Goal: Answer question/provide support: Share knowledge or assist other users

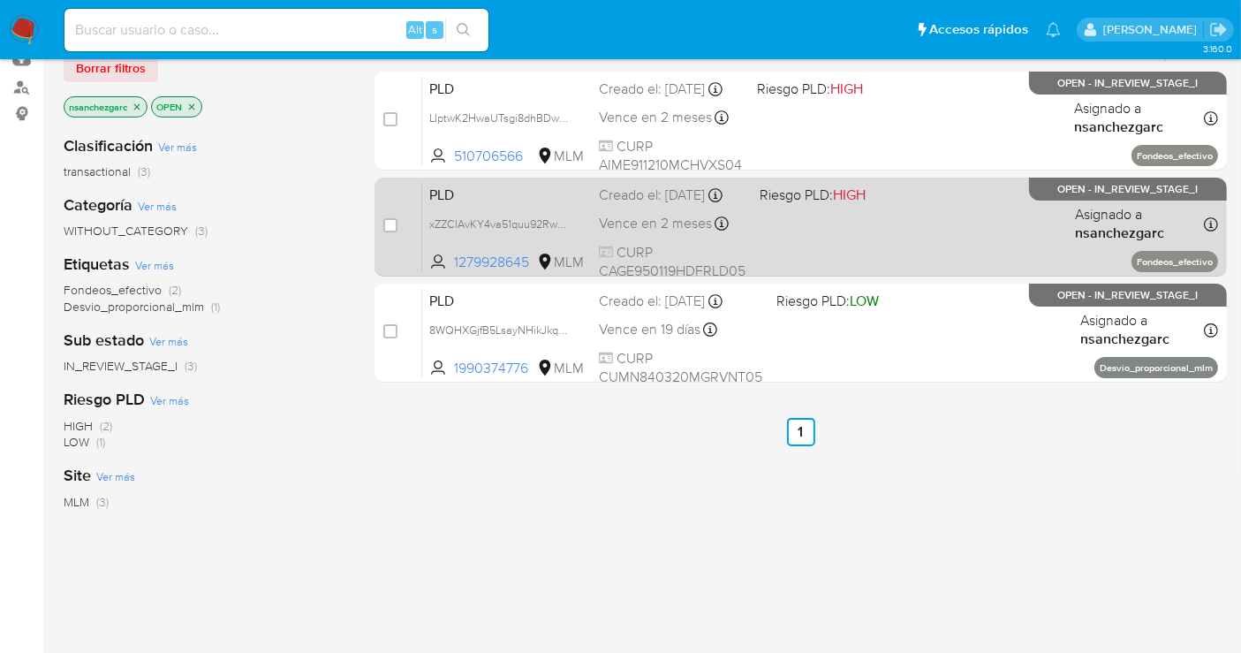
scroll to position [196, 0]
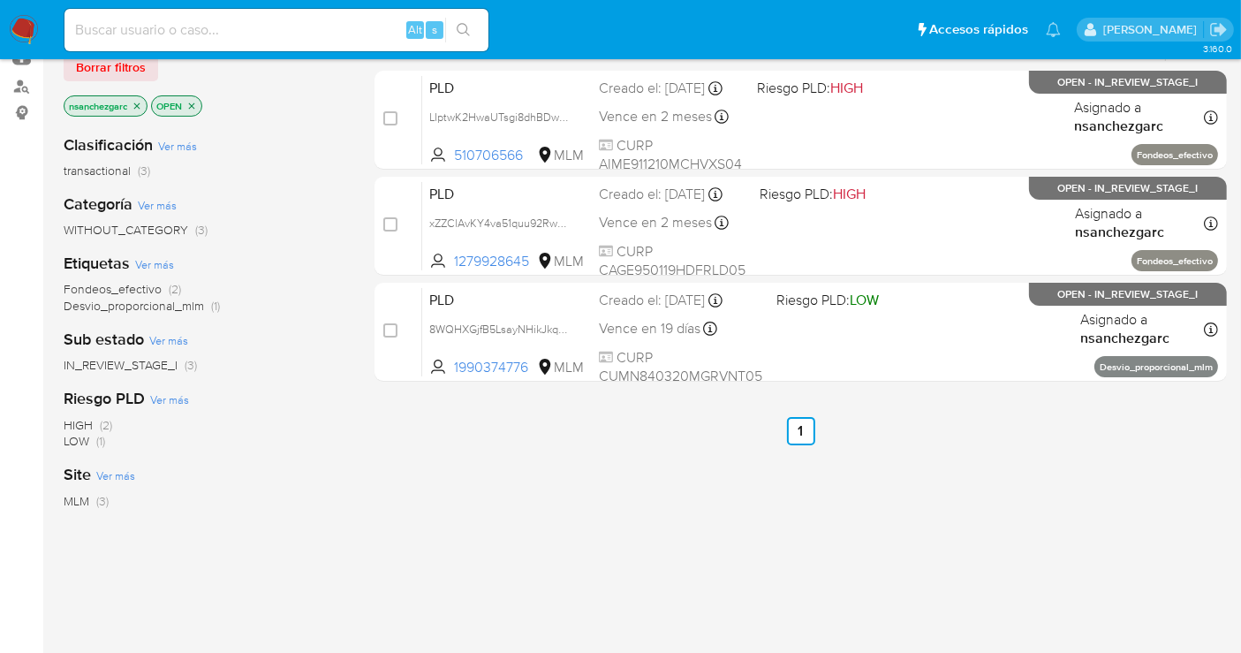
click at [1116, 526] on div "select-all-cases-checkbox Asignarme a mí Borrar selección Agrupar por documento…" at bounding box center [800, 405] width 852 height 800
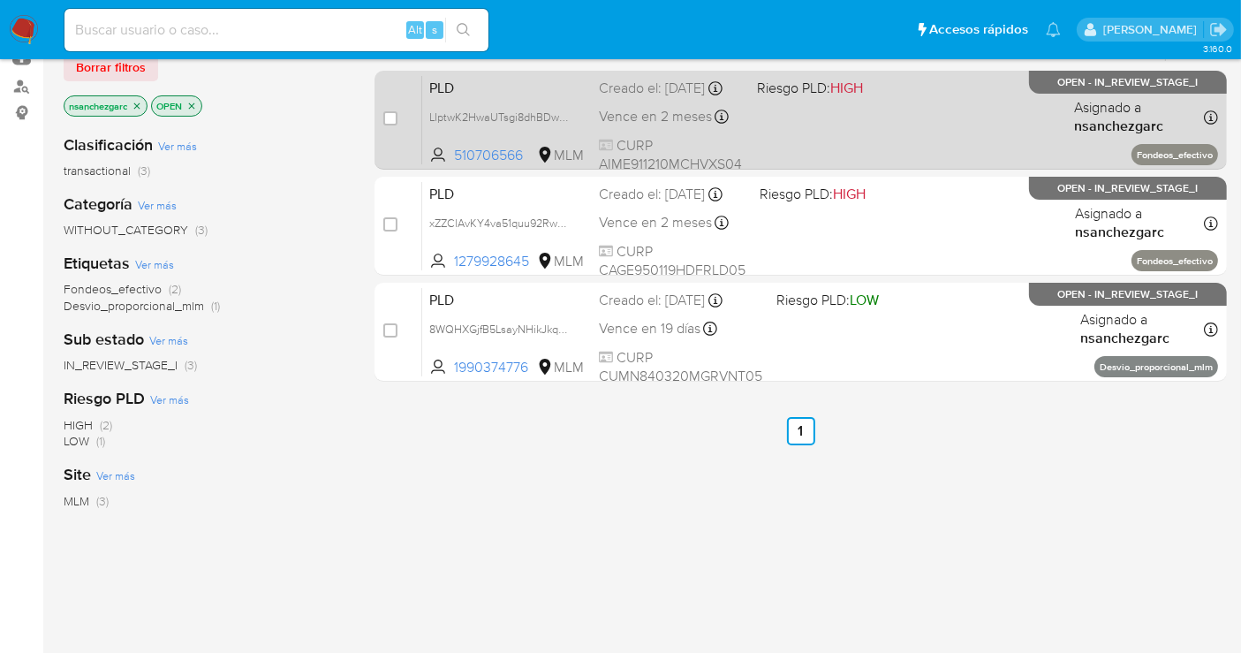
click at [638, 98] on div "Creado el: 12/09/2025 Creado el: 12/09/2025 02:16:17" at bounding box center [671, 88] width 144 height 19
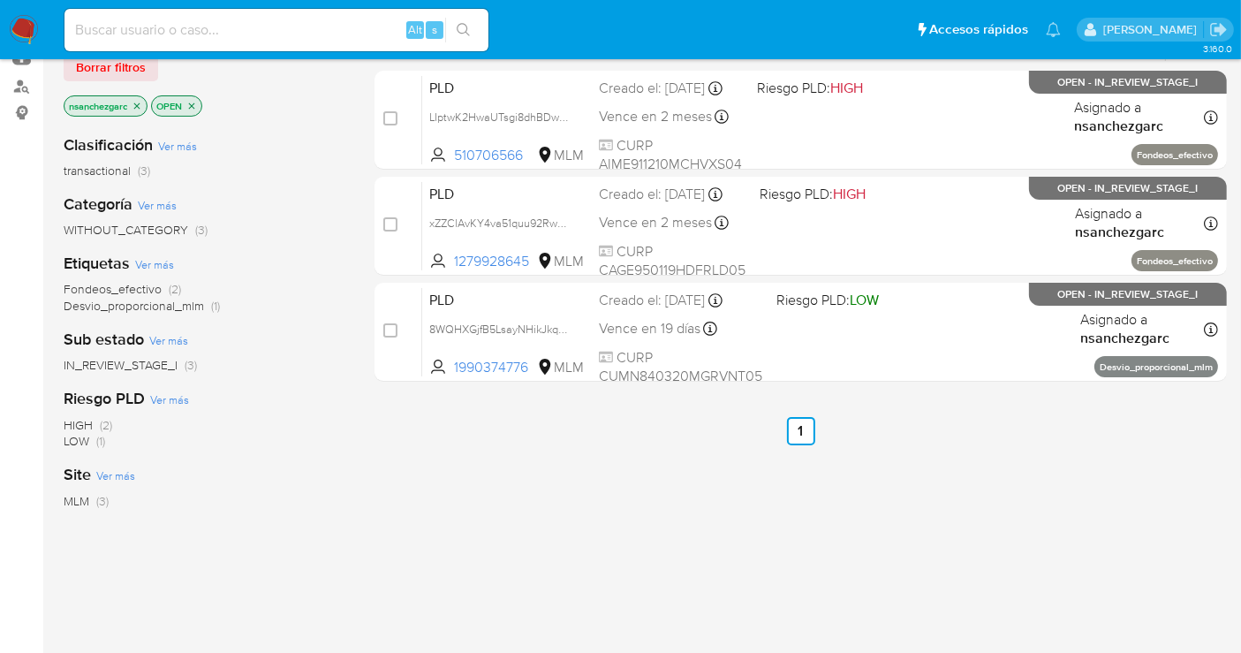
click at [137, 101] on icon "close-filter" at bounding box center [137, 106] width 11 height 11
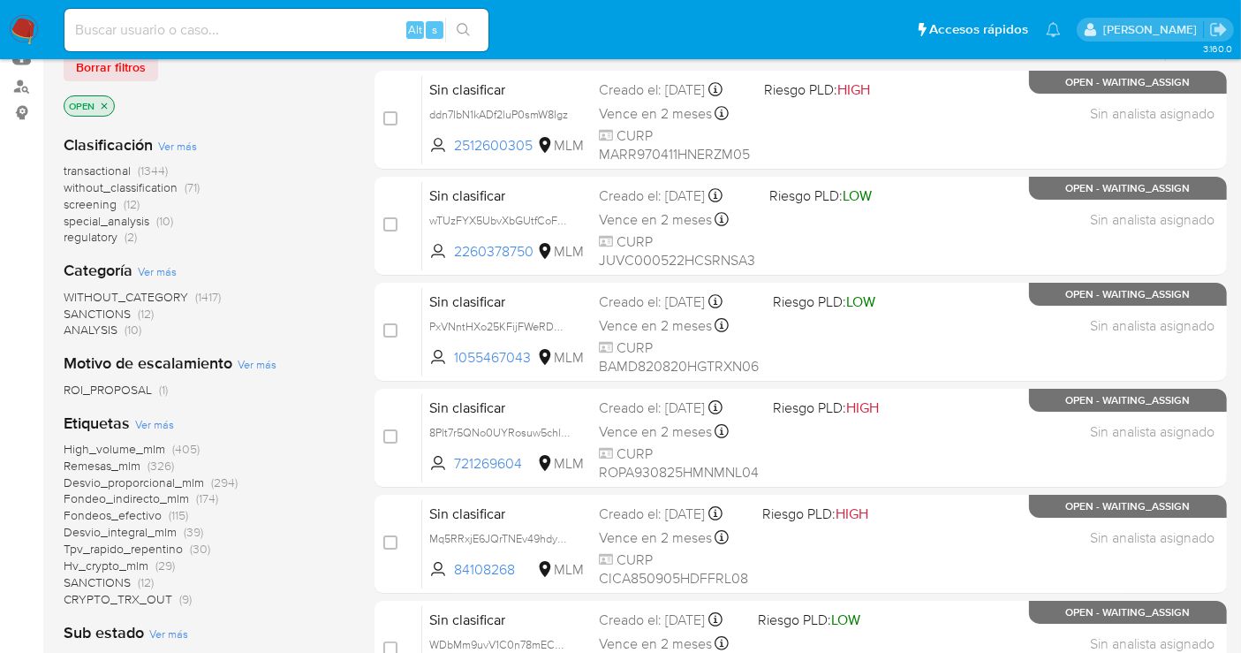
click at [140, 185] on span "without_classification" at bounding box center [121, 187] width 114 height 18
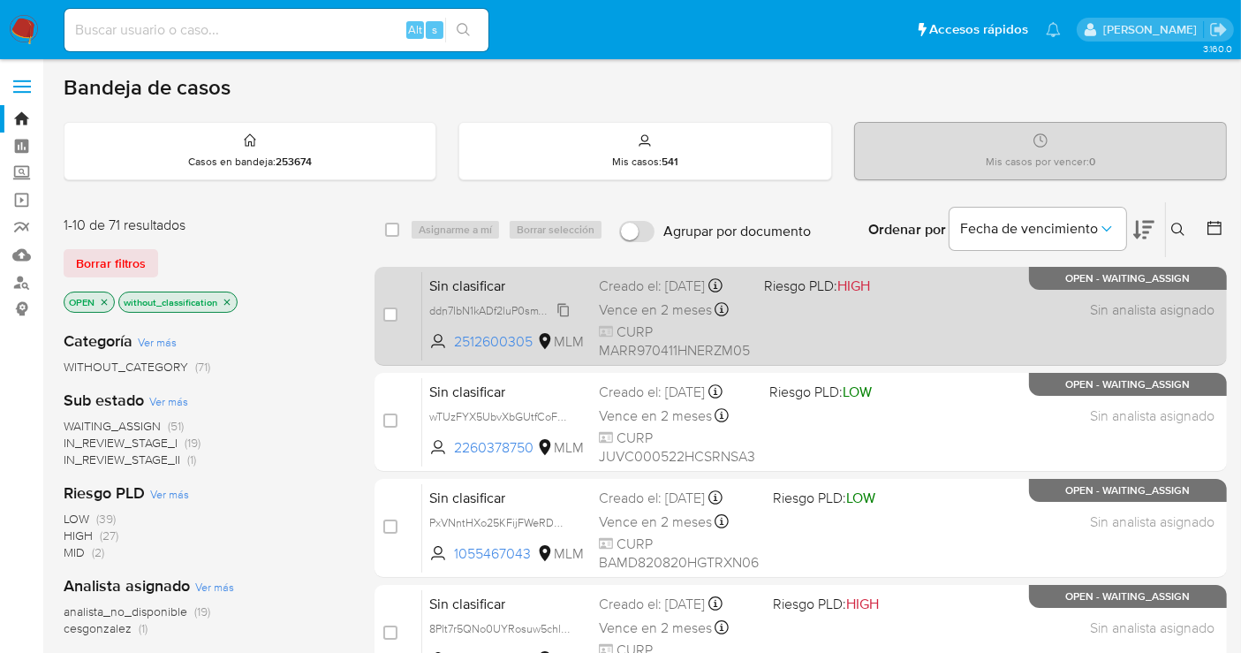
click at [566, 319] on span "ddn7IbN1kADf2luP0smW8Igz" at bounding box center [498, 308] width 139 height 19
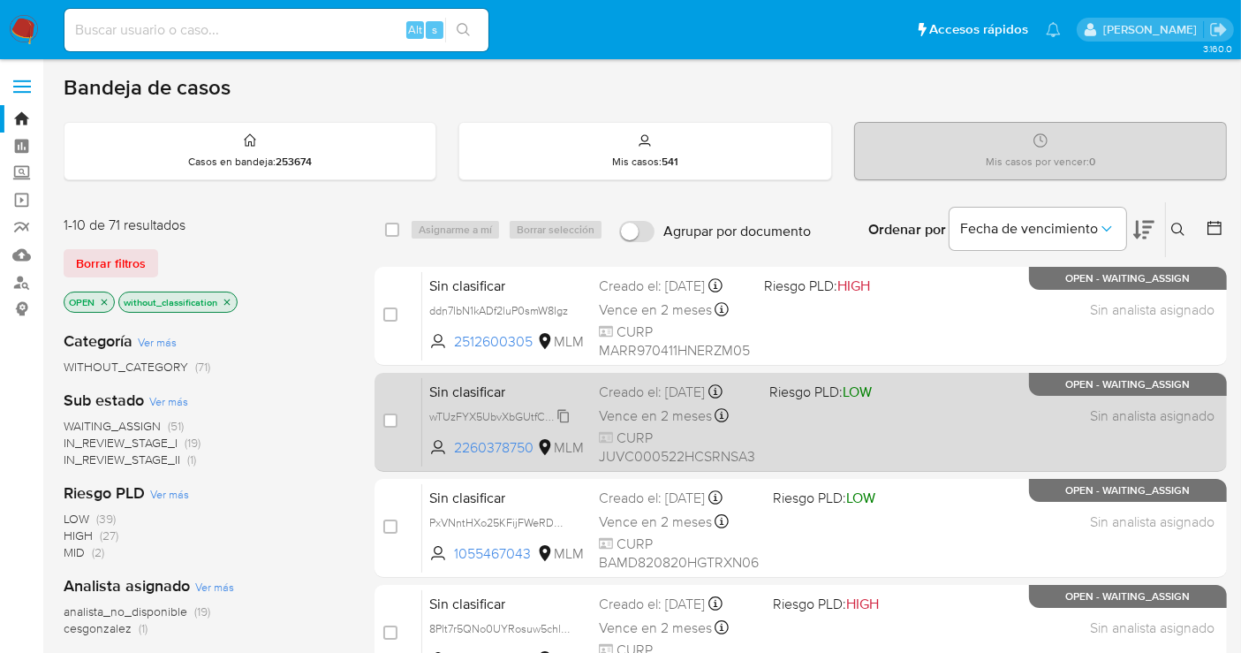
click at [568, 421] on span "wTUzFYX5UbvXbGUtfCoFnCRD" at bounding box center [507, 414] width 157 height 19
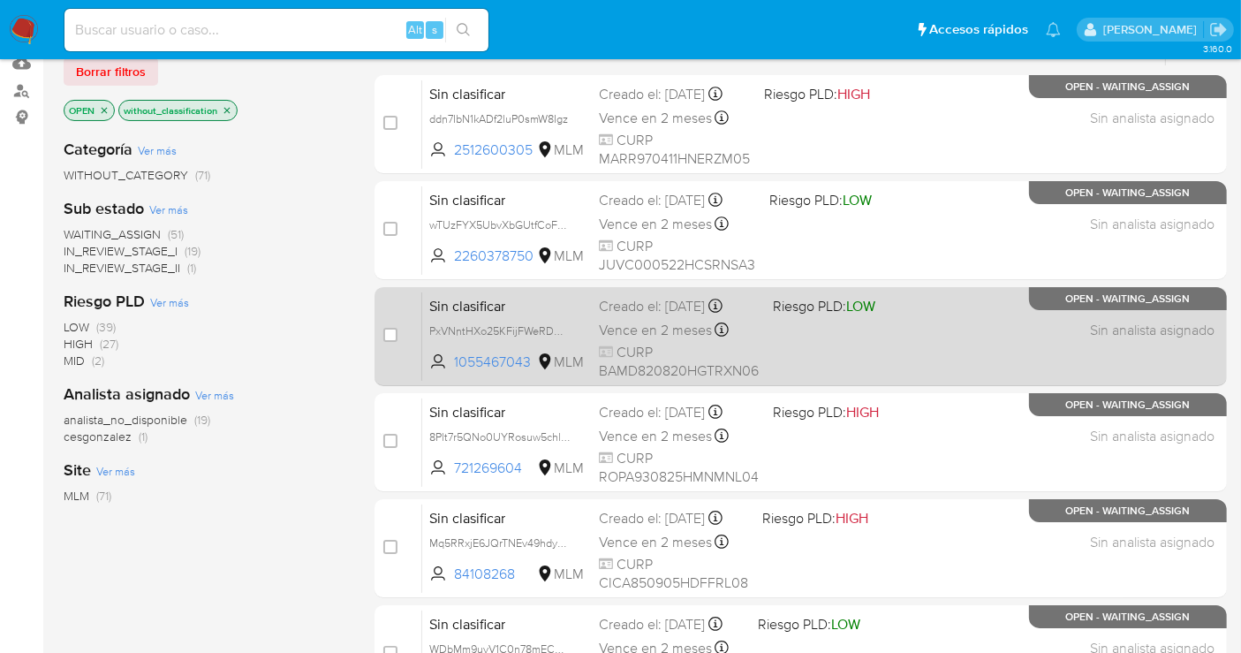
scroll to position [196, 0]
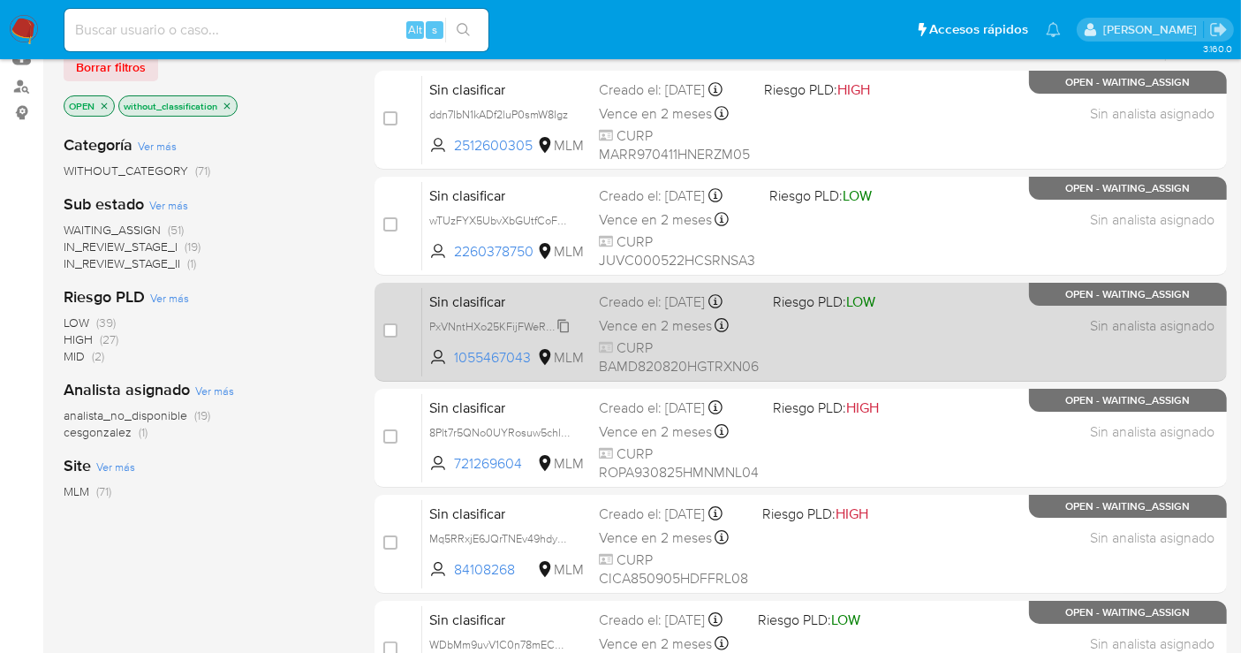
click at [566, 330] on span "PxVNntHXo25KFijFWeRDMNTH" at bounding box center [506, 324] width 155 height 19
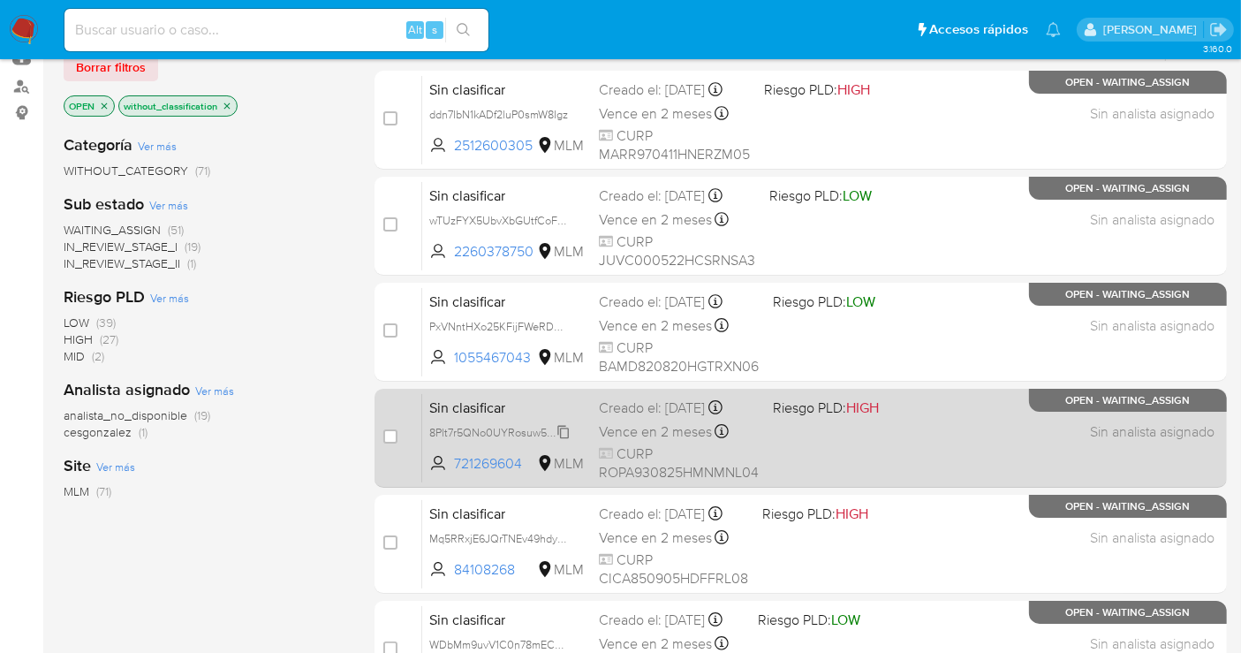
click at [563, 431] on span "8Plt7r5QNo0UYRosuw5chlkK" at bounding box center [501, 430] width 144 height 19
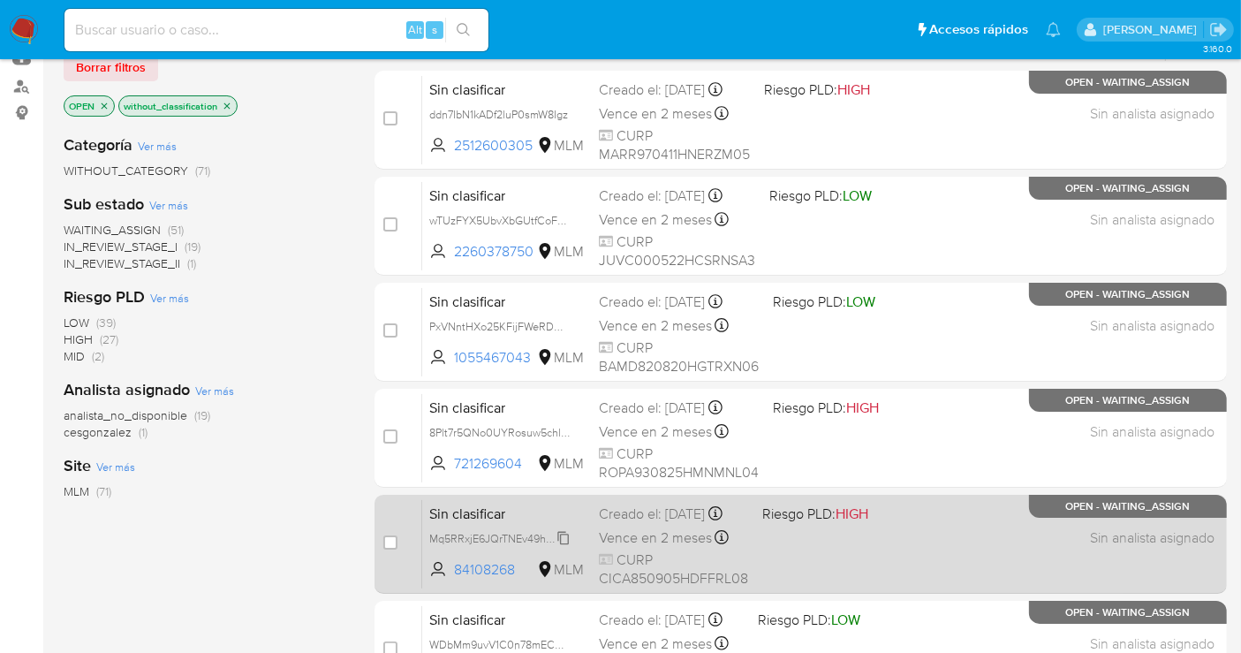
click at [566, 543] on span "Mq5RRxjE6JQrTNEv49hdyGlx" at bounding box center [501, 536] width 144 height 19
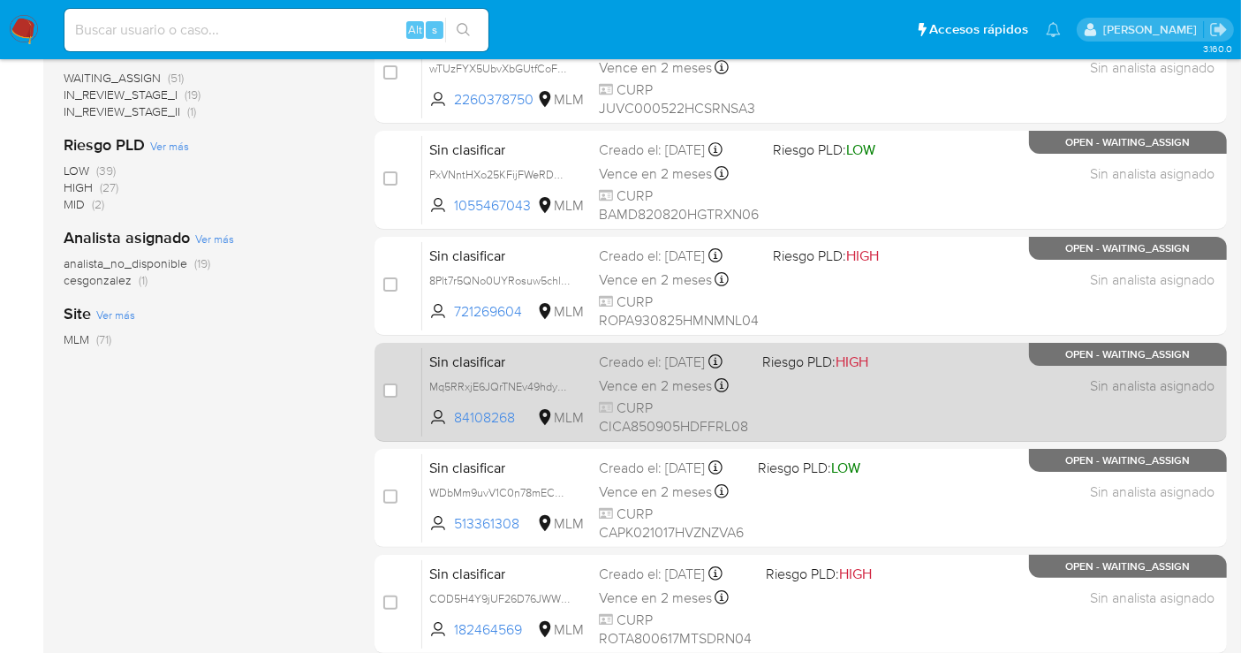
scroll to position [392, 0]
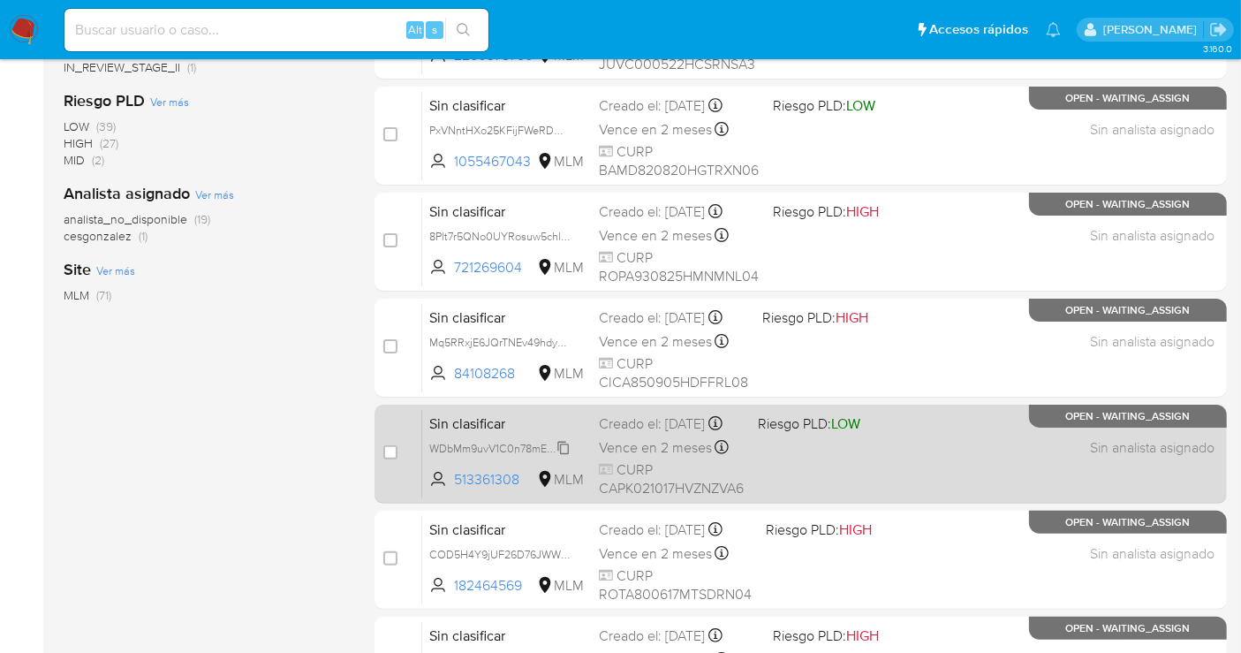
click at [562, 455] on span "WDbMm9uvV1C0n78mECCgsOQa" at bounding box center [513, 446] width 169 height 19
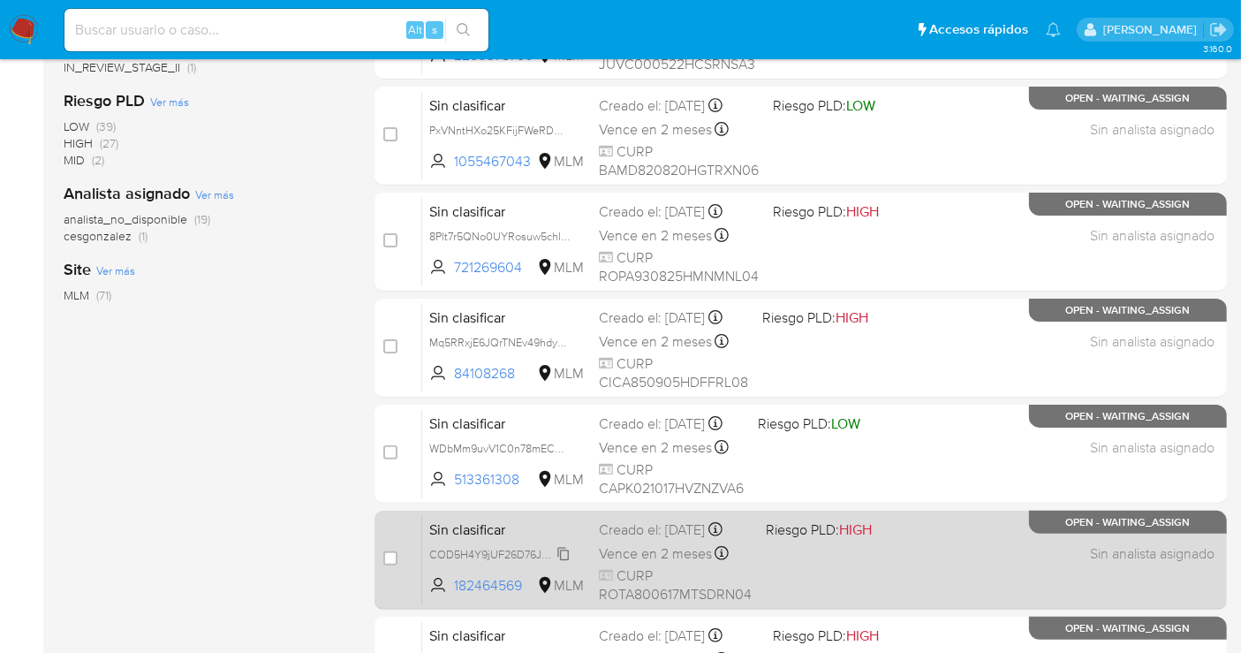
click at [563, 563] on span "COD5H4Y9jUF26D76JWWBqppc" at bounding box center [510, 552] width 163 height 19
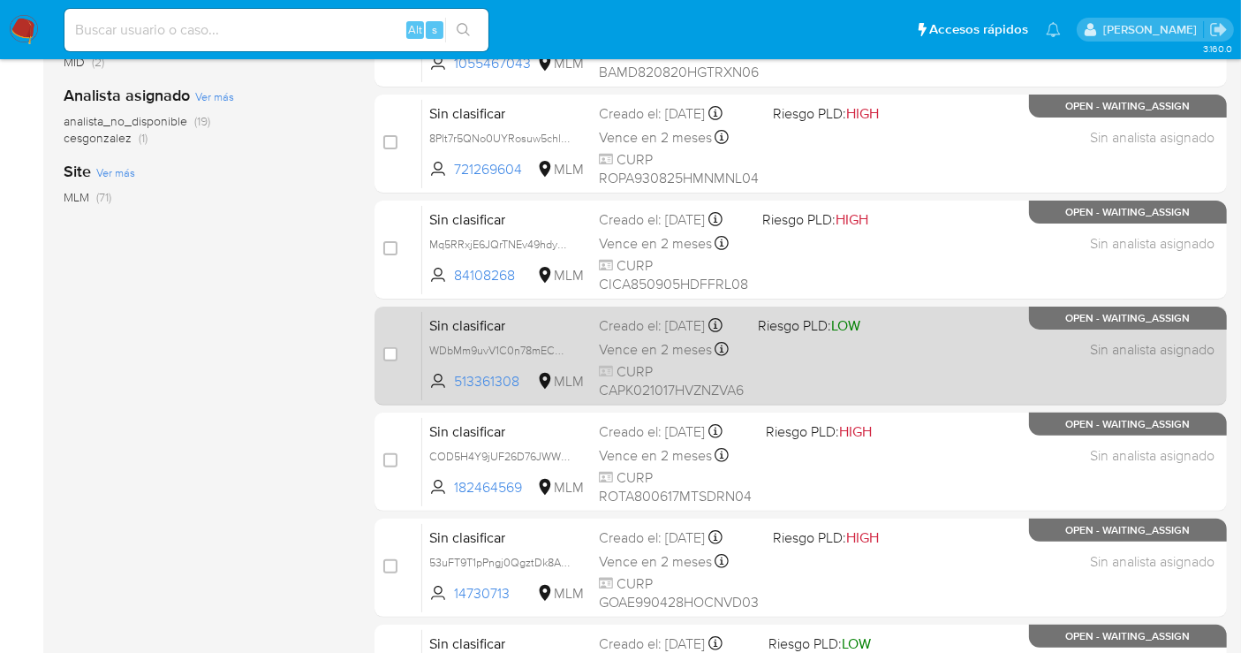
scroll to position [588, 0]
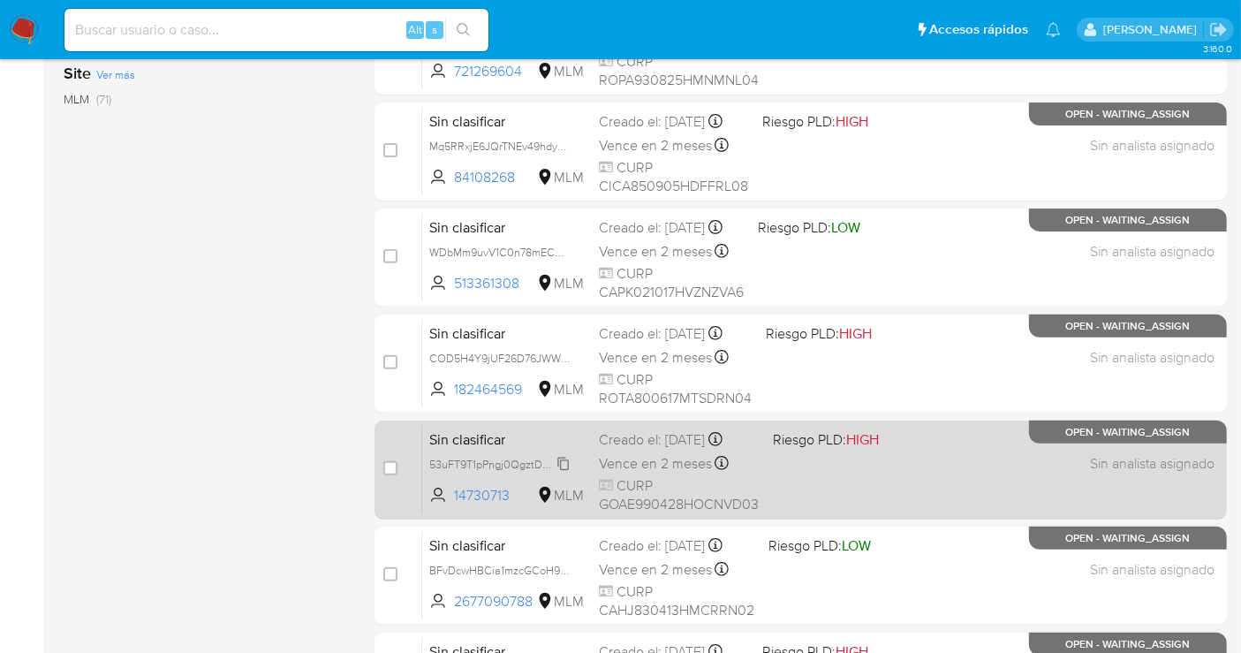
click at [564, 465] on span "53uFT9T1pPngj0QgztDk8An2" at bounding box center [501, 462] width 144 height 19
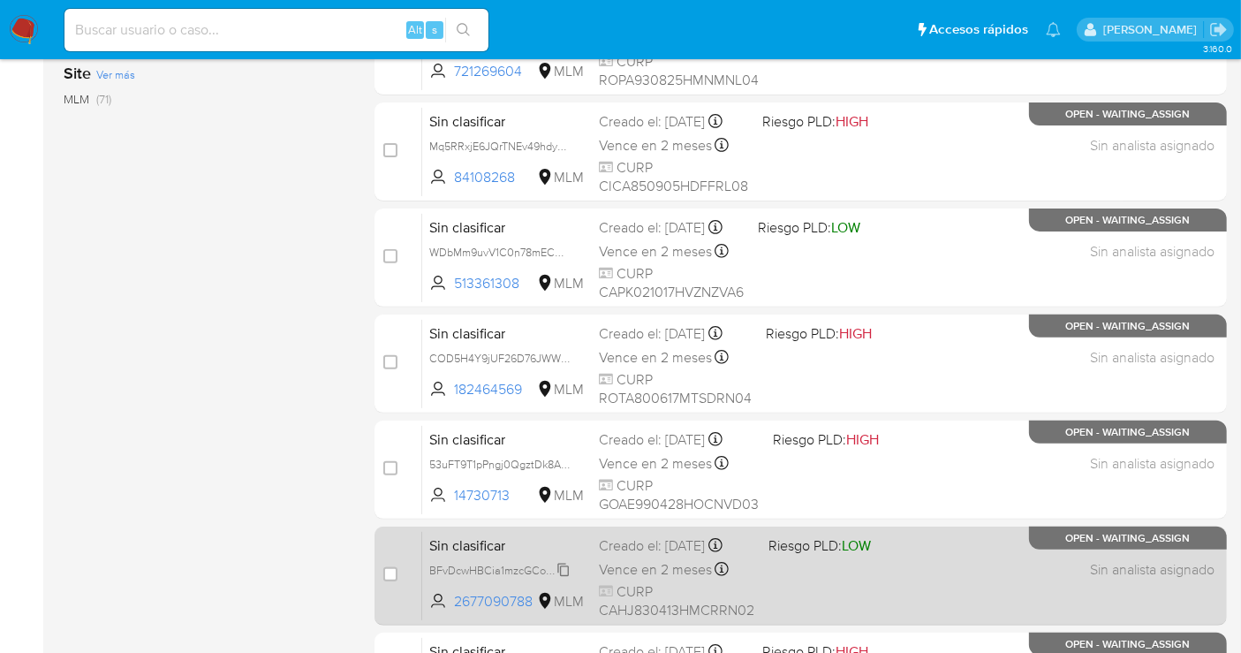
click at [564, 579] on span "BFvDcwHBCia1mzcGCoH982Hf" at bounding box center [506, 568] width 154 height 19
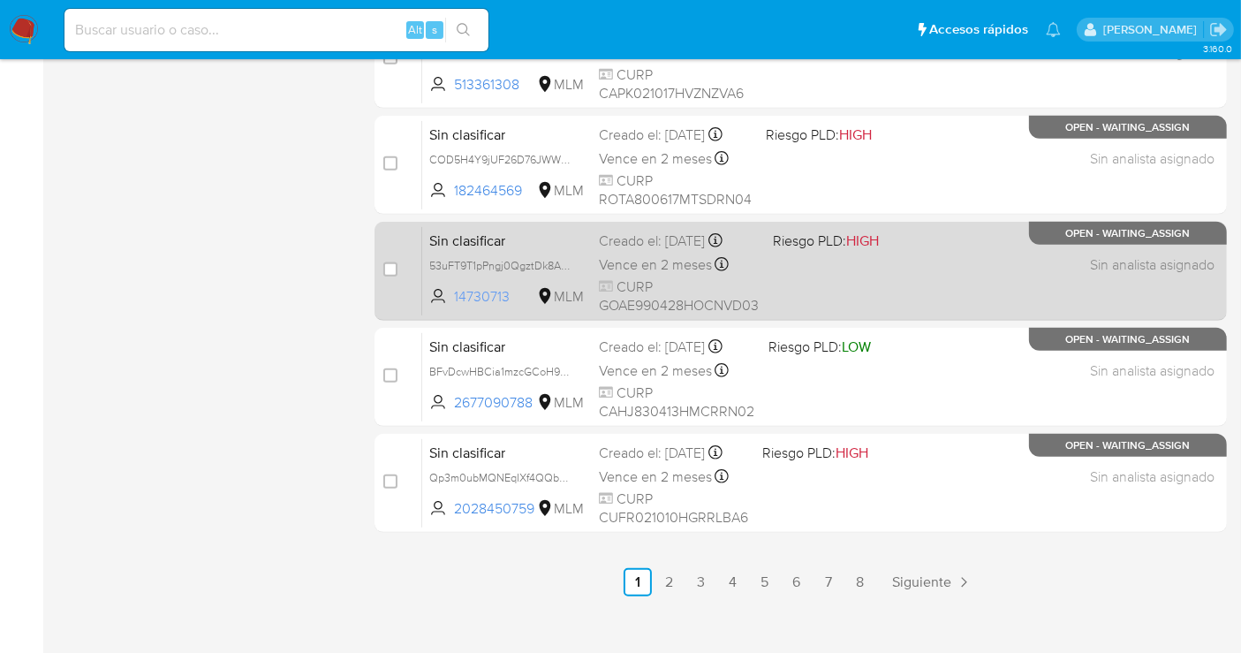
scroll to position [803, 0]
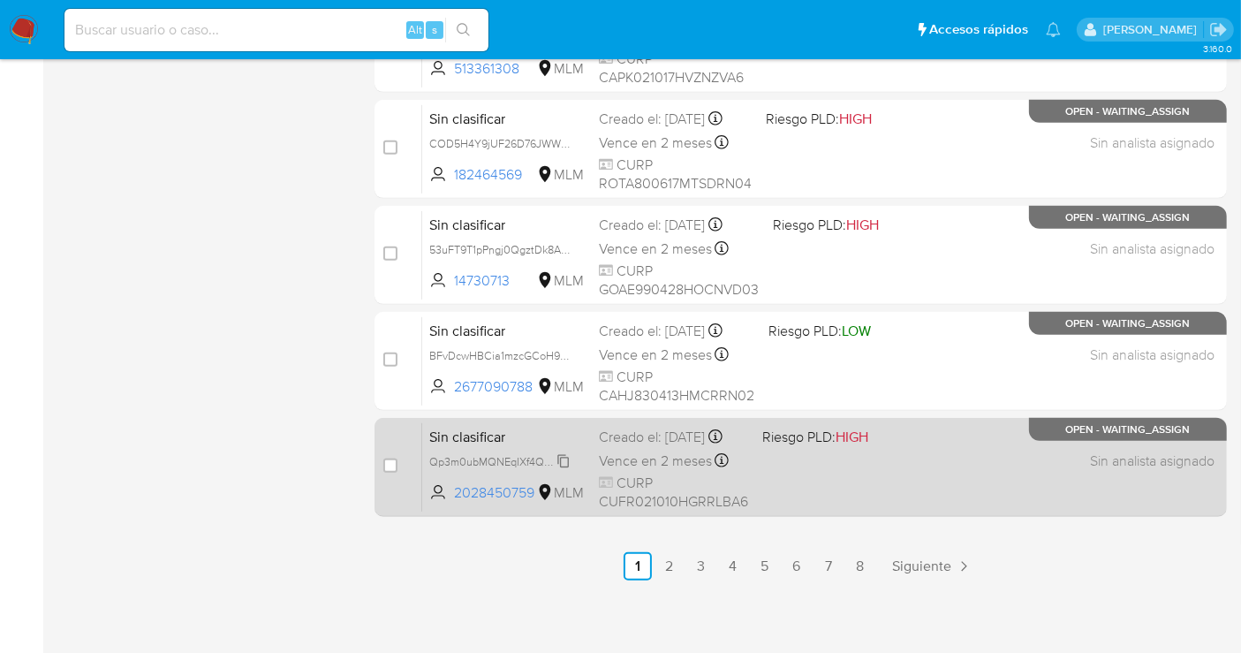
click at [569, 465] on span "Qp3m0ubMQNEqIXf4QQbGQfOz" at bounding box center [510, 459] width 163 height 19
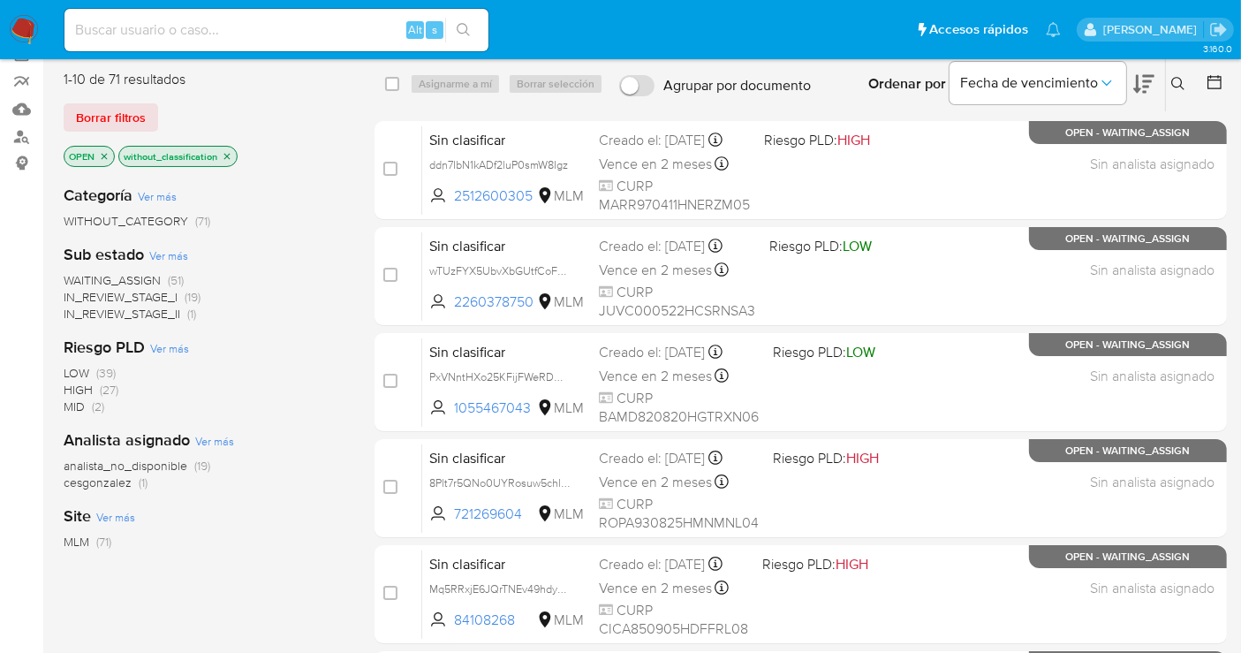
scroll to position [18, 0]
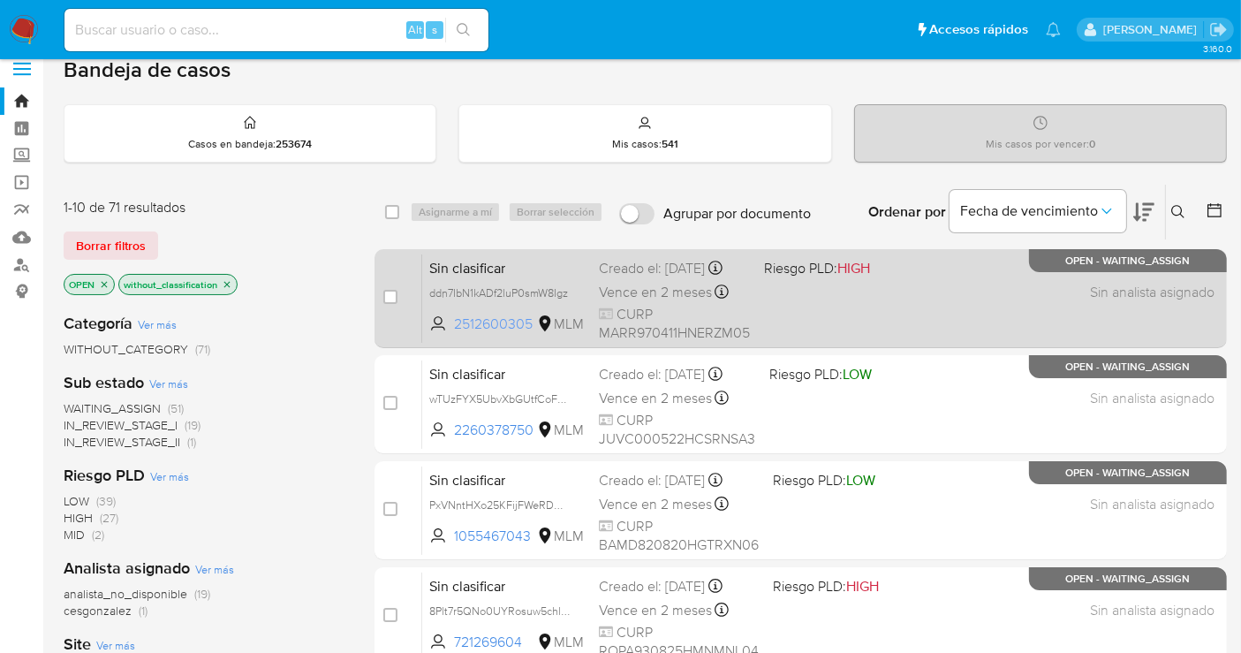
drag, startPoint x: 537, startPoint y: 329, endPoint x: 457, endPoint y: 337, distance: 80.7
click at [457, 334] on span "2512600305 MLM" at bounding box center [506, 323] width 155 height 19
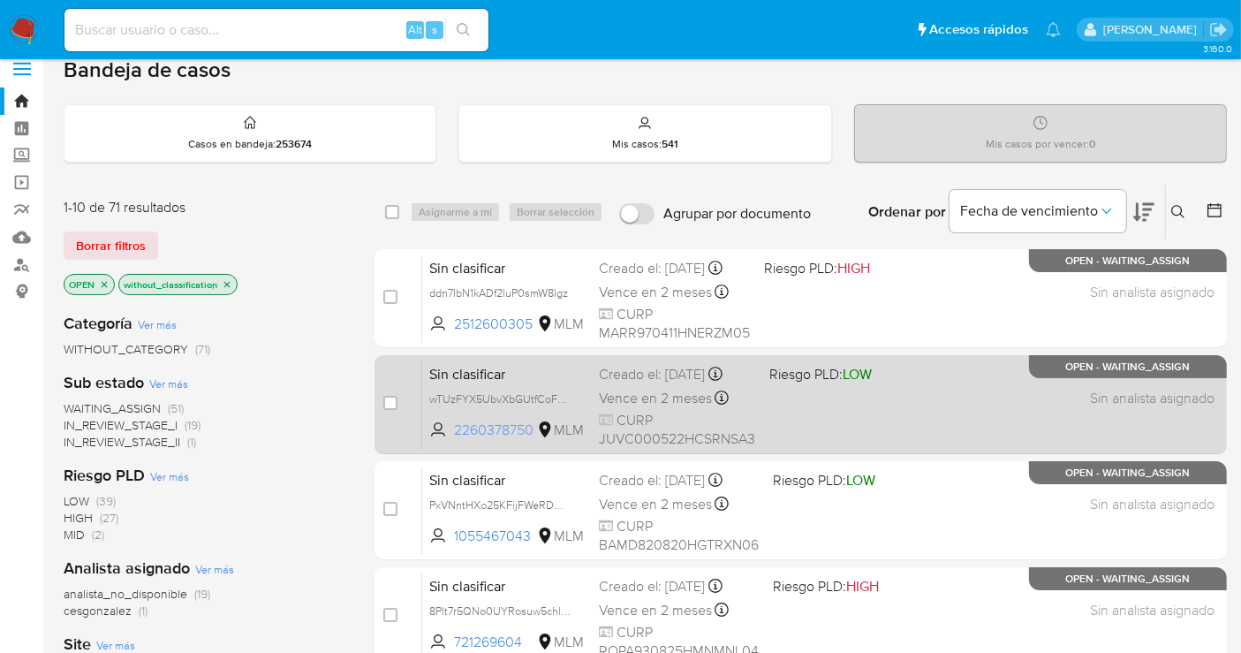
drag, startPoint x: 538, startPoint y: 421, endPoint x: 451, endPoint y: 427, distance: 86.7
click at [451, 427] on span "2260378750 MLM" at bounding box center [506, 429] width 155 height 19
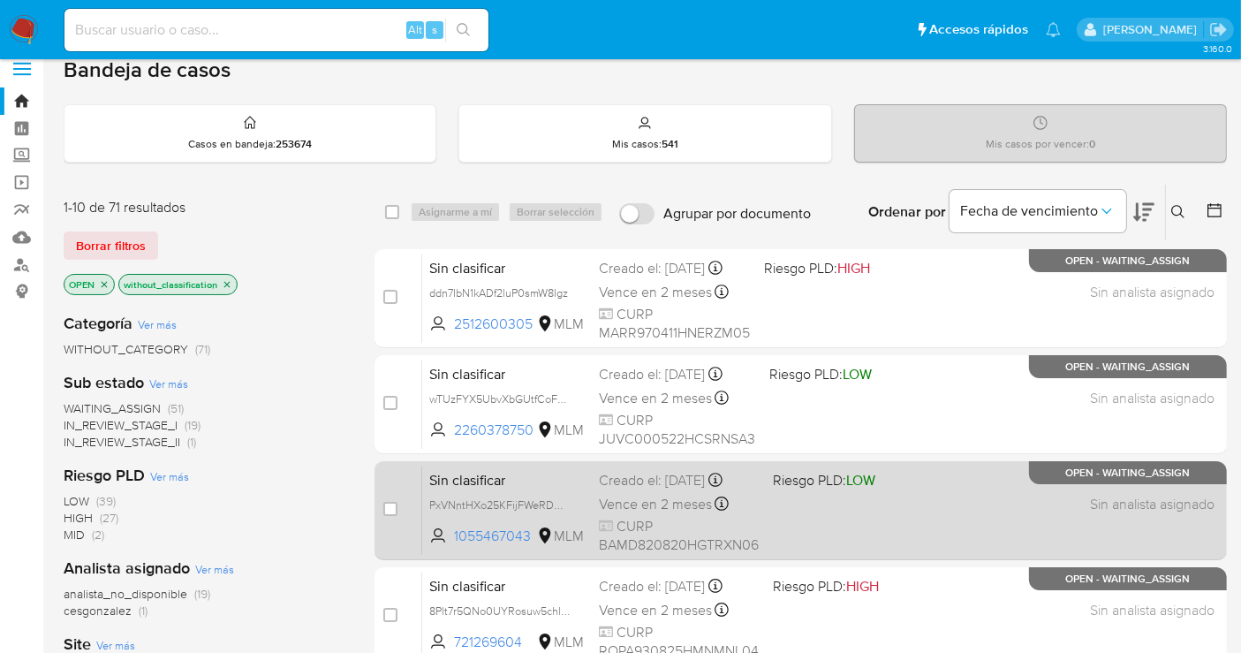
drag, startPoint x: 539, startPoint y: 538, endPoint x: 454, endPoint y: 545, distance: 85.1
click at [454, 545] on div "Sin clasificar PxVNntHXo25KFijFWeRDMNTH 1055467043 MLM Riesgo PLD: LOW Creado e…" at bounding box center [820, 509] width 796 height 89
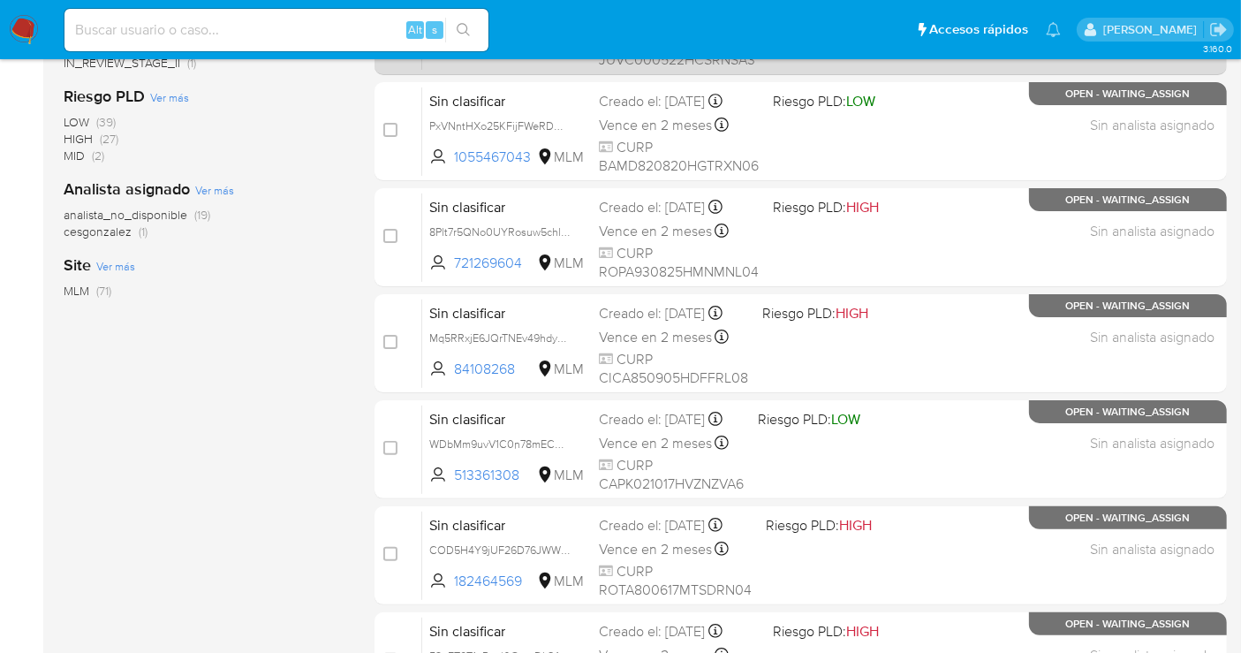
scroll to position [411, 0]
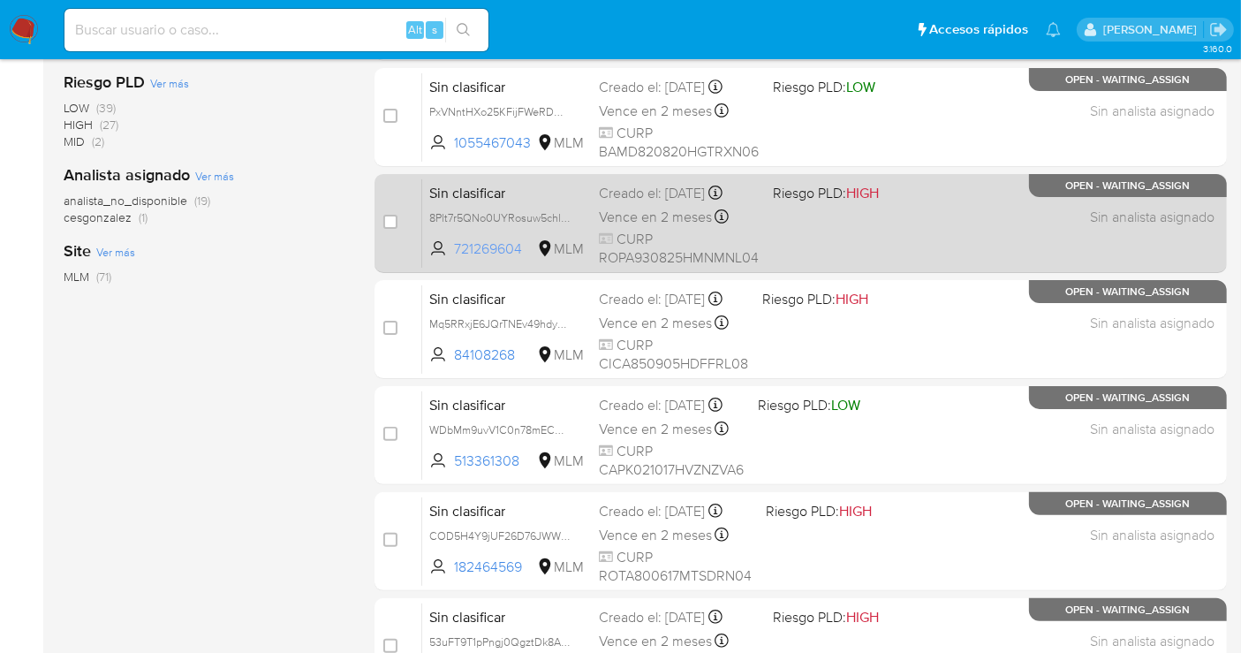
drag, startPoint x: 522, startPoint y: 243, endPoint x: 454, endPoint y: 251, distance: 68.5
click at [454, 251] on span "721269604" at bounding box center [493, 248] width 79 height 19
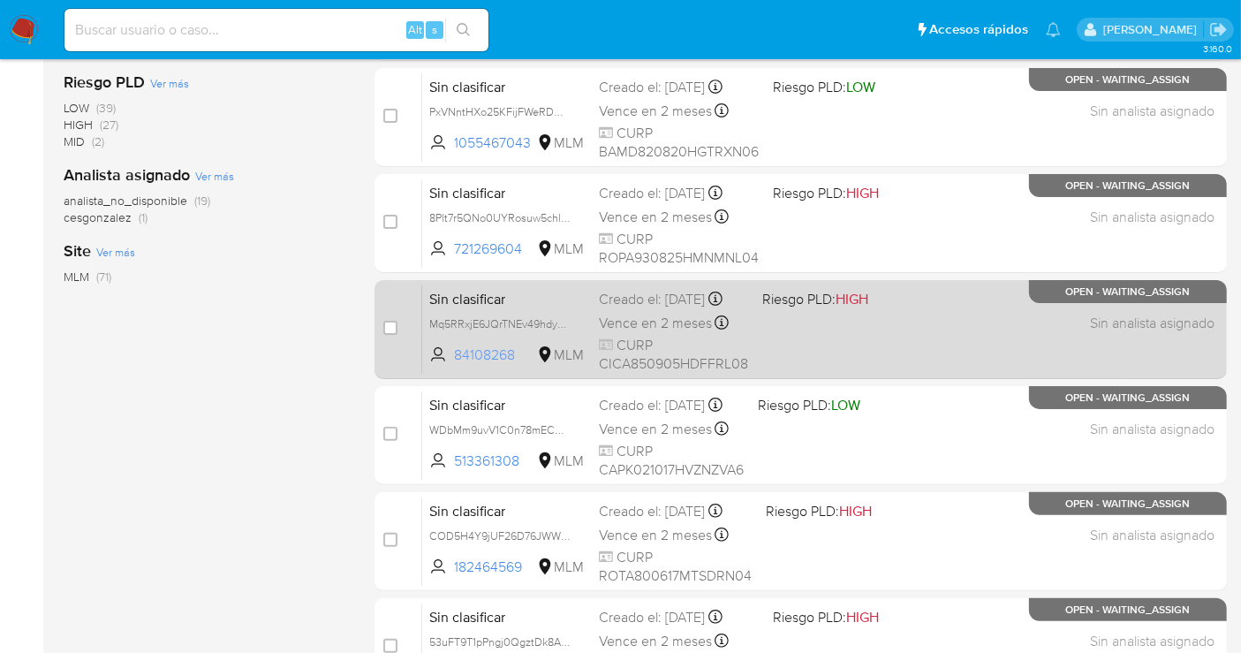
drag, startPoint x: 519, startPoint y: 358, endPoint x: 454, endPoint y: 361, distance: 65.5
click at [454, 361] on span "84108268" at bounding box center [493, 354] width 79 height 19
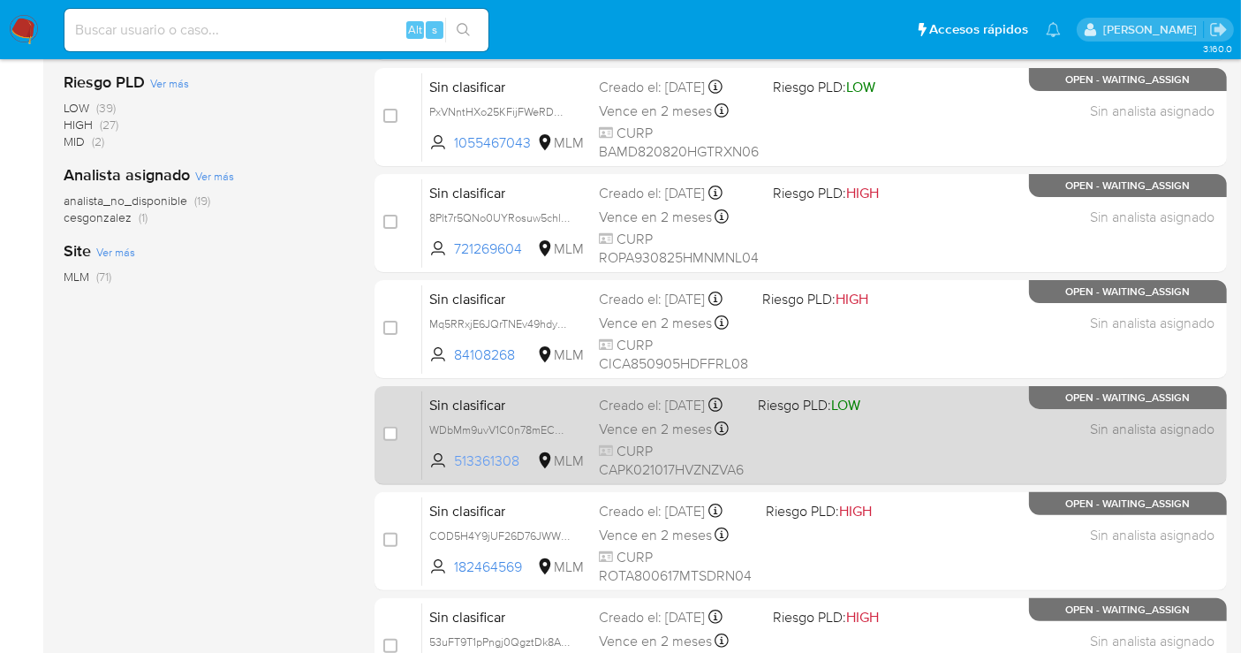
drag, startPoint x: 530, startPoint y: 469, endPoint x: 453, endPoint y: 480, distance: 77.7
click at [453, 471] on span "513361308 MLM" at bounding box center [506, 460] width 155 height 19
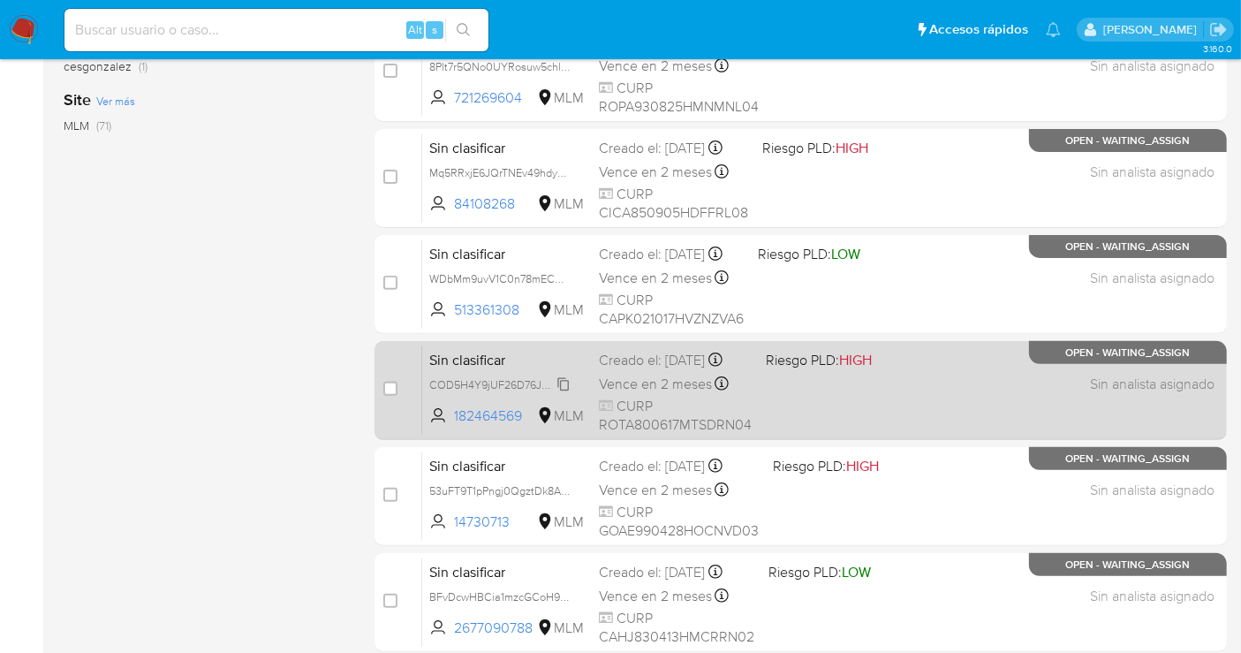
scroll to position [607, 0]
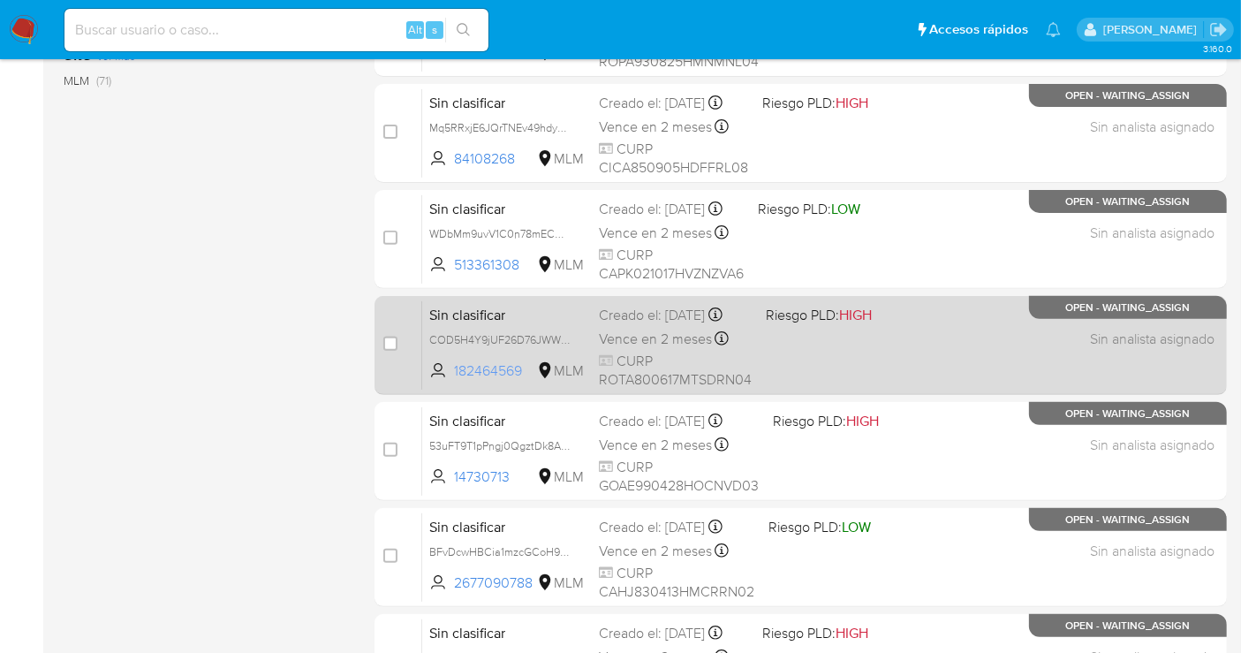
drag, startPoint x: 532, startPoint y: 382, endPoint x: 448, endPoint y: 390, distance: 84.3
click at [448, 381] on span "182464569 MLM" at bounding box center [506, 370] width 155 height 19
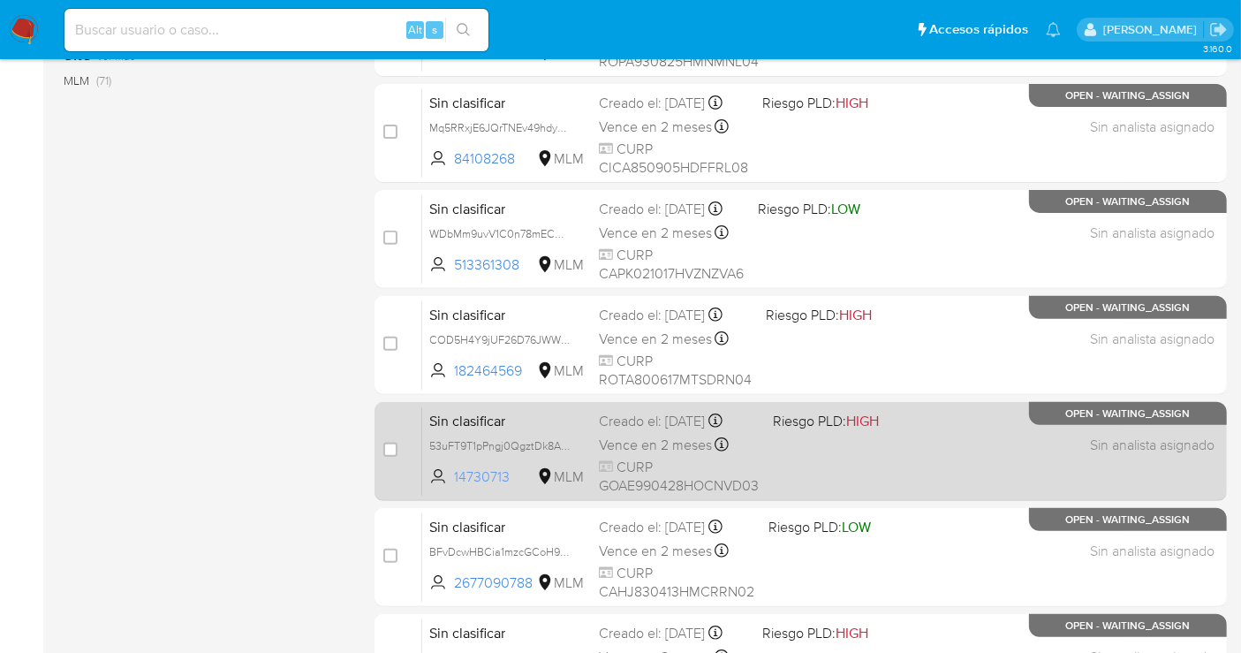
drag, startPoint x: 515, startPoint y: 478, endPoint x: 446, endPoint y: 473, distance: 69.1
click at [446, 473] on span "14730713 MLM" at bounding box center [506, 476] width 155 height 19
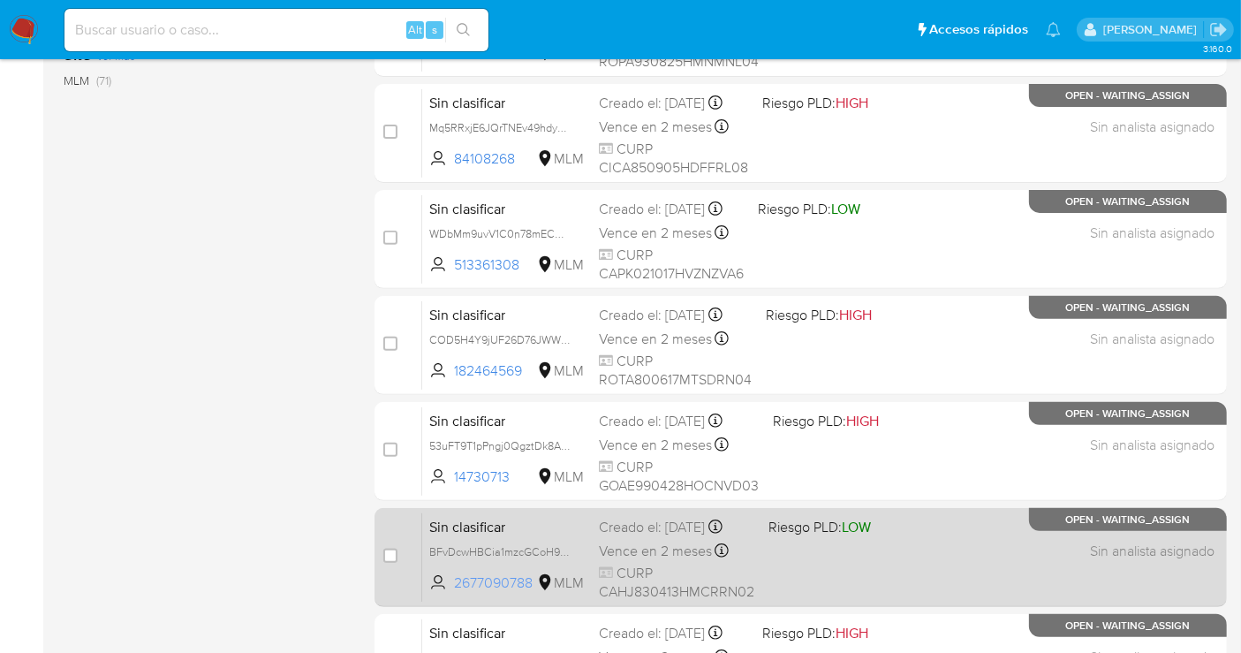
drag, startPoint x: 534, startPoint y: 587, endPoint x: 451, endPoint y: 594, distance: 83.3
click at [451, 593] on span "2677090788 MLM" at bounding box center [506, 582] width 155 height 19
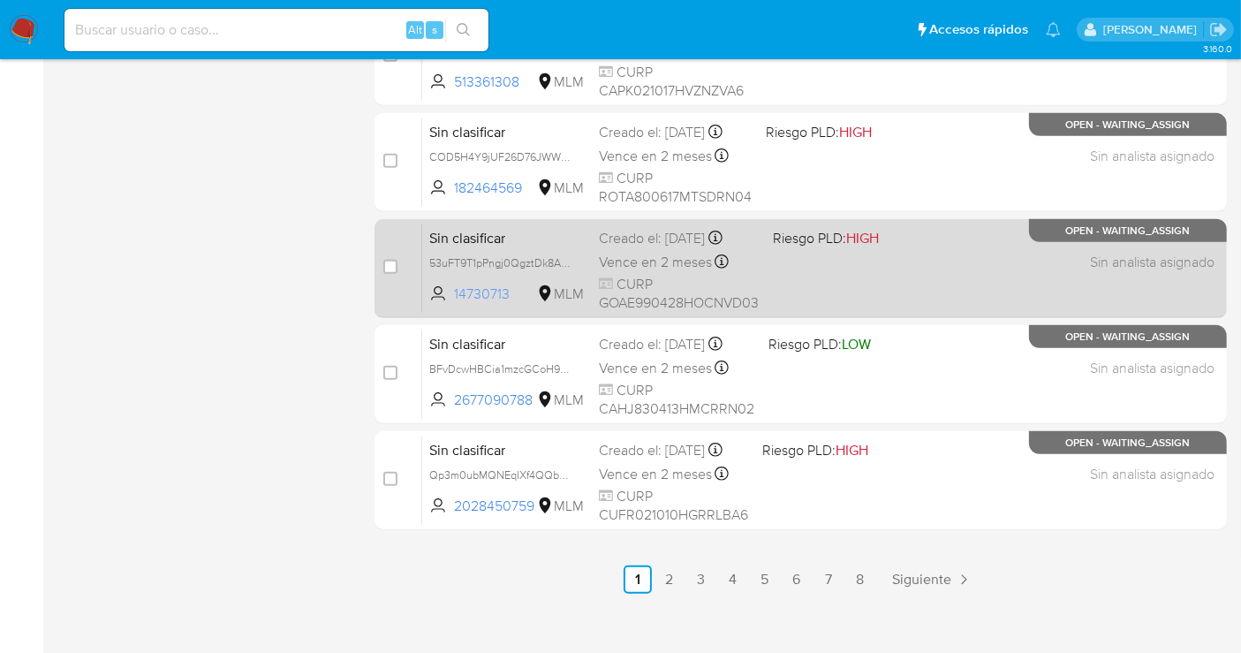
scroll to position [803, 0]
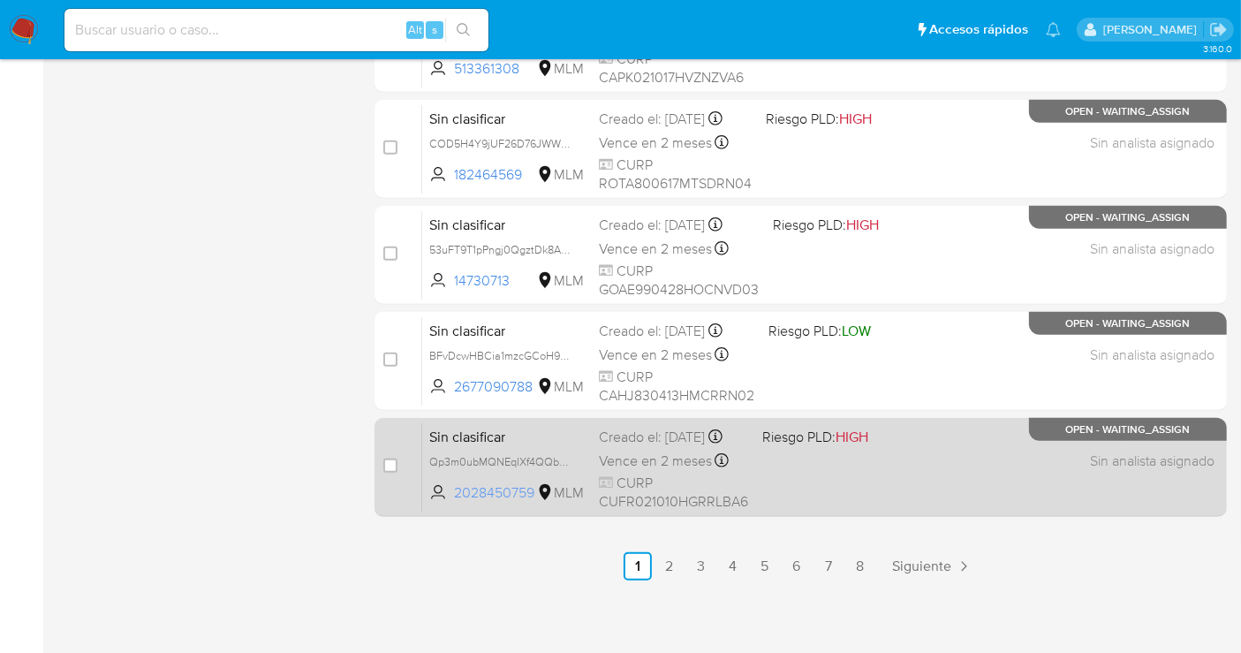
drag, startPoint x: 540, startPoint y: 503, endPoint x: 457, endPoint y: 499, distance: 83.1
click at [457, 499] on span "2028450759 MLM" at bounding box center [506, 492] width 155 height 19
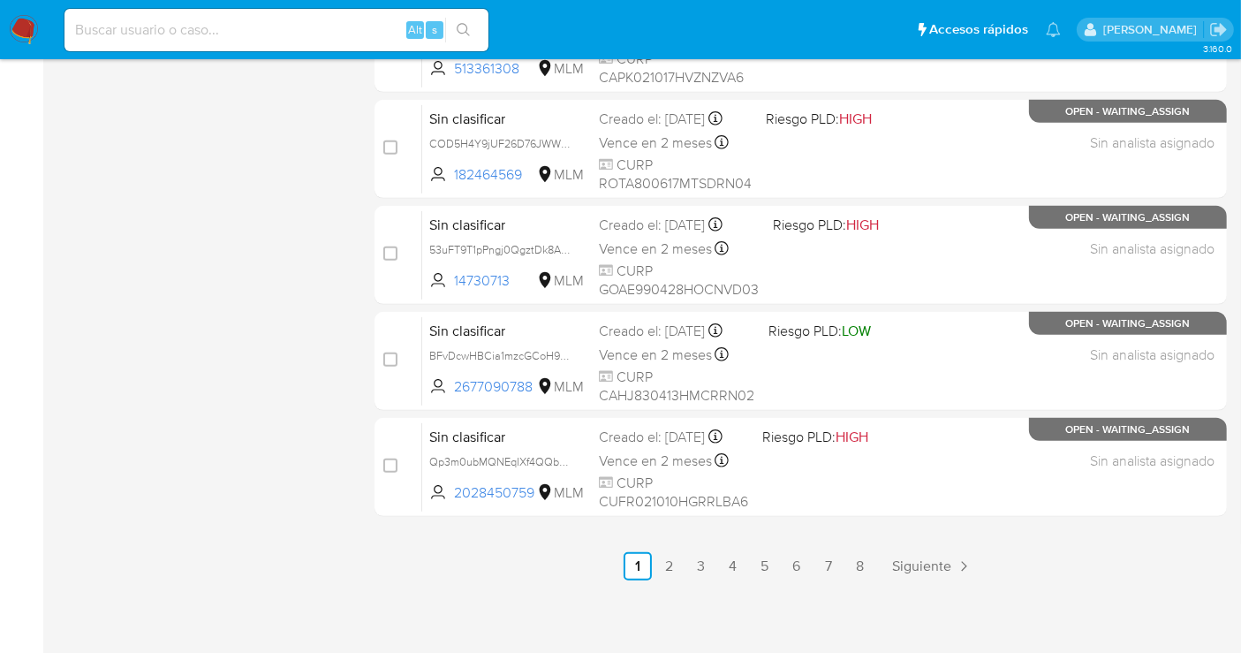
click at [922, 565] on span "Siguiente" at bounding box center [921, 566] width 59 height 14
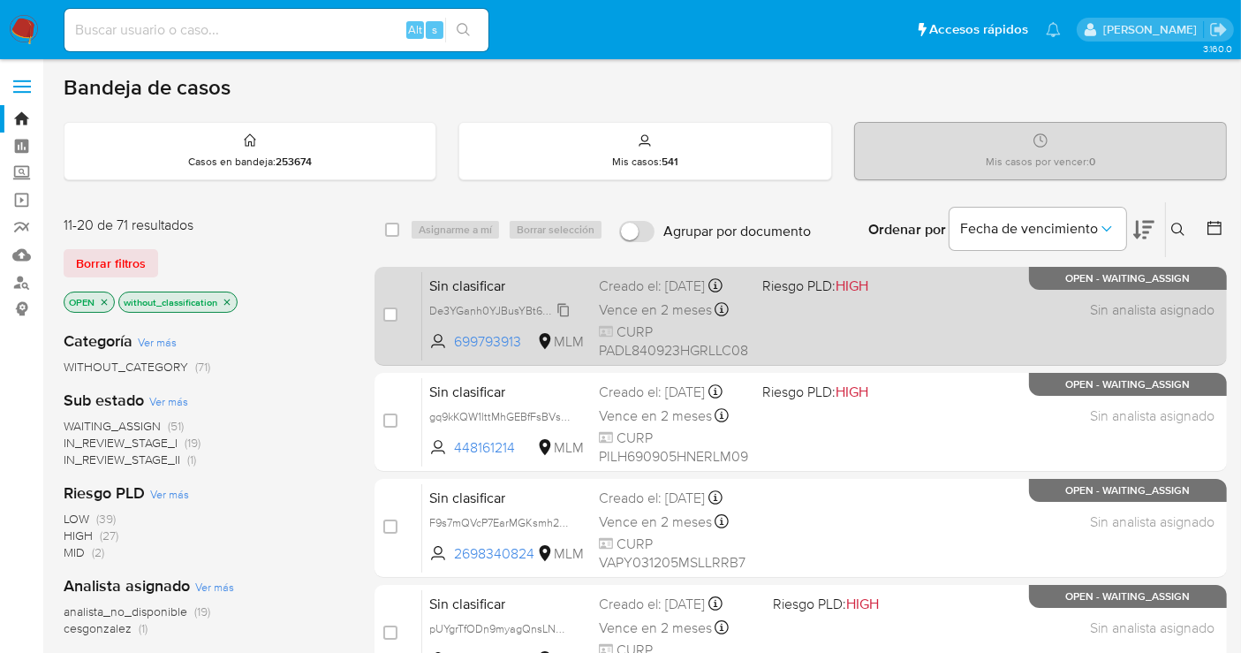
click at [564, 319] on span "De3YGanh0YJBusYBt6VNXVO5" at bounding box center [507, 308] width 157 height 19
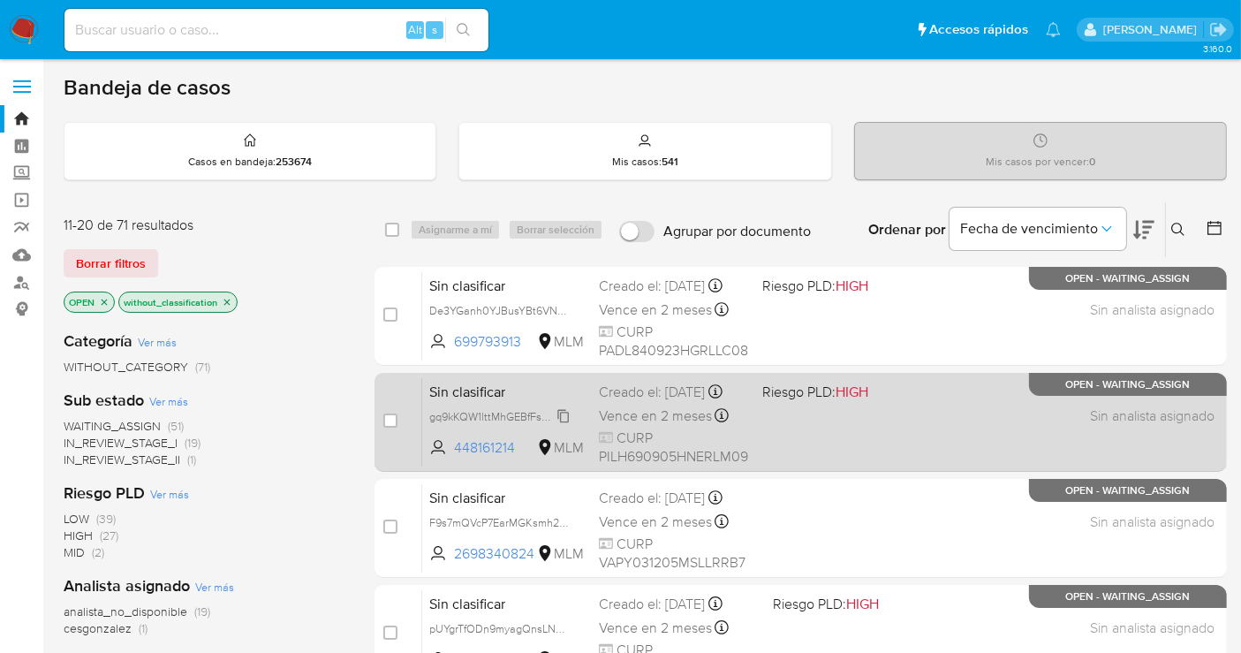
click at [570, 419] on div "gq9kKQW1lttMhGEBfFsBVsQY" at bounding box center [499, 415] width 141 height 19
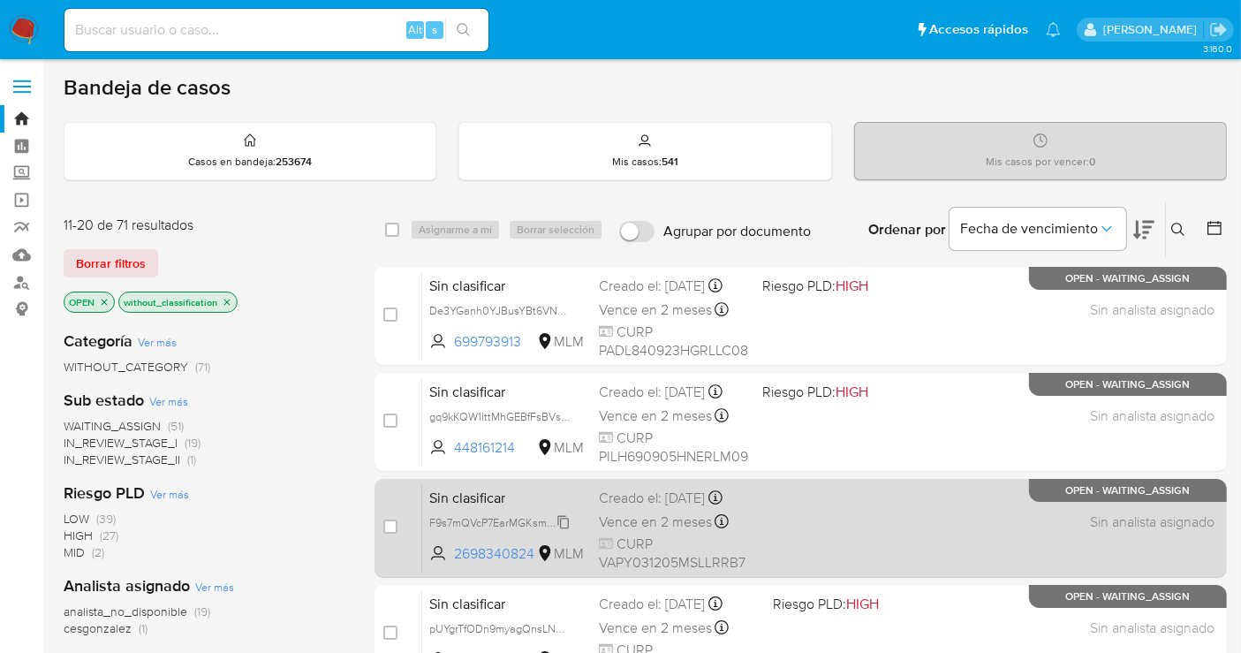
click at [565, 531] on span "F9s7mQVcP7EarMGKsmh2C4Gc" at bounding box center [507, 520] width 157 height 19
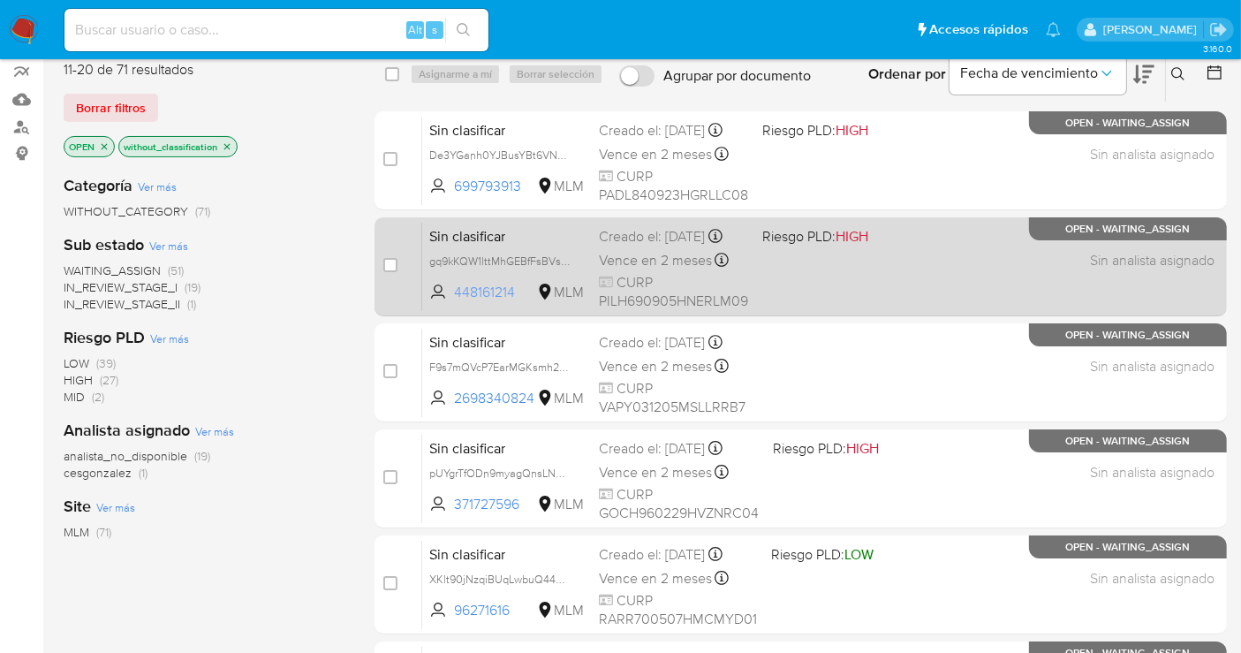
scroll to position [196, 0]
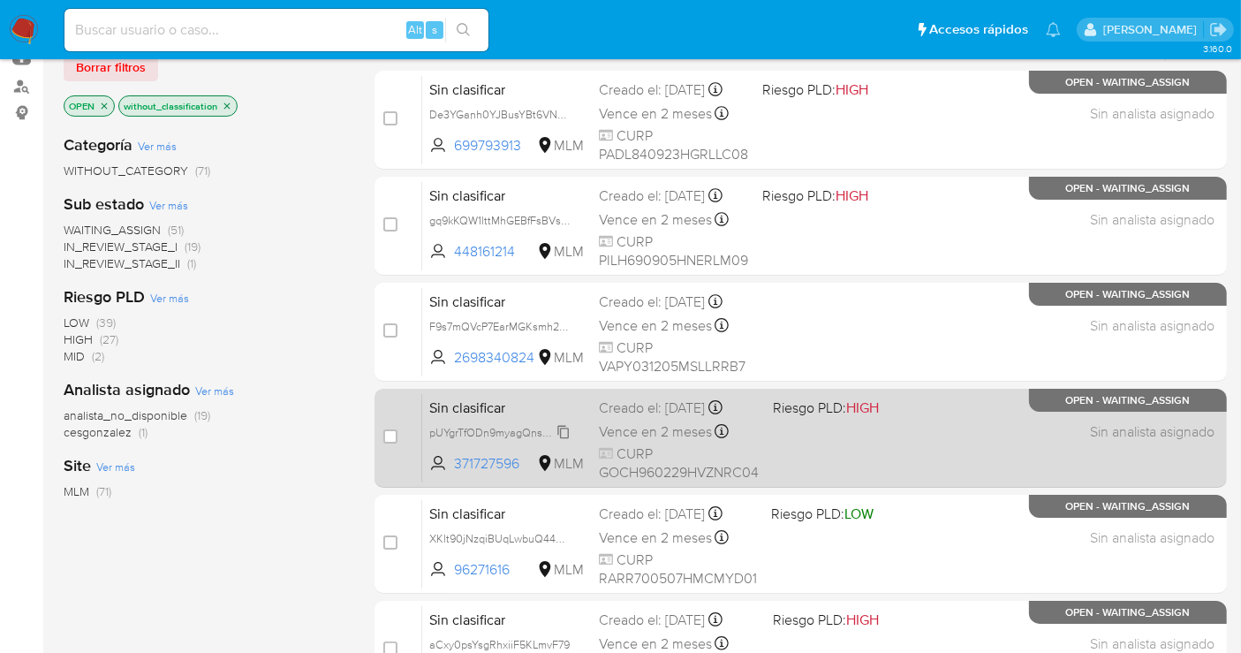
click at [563, 428] on span "pUYgrTfODn9myagQnsLNRa8S" at bounding box center [505, 430] width 152 height 19
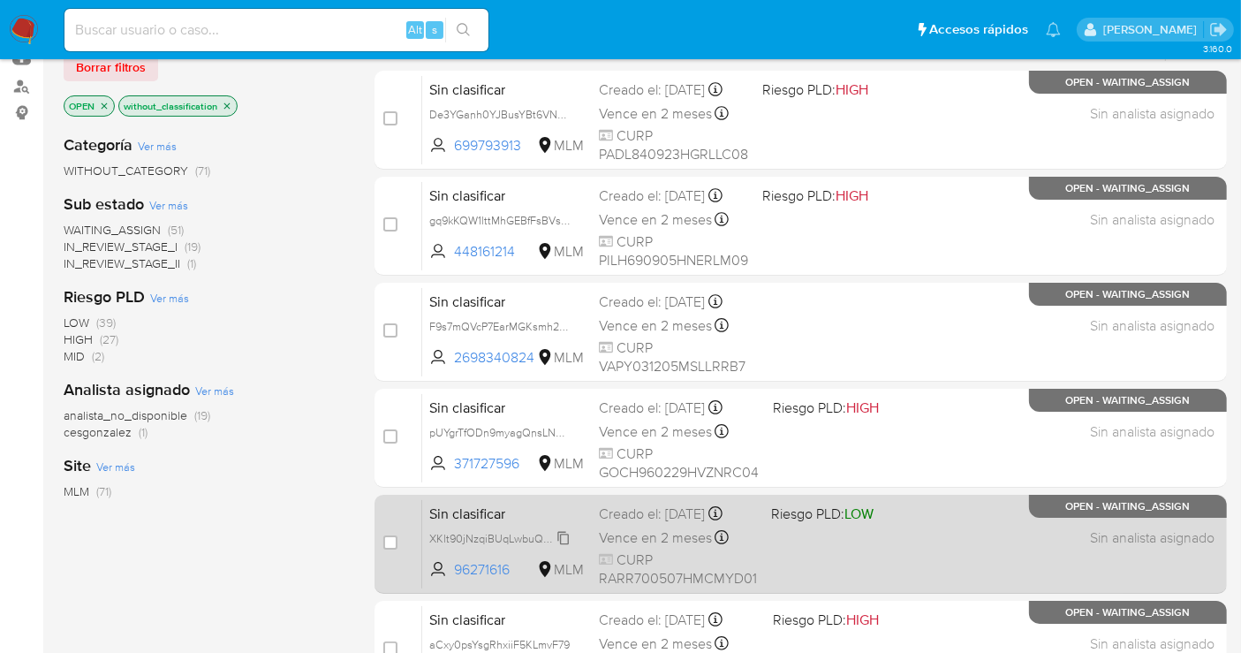
click at [561, 541] on span "XKlt90jNzqiBUqLwbuQ44EFE" at bounding box center [501, 536] width 145 height 19
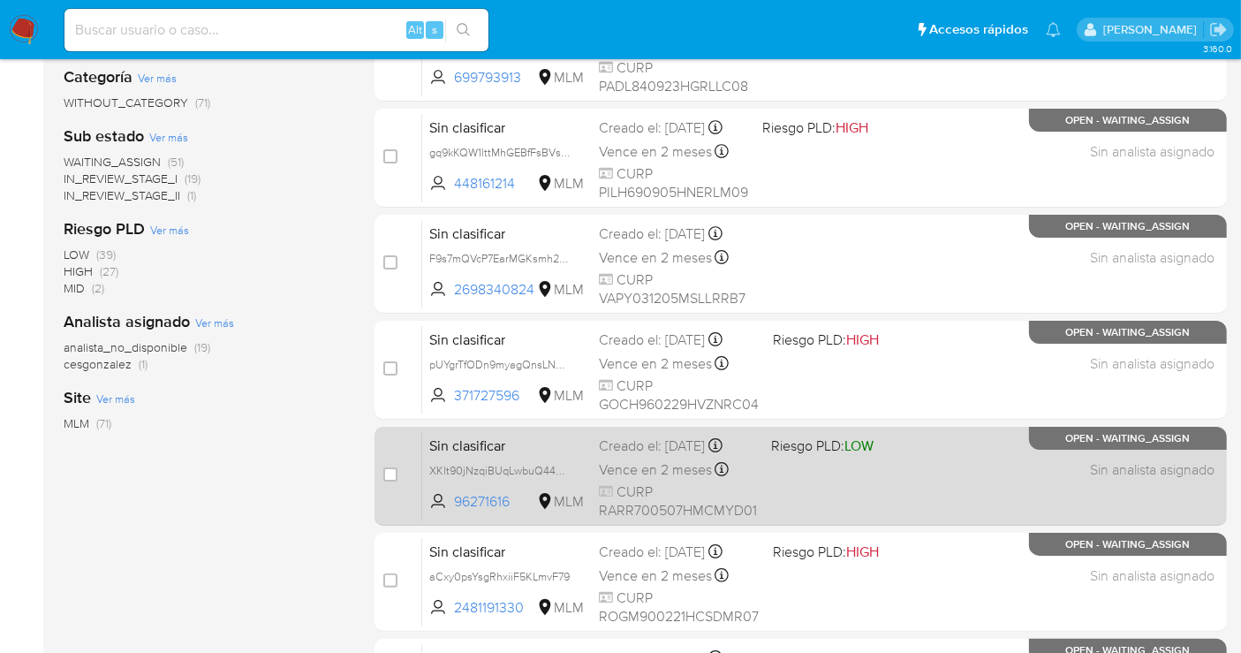
scroll to position [294, 0]
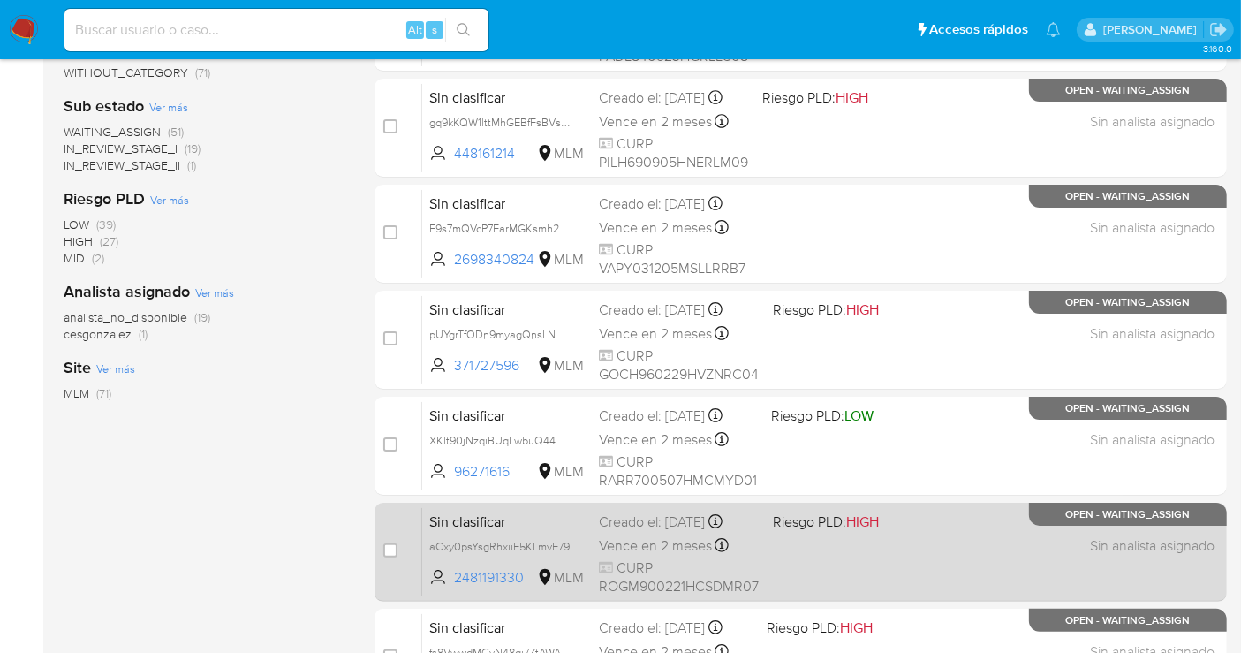
click at [571, 539] on span "aCxy0psYsgRhxiiF5KLmvF79" at bounding box center [506, 545] width 155 height 19
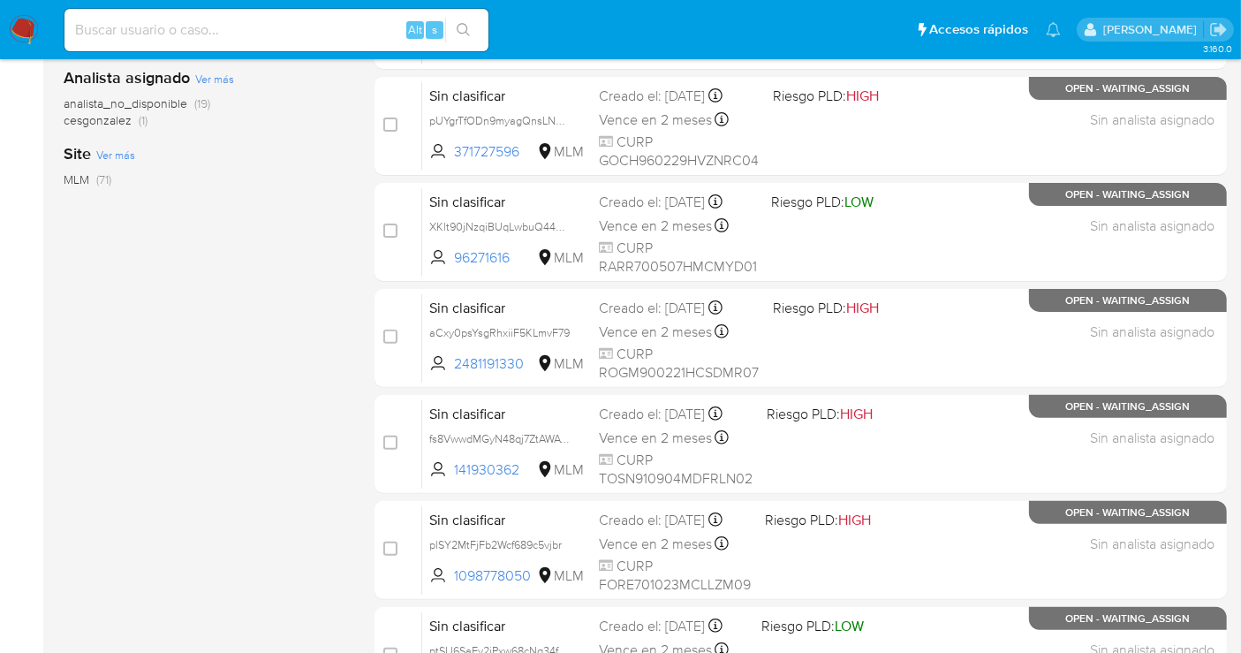
scroll to position [588, 0]
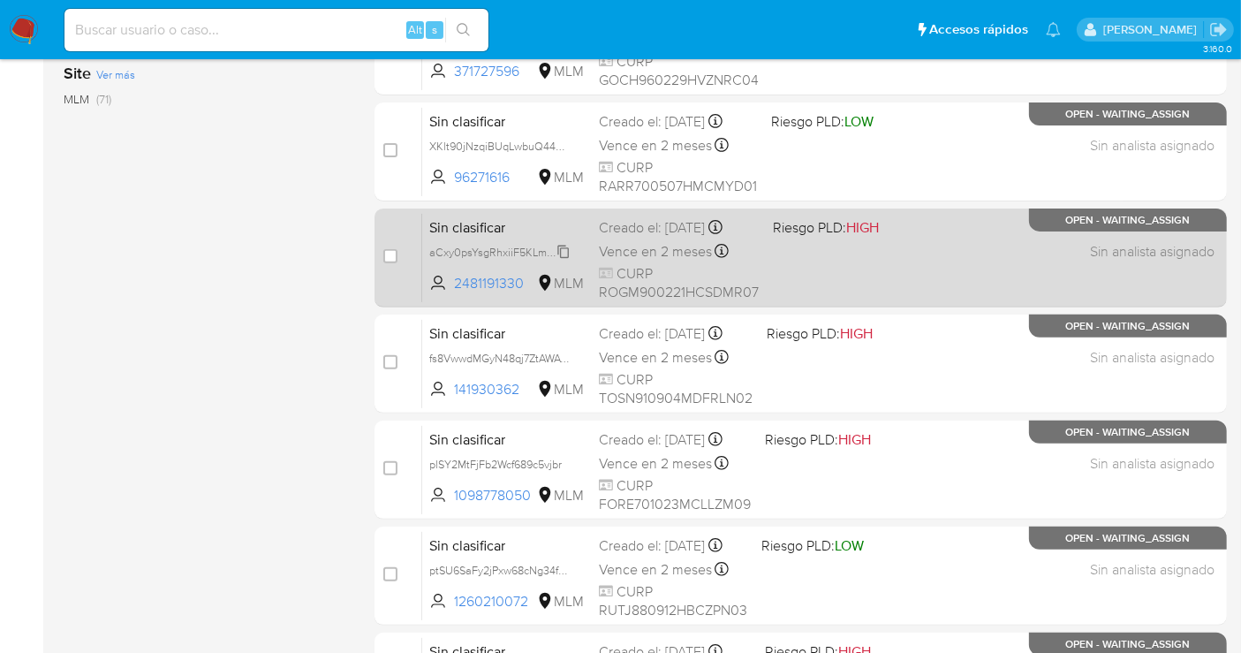
click at [562, 254] on span "aCxy0psYsgRhxiiF5KLmvF79" at bounding box center [499, 250] width 140 height 19
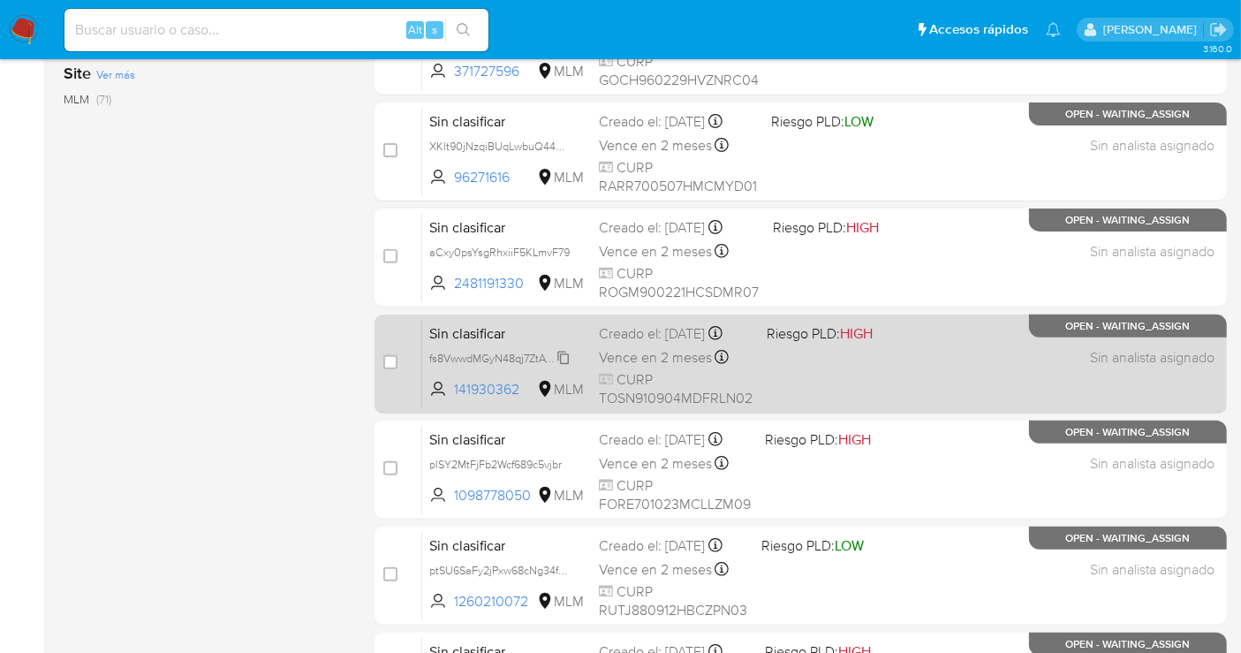
click at [567, 367] on span "fs8VwwdMGyN48qj7ZtAWAYNy" at bounding box center [504, 356] width 151 height 19
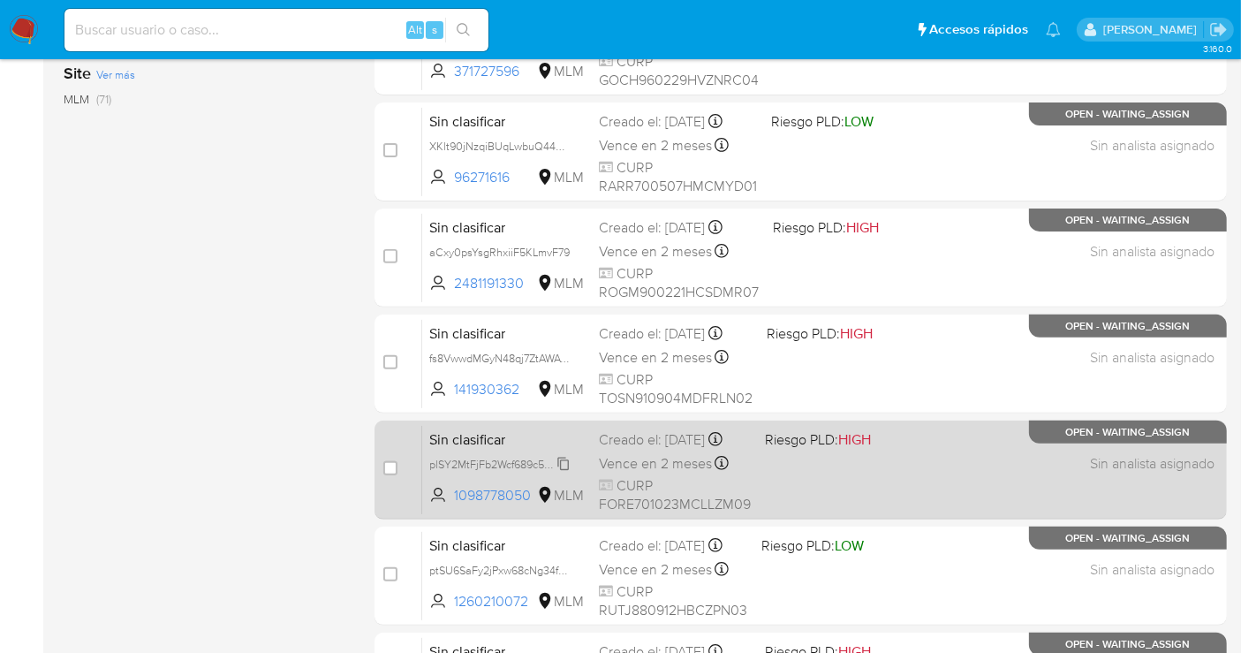
click at [562, 469] on span "plSY2MtFjFb2Wcf689c5vjbr" at bounding box center [495, 462] width 132 height 19
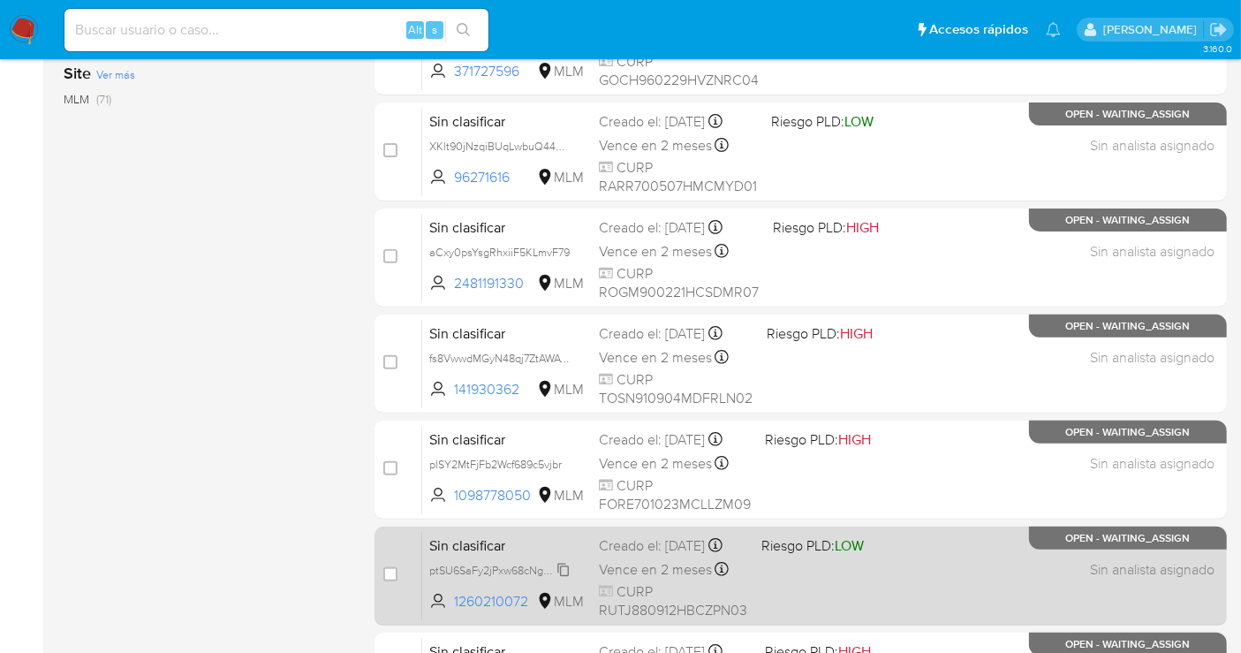
click at [563, 579] on span "ptSU6SaFy2jPxw68cNg34fGa" at bounding box center [500, 568] width 143 height 19
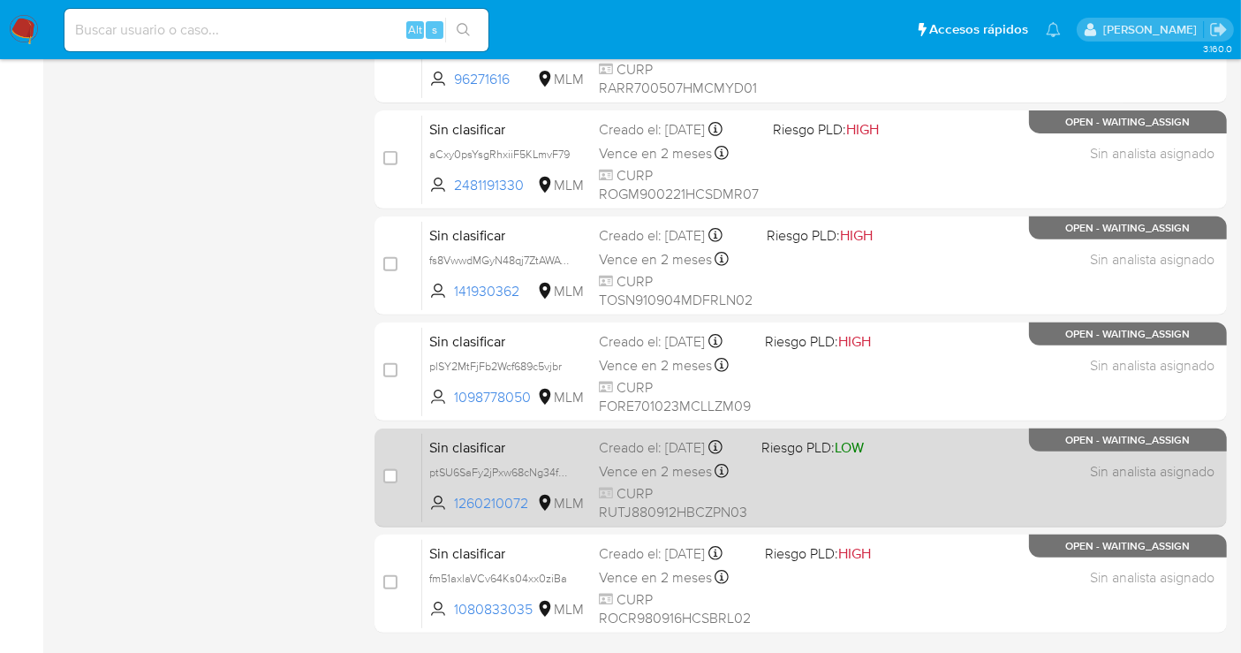
scroll to position [784, 0]
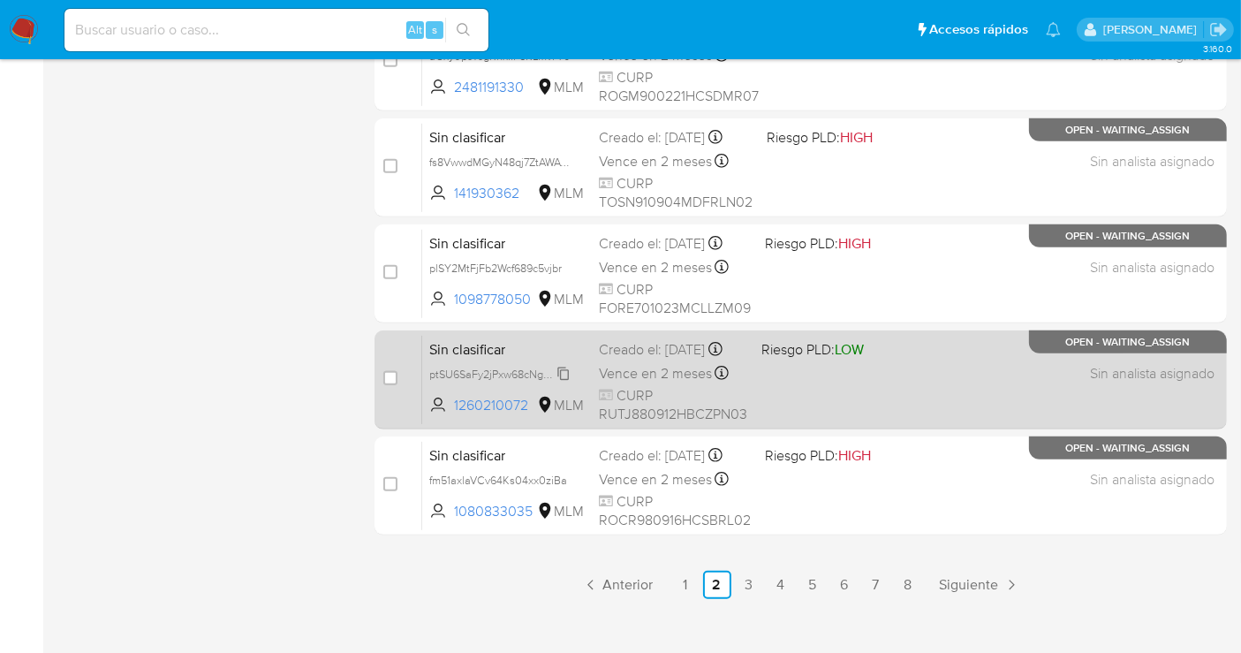
click at [564, 382] on span "ptSU6SaFy2jPxw68cNg34fGa" at bounding box center [500, 372] width 143 height 19
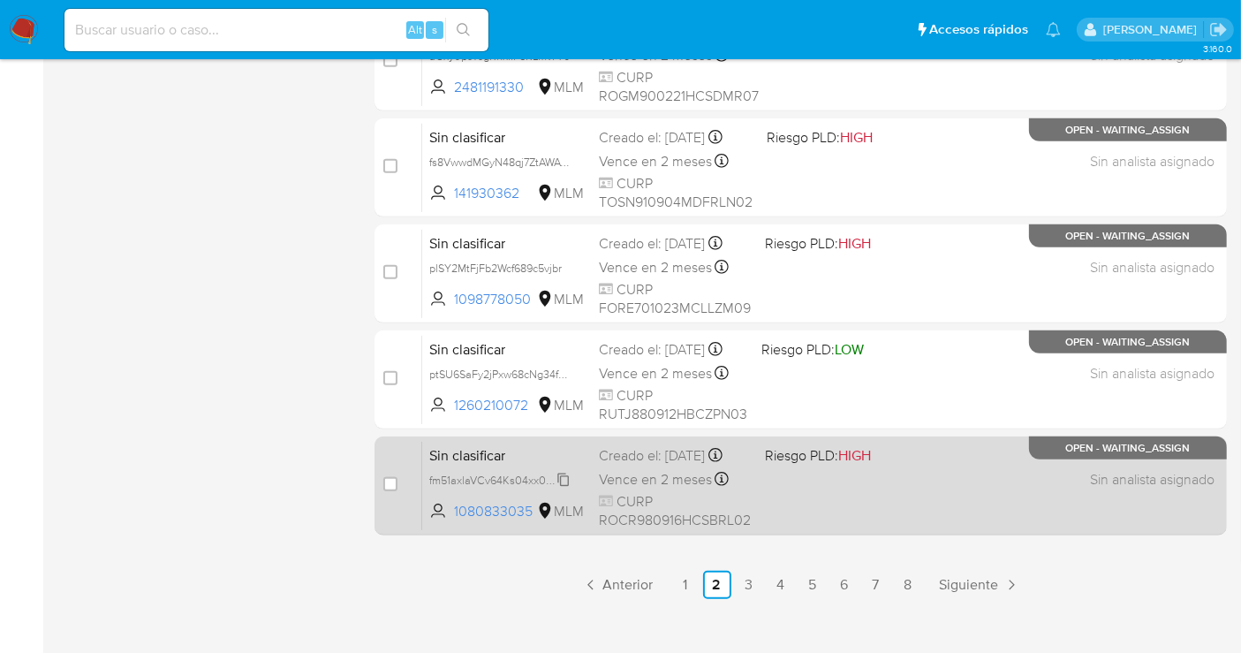
click at [570, 483] on div "fm51axlaVCv64Ks04xx0ziBa" at bounding box center [499, 479] width 141 height 19
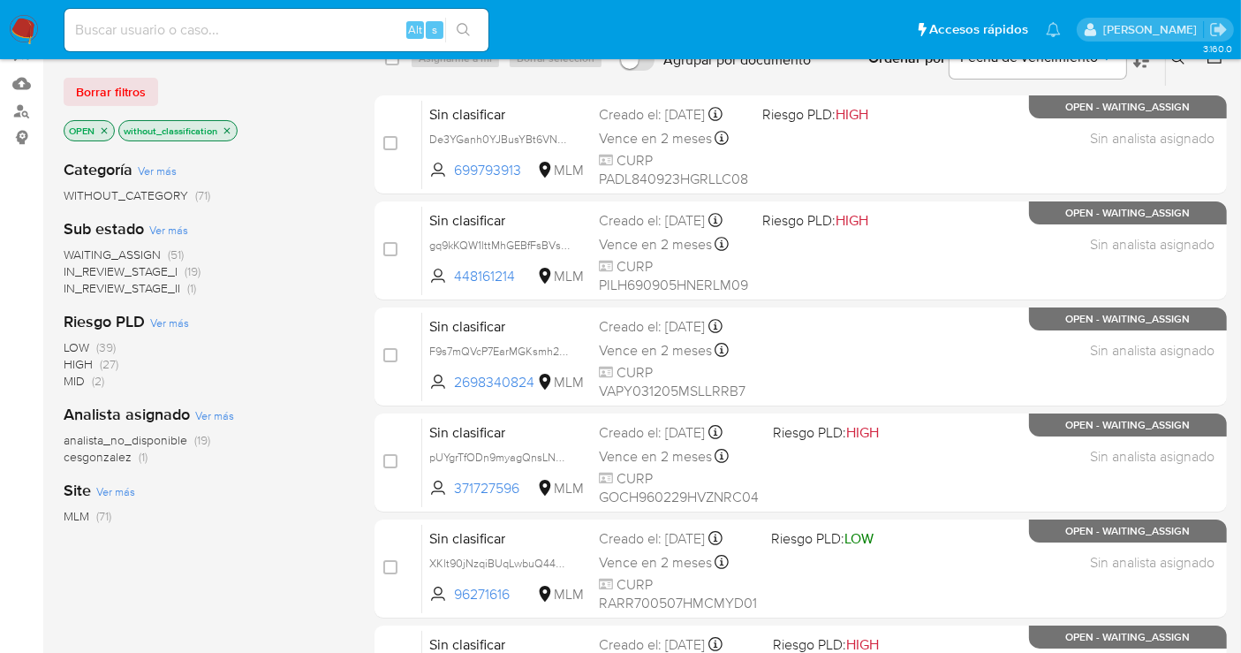
scroll to position [0, 0]
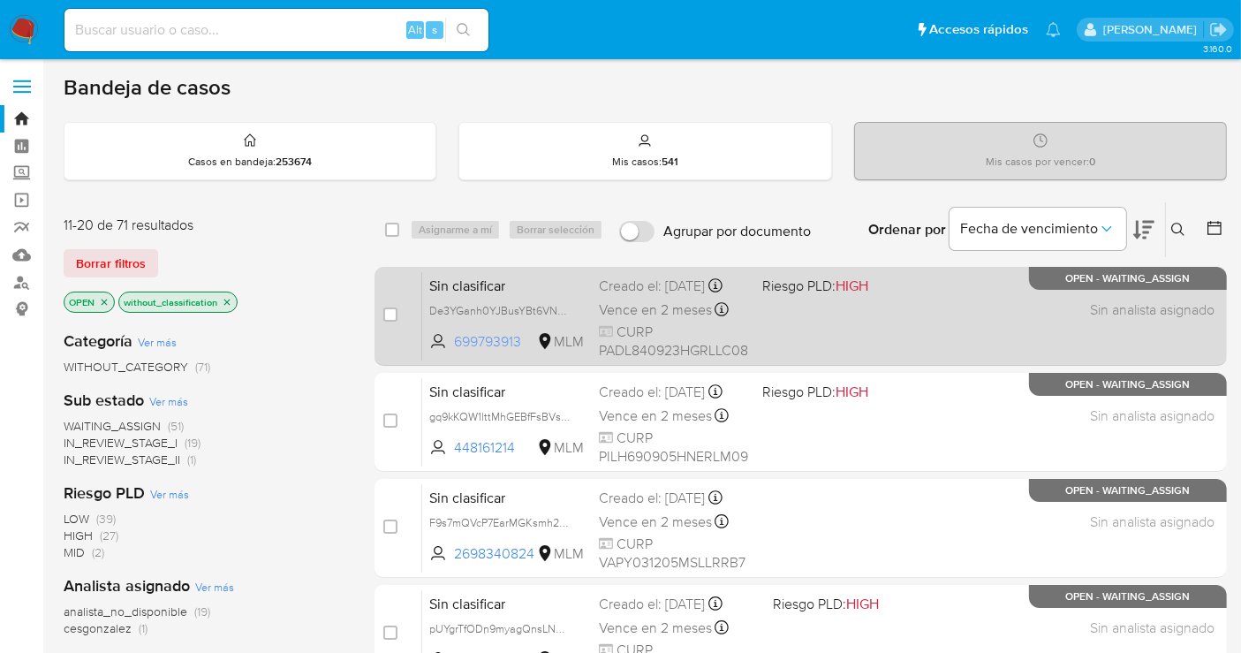
drag, startPoint x: 527, startPoint y: 353, endPoint x: 453, endPoint y: 359, distance: 74.4
click at [453, 352] on span "699793913 MLM" at bounding box center [506, 341] width 155 height 19
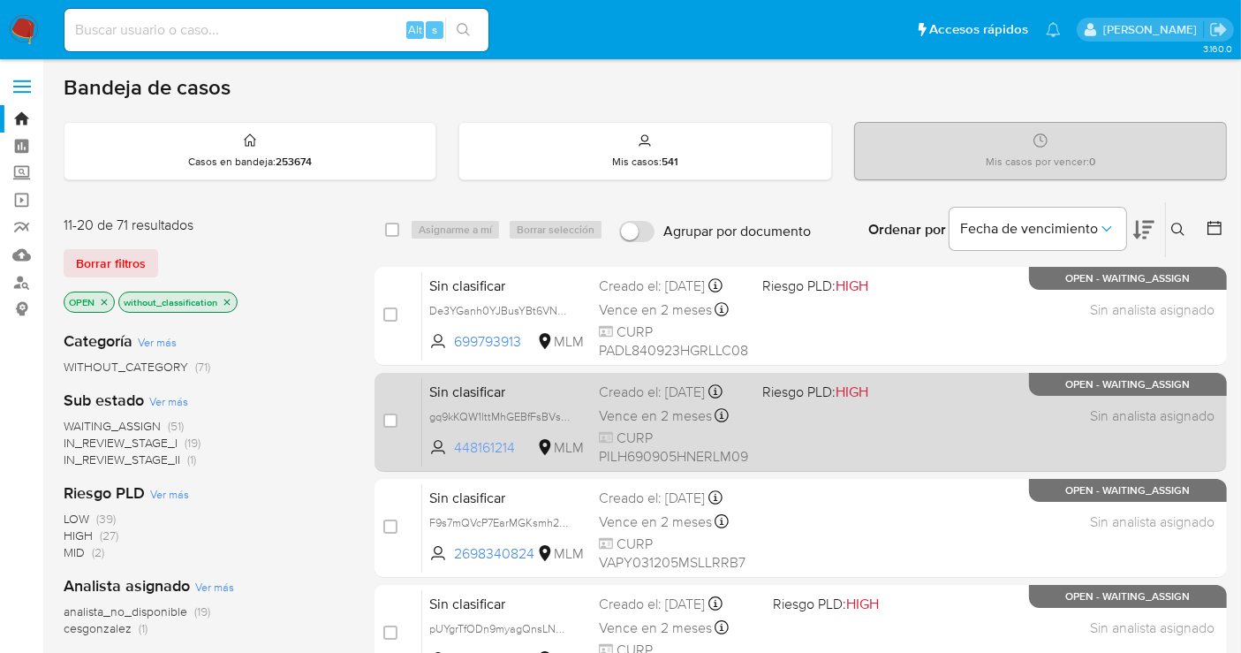
drag, startPoint x: 522, startPoint y: 458, endPoint x: 453, endPoint y: 458, distance: 68.9
click at [453, 458] on span "448161214 MLM" at bounding box center [506, 447] width 155 height 19
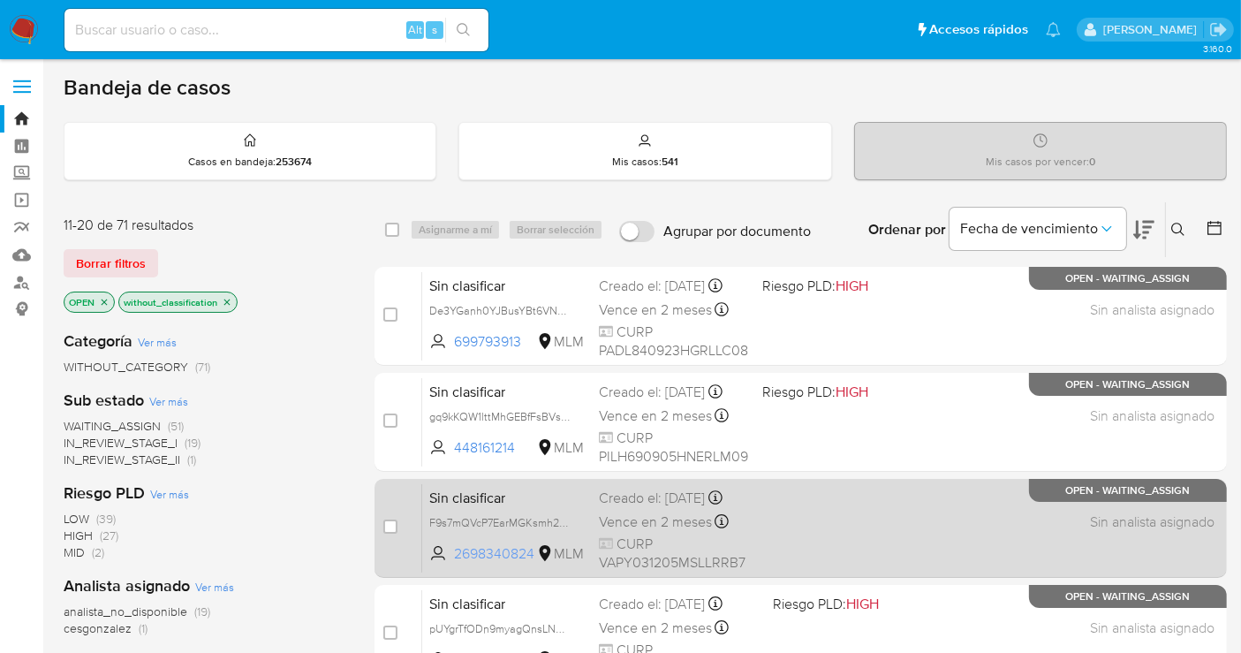
drag, startPoint x: 541, startPoint y: 560, endPoint x: 452, endPoint y: 566, distance: 88.5
click at [452, 564] on span "2698340824 MLM" at bounding box center [506, 553] width 155 height 19
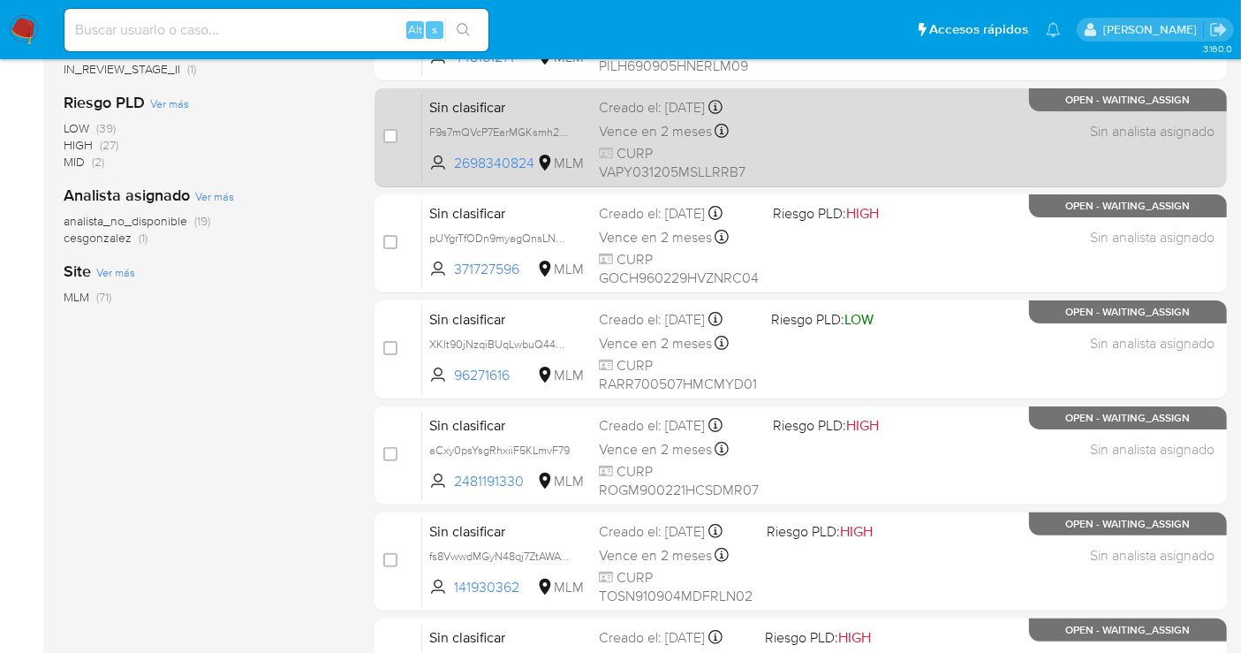
scroll to position [392, 0]
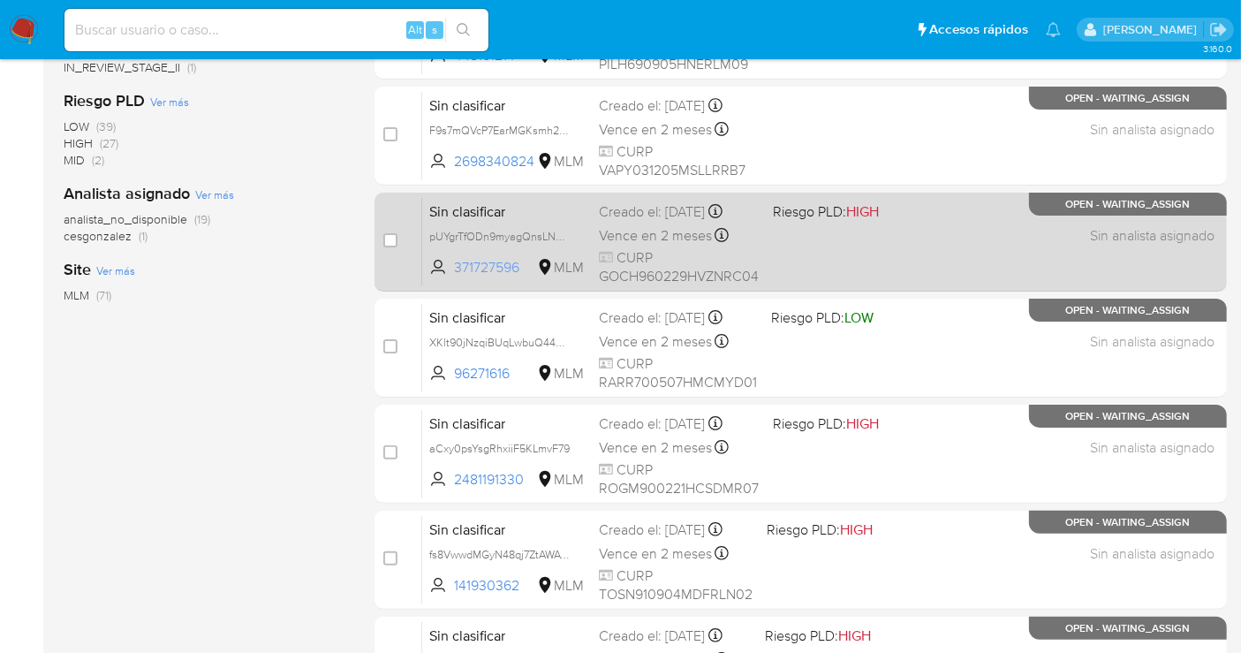
drag, startPoint x: 521, startPoint y: 264, endPoint x: 450, endPoint y: 269, distance: 70.8
click at [450, 269] on span "371727596 MLM" at bounding box center [506, 267] width 155 height 19
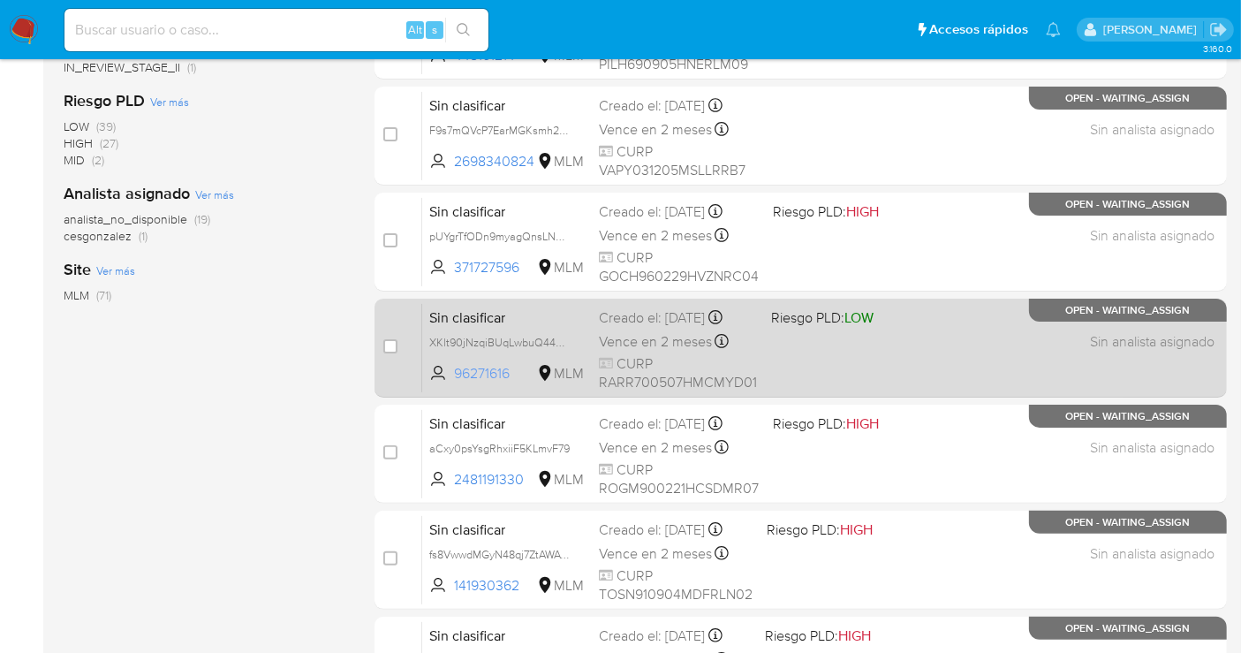
drag, startPoint x: 517, startPoint y: 374, endPoint x: 451, endPoint y: 377, distance: 65.4
click at [451, 377] on span "96271616 MLM" at bounding box center [506, 373] width 155 height 19
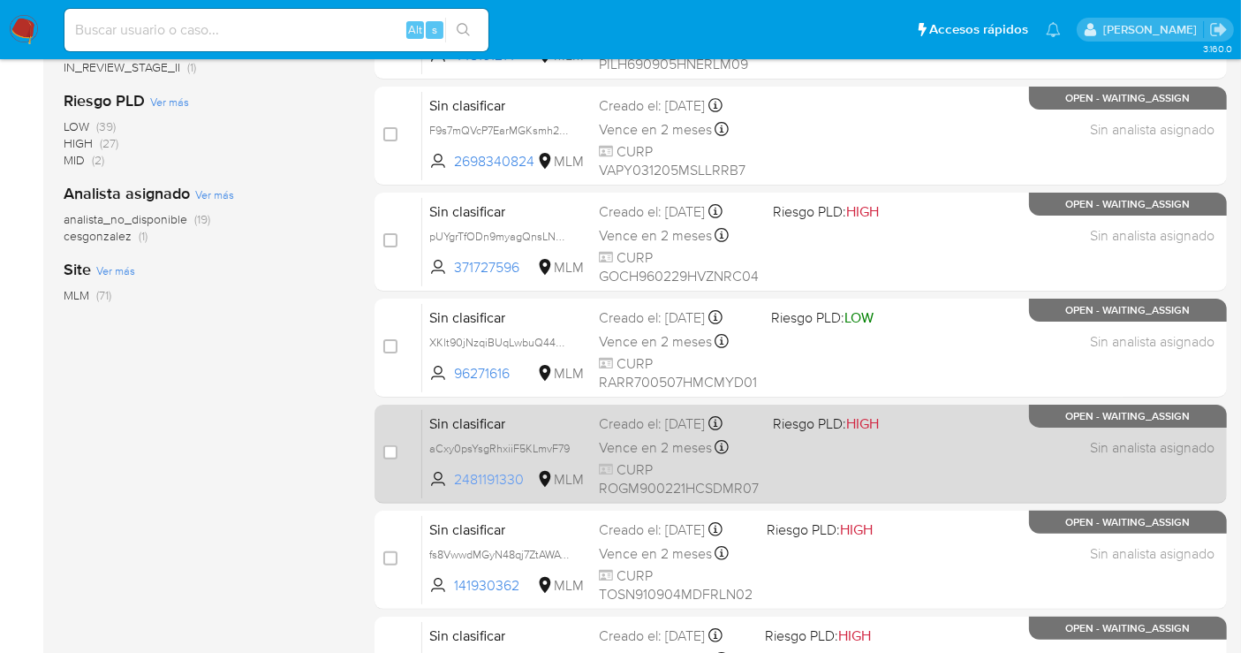
drag, startPoint x: 529, startPoint y: 472, endPoint x: 454, endPoint y: 472, distance: 75.1
click at [454, 472] on span "2481191330" at bounding box center [493, 479] width 79 height 19
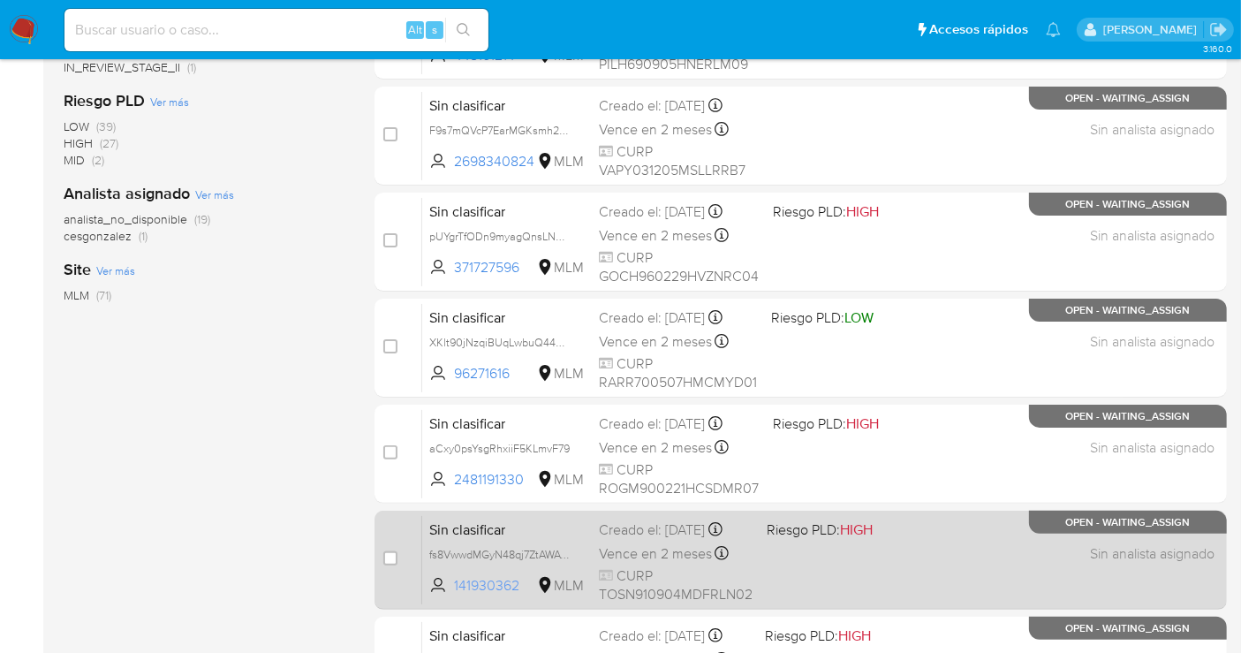
drag, startPoint x: 524, startPoint y: 592, endPoint x: 456, endPoint y: 589, distance: 68.1
click at [456, 589] on span "141930362" at bounding box center [493, 585] width 79 height 19
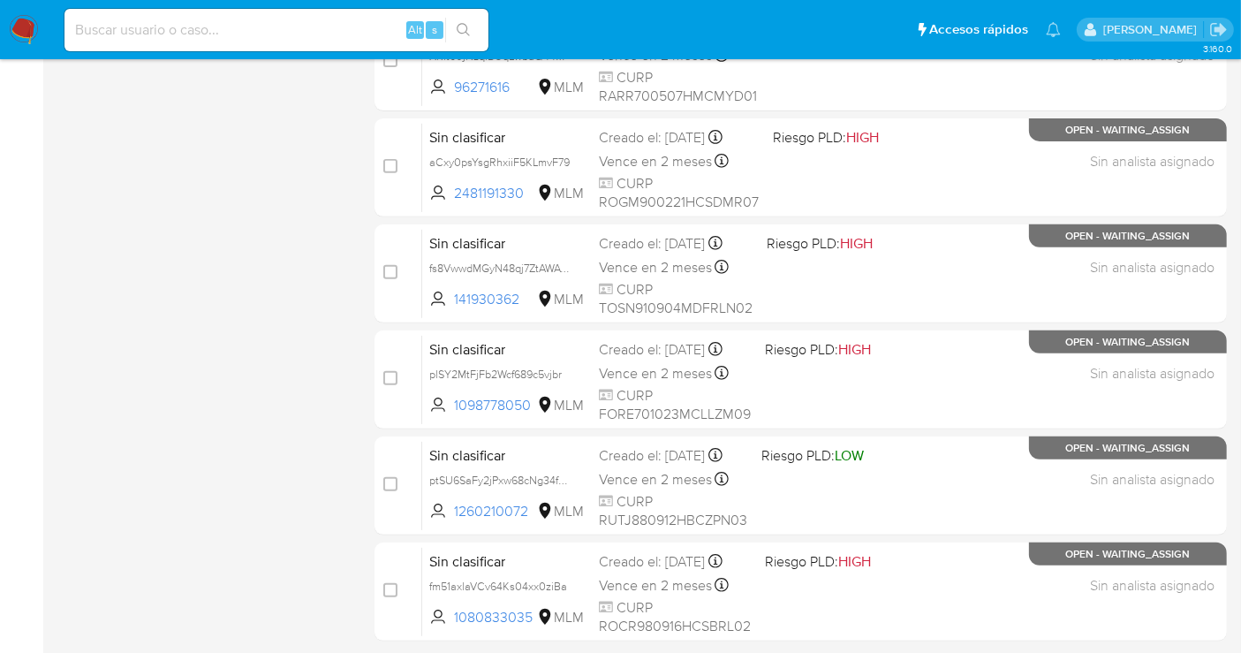
scroll to position [784, 0]
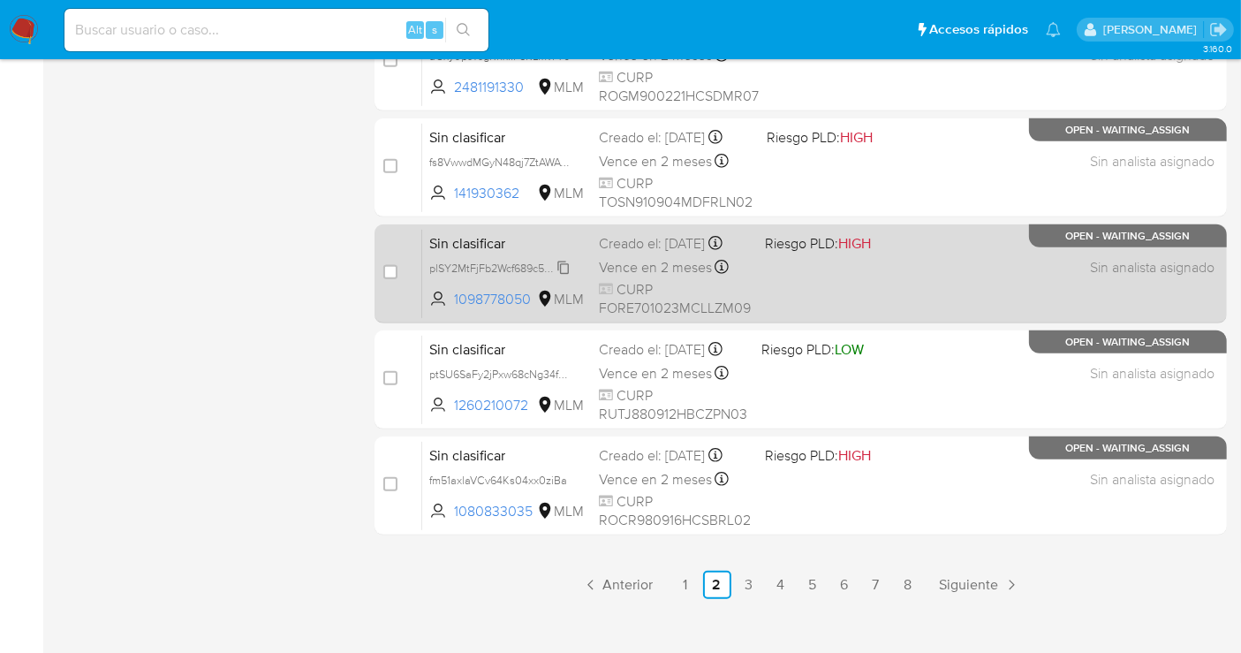
click at [565, 275] on icon at bounding box center [563, 268] width 14 height 14
drag, startPoint x: 540, startPoint y: 308, endPoint x: 452, endPoint y: 313, distance: 87.6
click at [452, 309] on span "1098778050 MLM" at bounding box center [506, 299] width 155 height 19
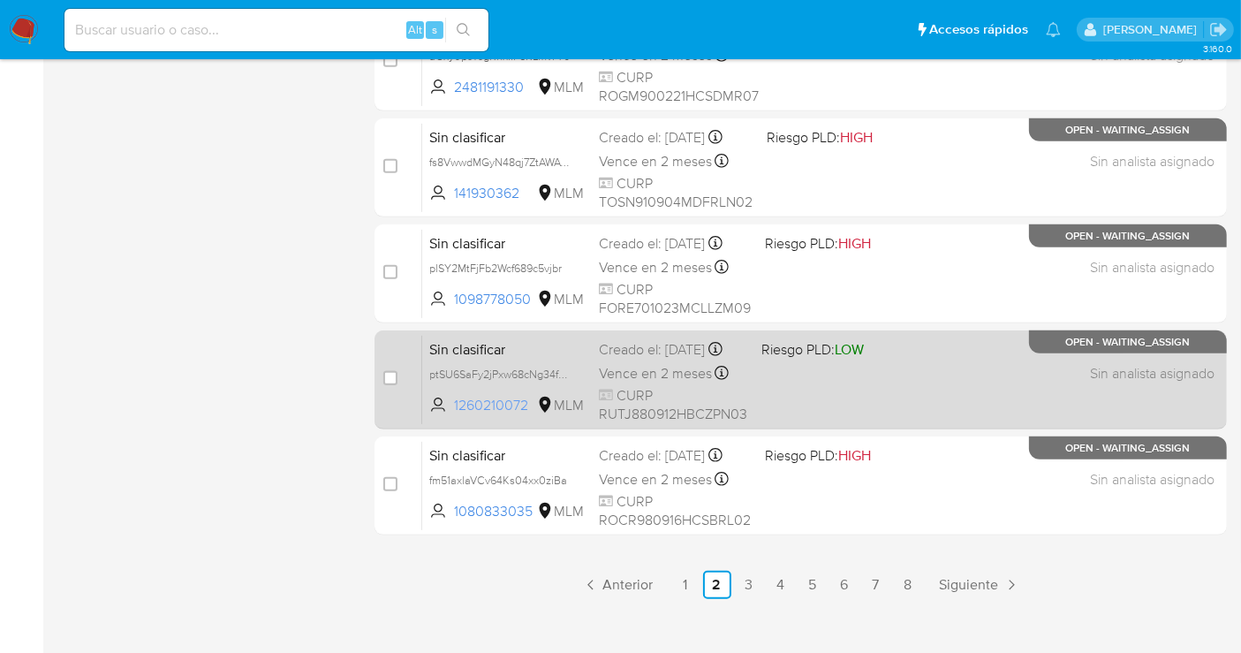
drag, startPoint x: 530, startPoint y: 412, endPoint x: 450, endPoint y: 418, distance: 79.7
click at [450, 415] on span "1260210072 MLM" at bounding box center [506, 405] width 155 height 19
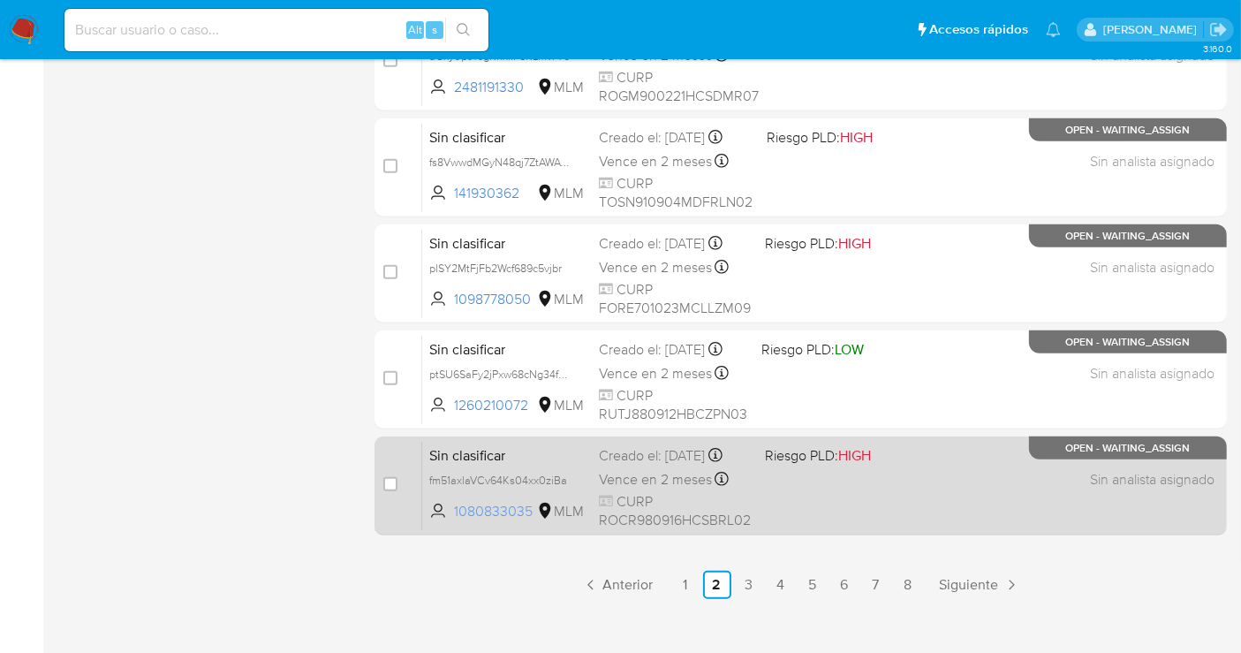
drag, startPoint x: 535, startPoint y: 518, endPoint x: 446, endPoint y: 519, distance: 89.2
click at [446, 519] on span "1080833035 MLM" at bounding box center [506, 511] width 155 height 19
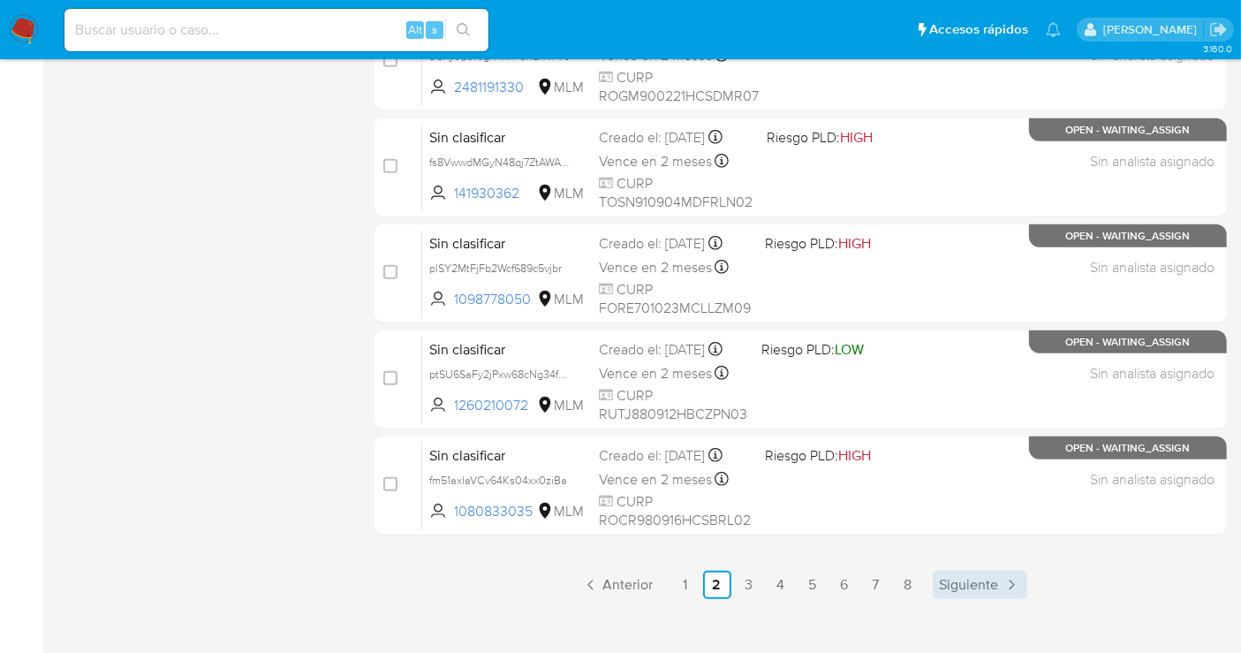
click at [991, 578] on span "Siguiente" at bounding box center [969, 585] width 59 height 14
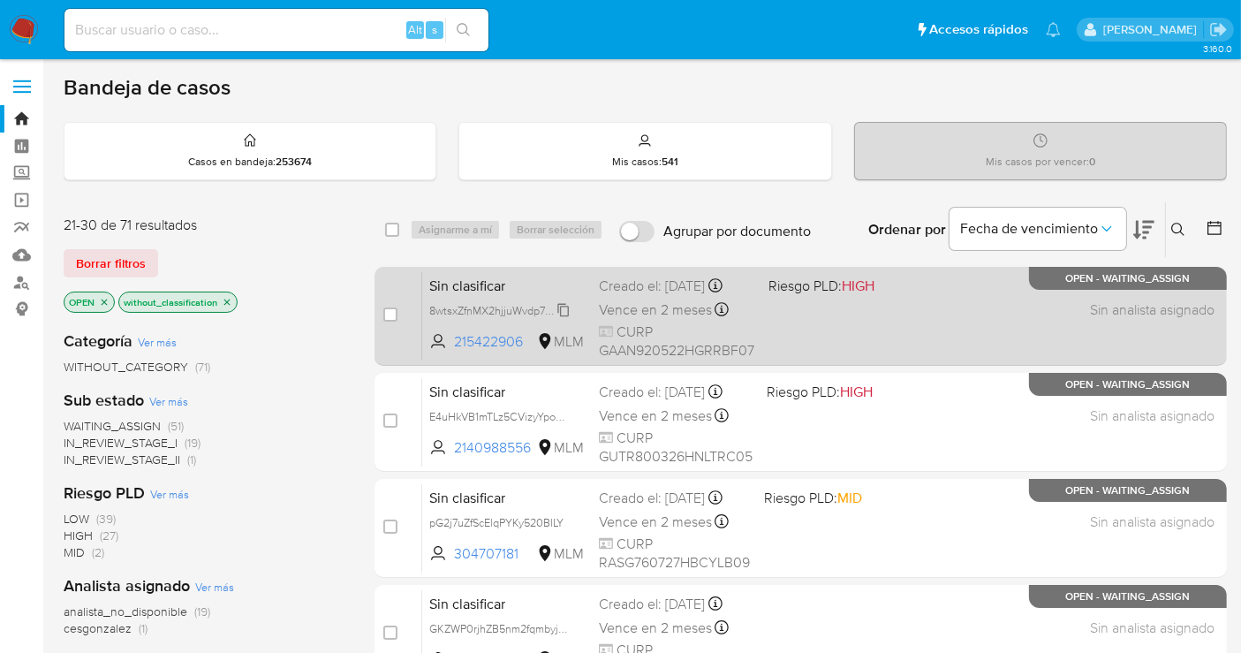
click at [565, 309] on span "8wtsxZfnMX2hjjuWvdp73H2I" at bounding box center [498, 308] width 139 height 19
drag, startPoint x: 532, startPoint y: 339, endPoint x: 458, endPoint y: 348, distance: 74.7
click at [458, 348] on span "215422906" at bounding box center [493, 341] width 79 height 19
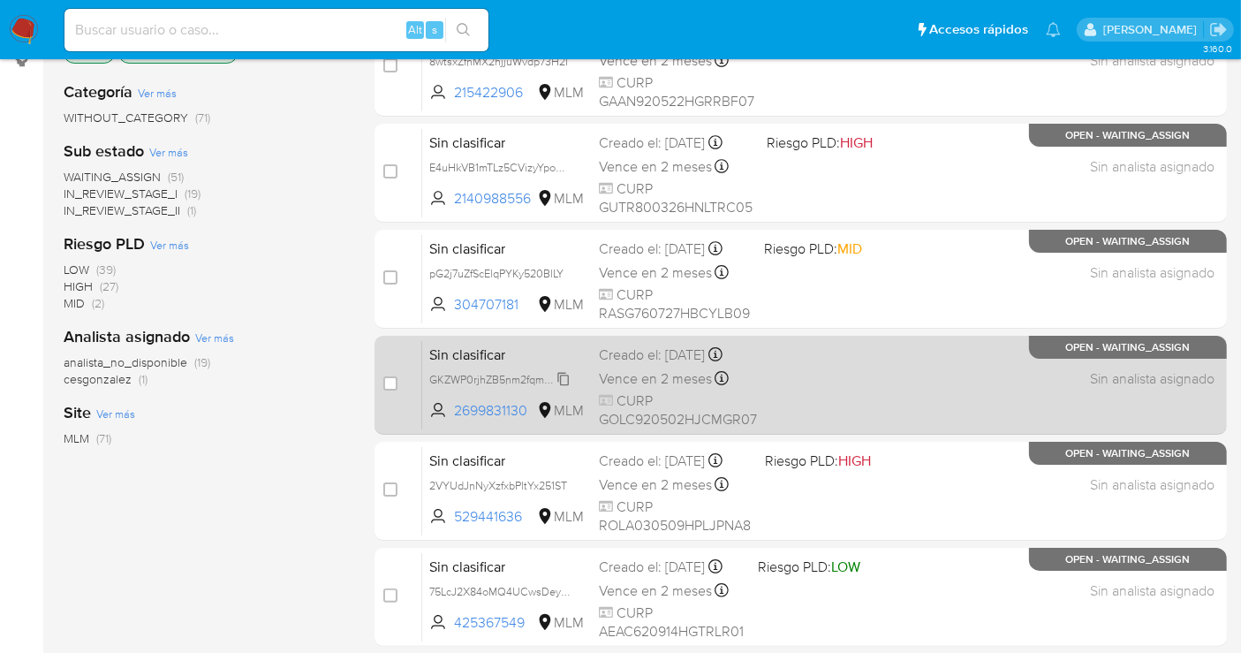
scroll to position [294, 0]
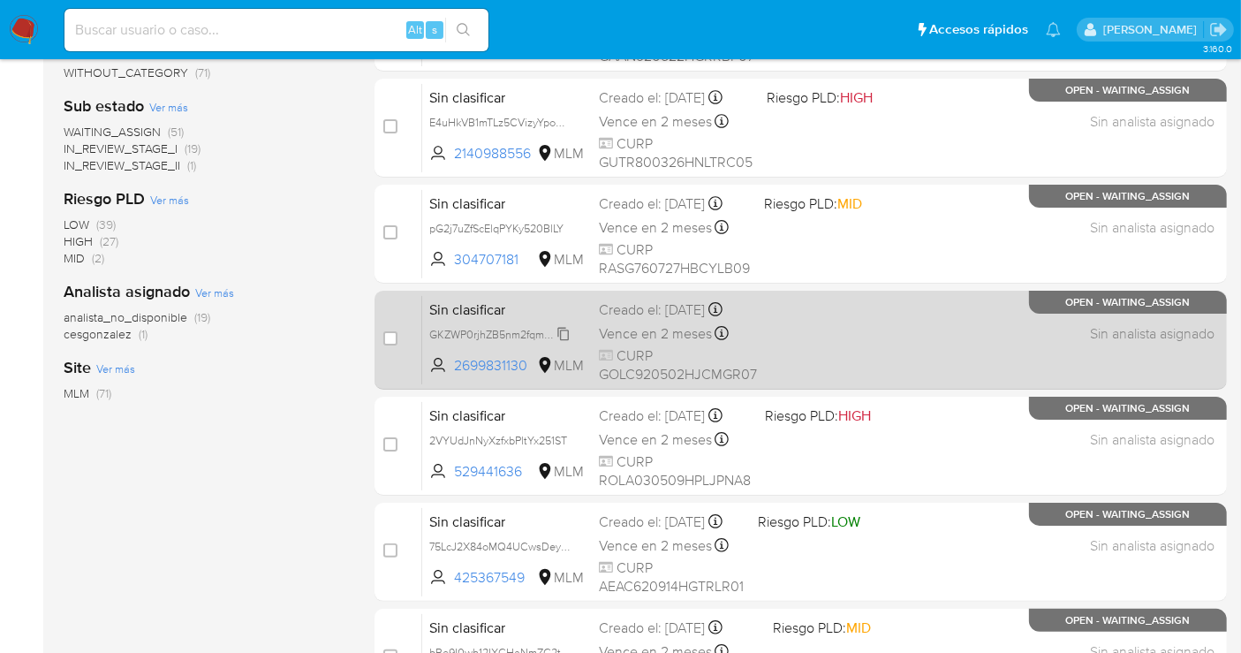
click at [561, 330] on span "GKZWP0rjhZB5nm2fqmbyjutJ" at bounding box center [501, 332] width 144 height 19
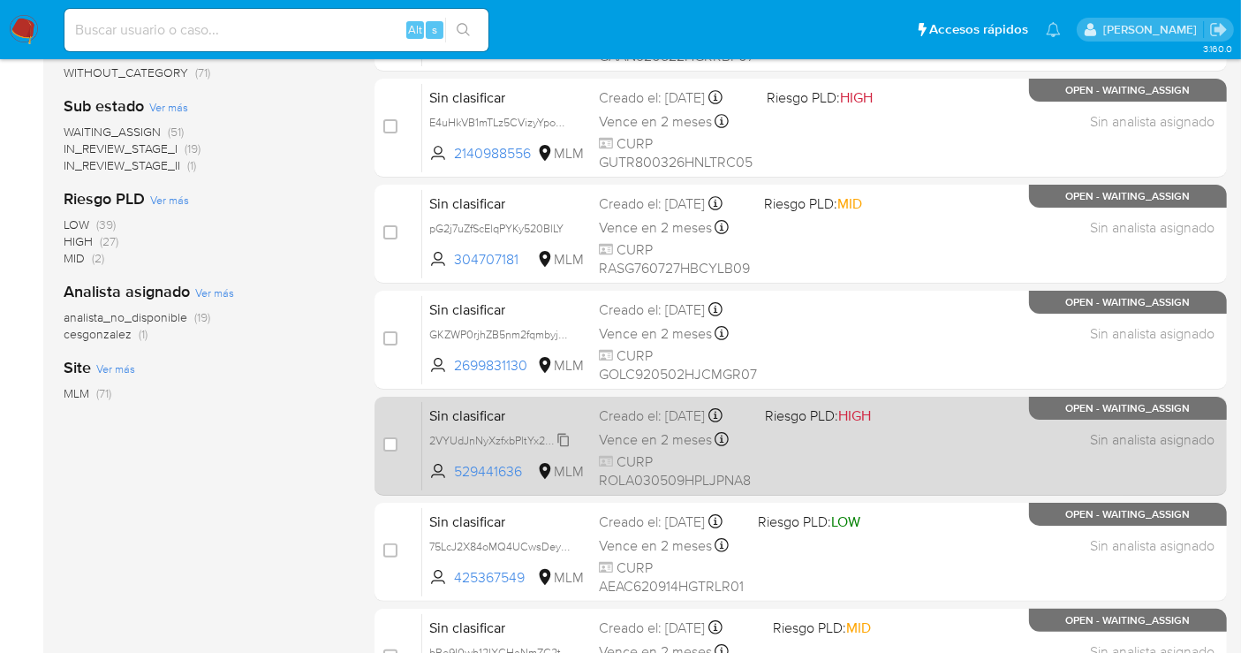
click at [565, 449] on span "2VYUdJnNyXzfxbPltYx251ST" at bounding box center [498, 438] width 138 height 19
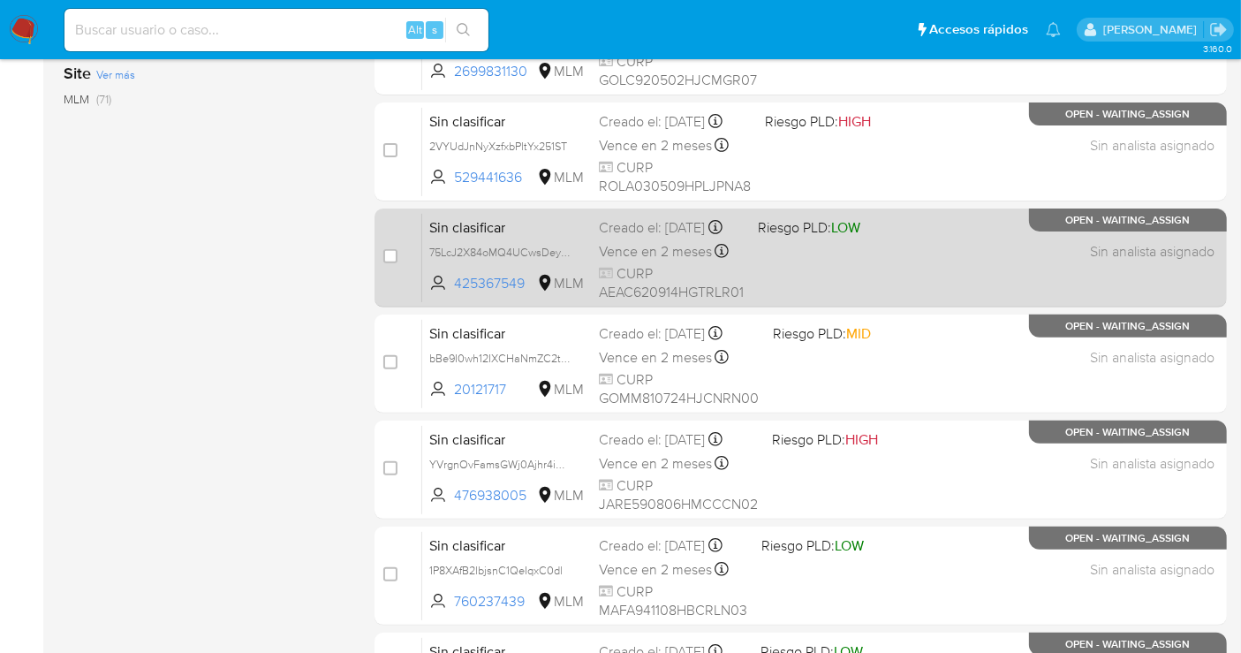
scroll to position [784, 0]
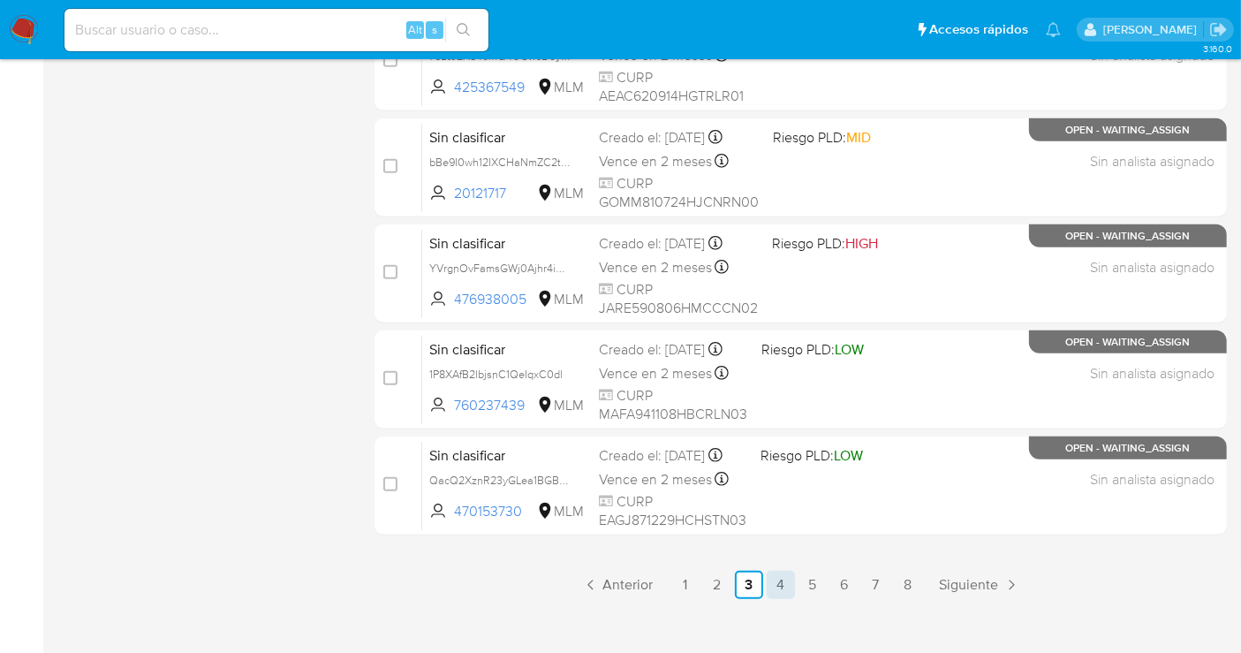
click at [774, 584] on link "4" at bounding box center [781, 585] width 28 height 28
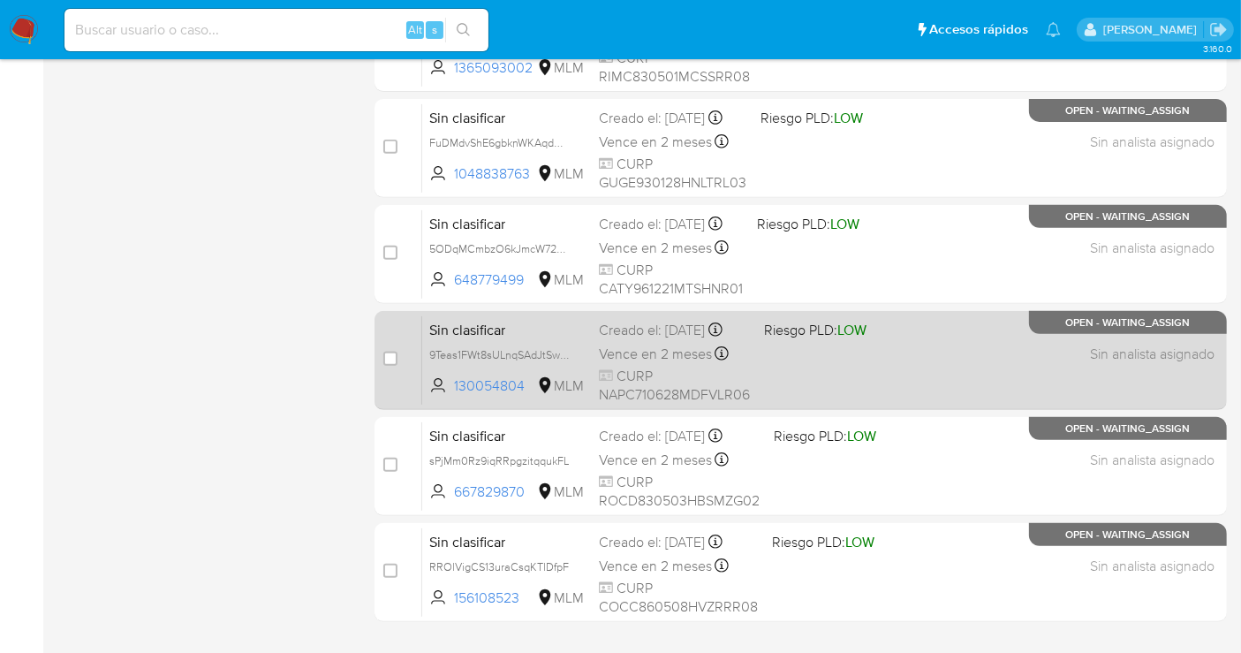
scroll to position [803, 0]
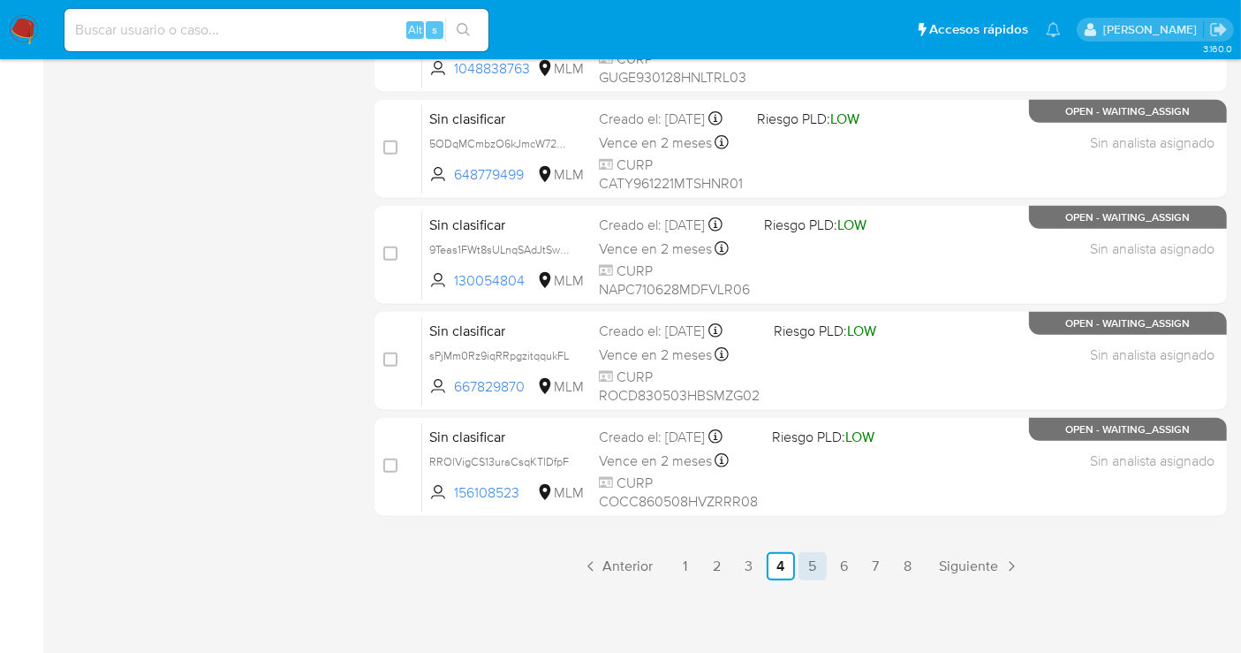
click at [810, 564] on link "5" at bounding box center [812, 566] width 28 height 28
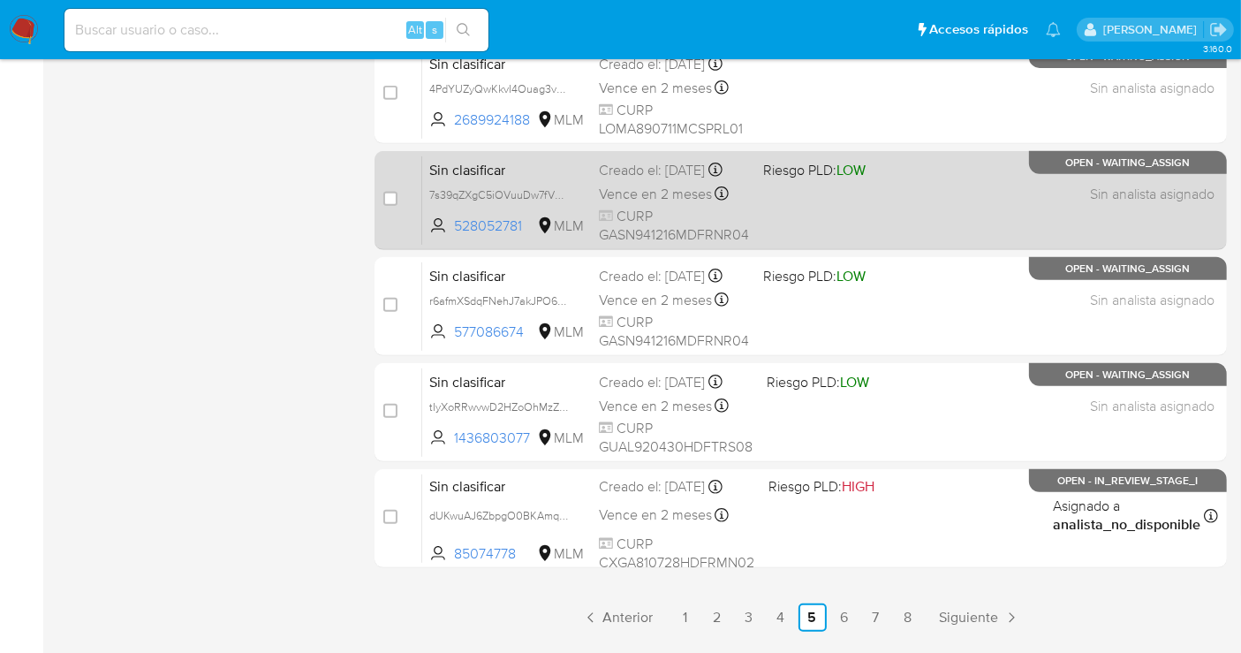
scroll to position [803, 0]
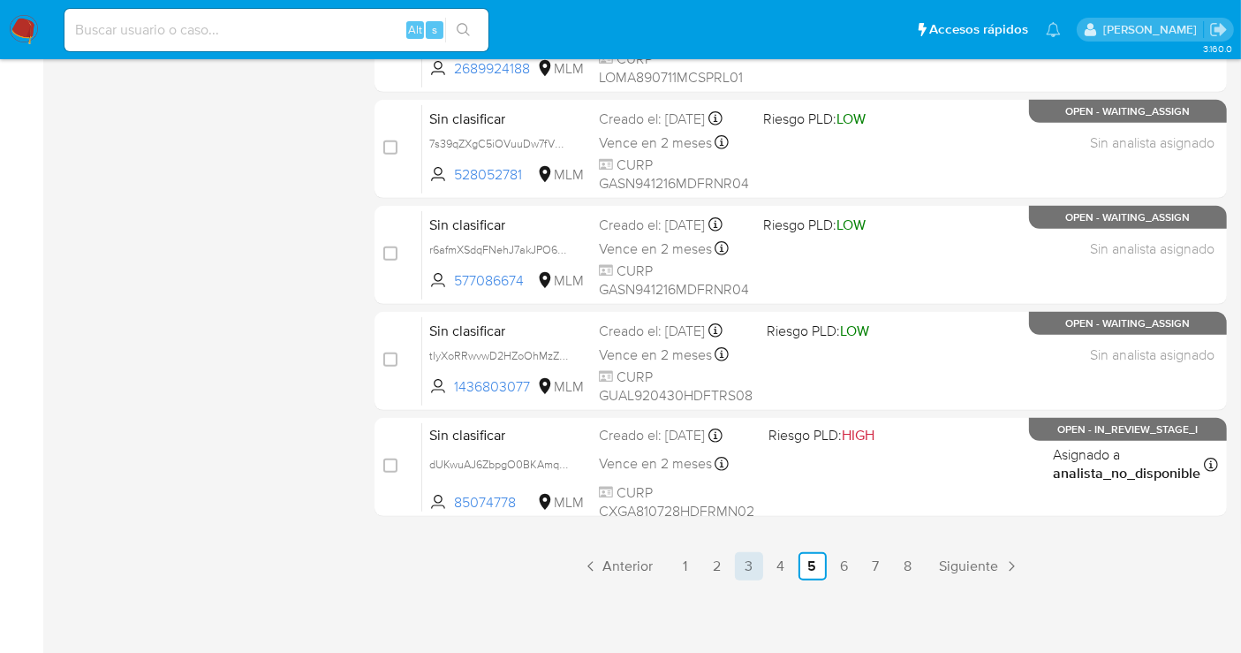
click at [745, 564] on link "3" at bounding box center [749, 566] width 28 height 28
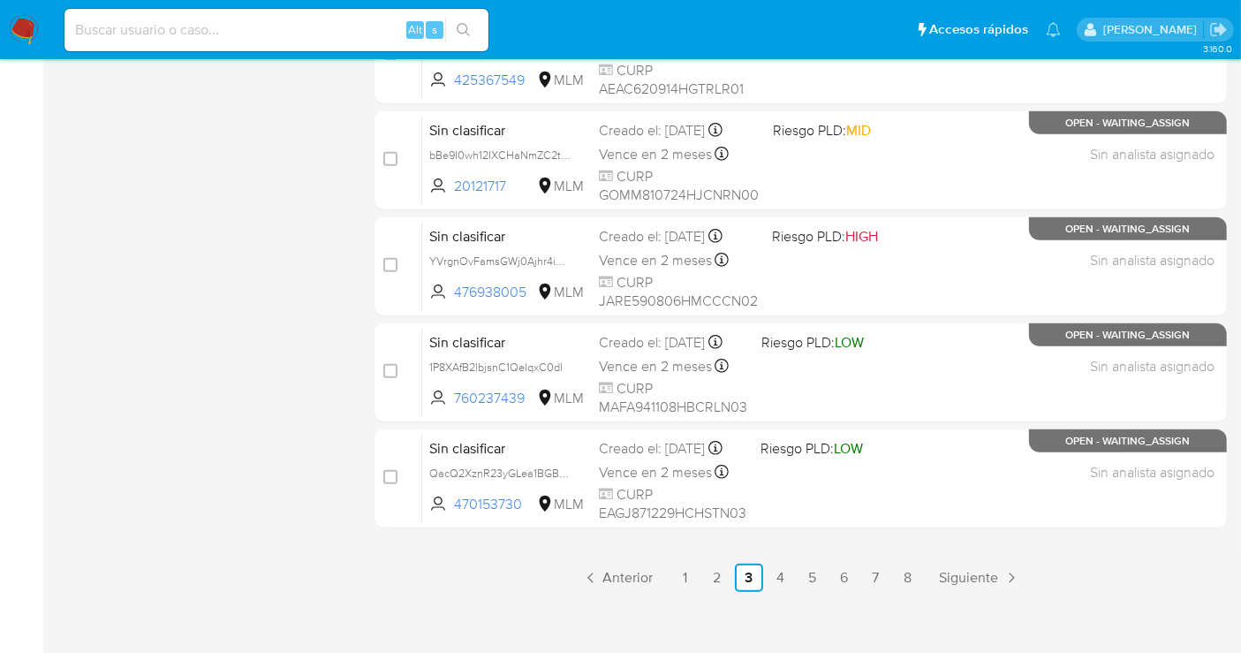
scroll to position [803, 0]
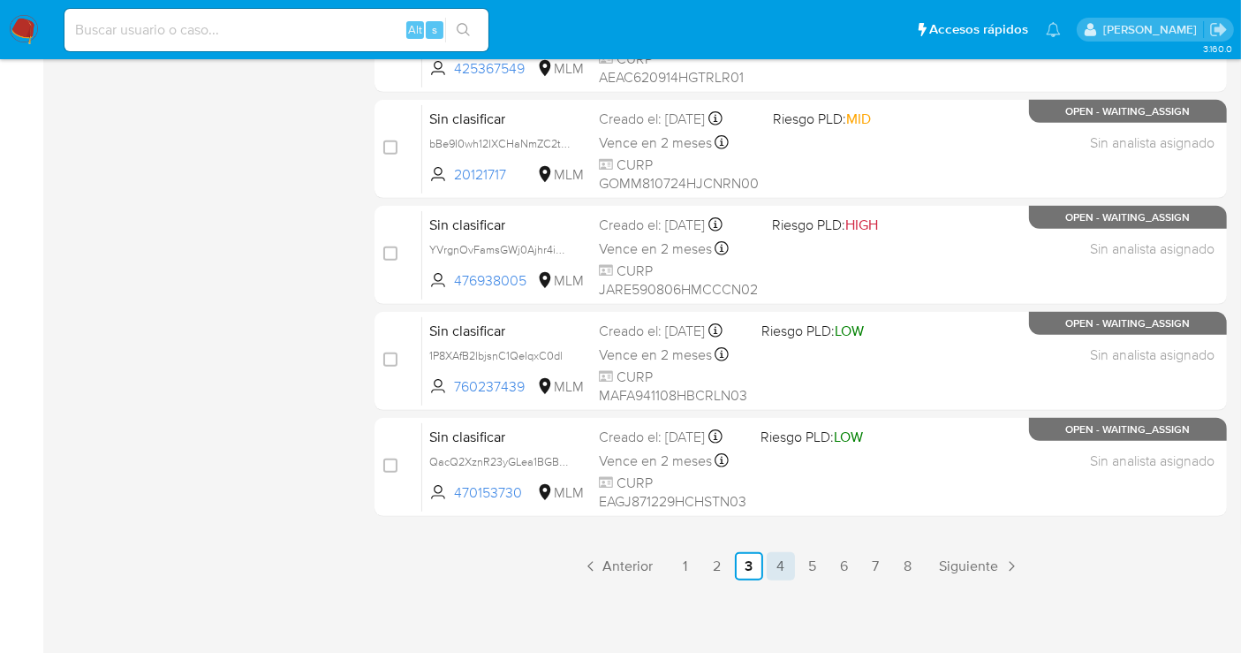
click at [782, 567] on link "4" at bounding box center [781, 566] width 28 height 28
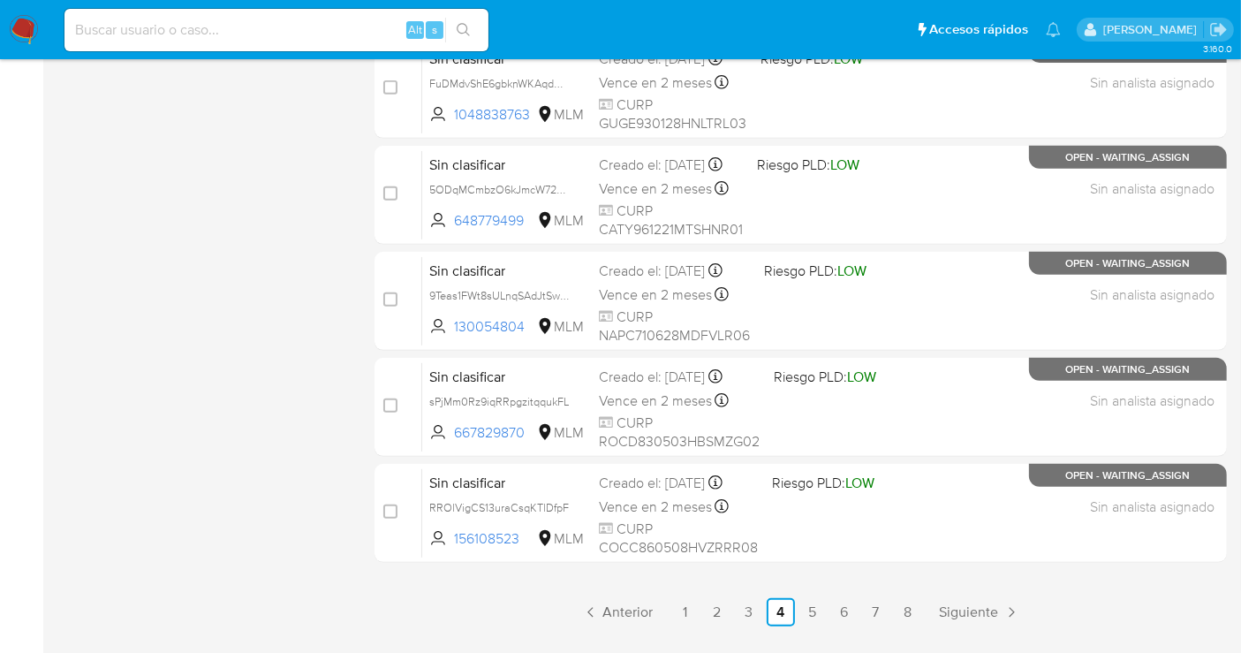
scroll to position [784, 0]
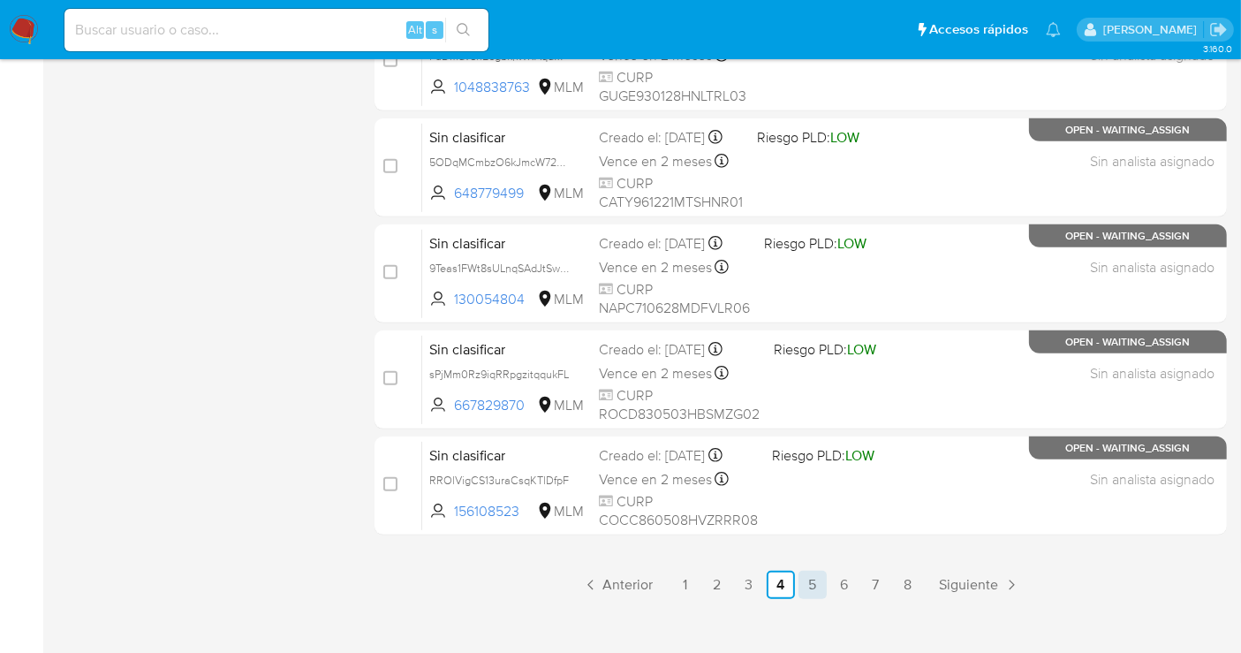
click at [808, 578] on link "5" at bounding box center [812, 585] width 28 height 28
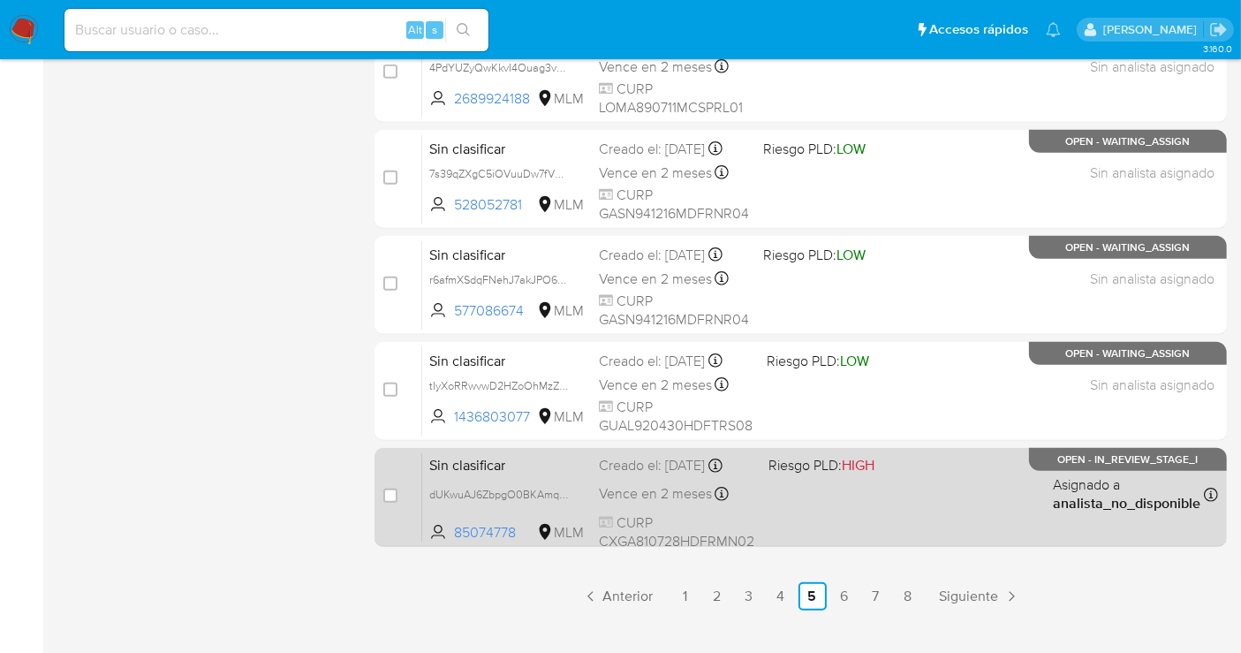
scroll to position [803, 0]
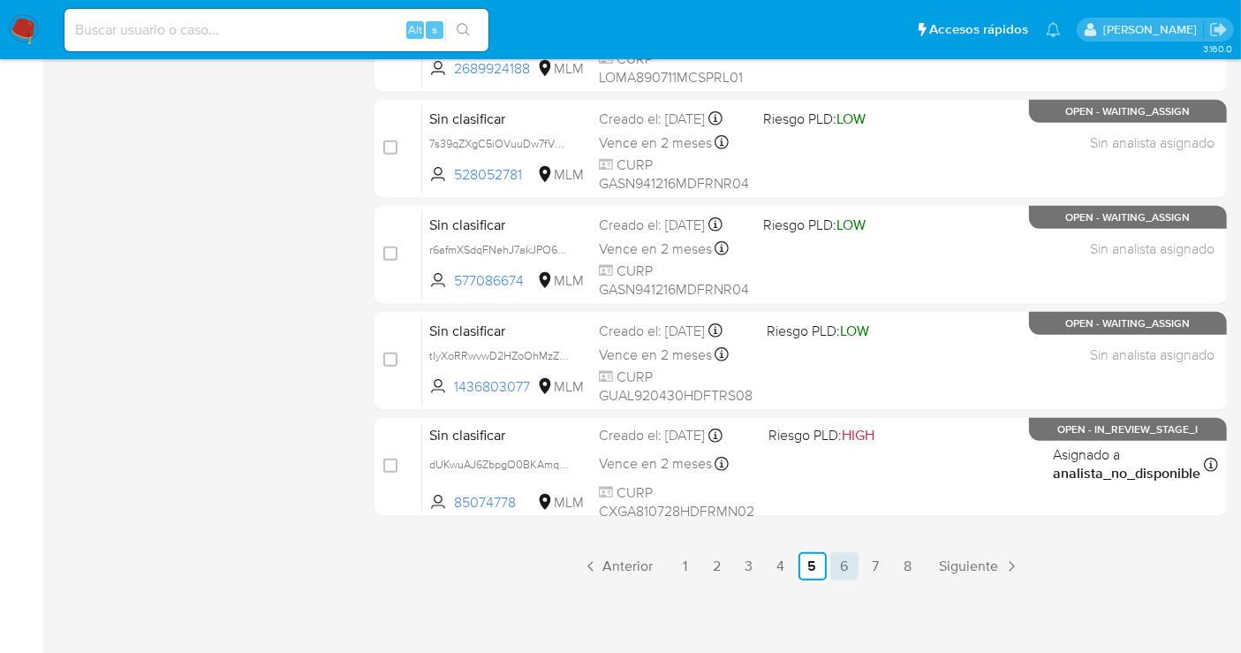
click at [837, 565] on link "6" at bounding box center [844, 566] width 28 height 28
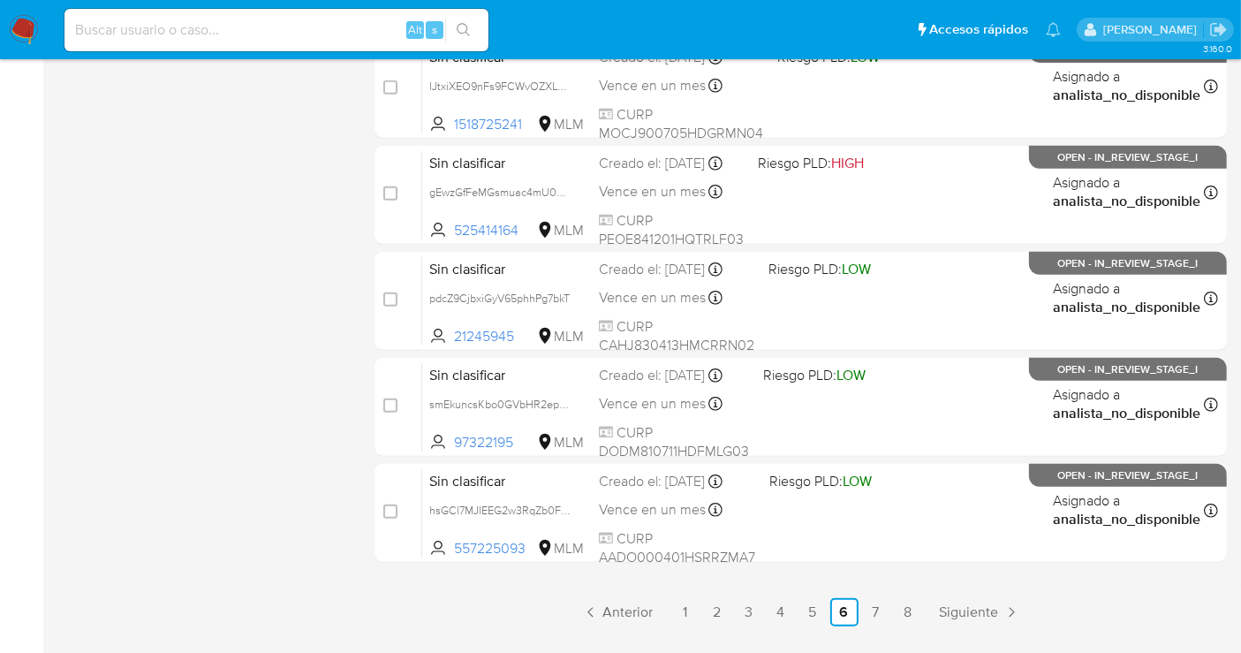
scroll to position [803, 0]
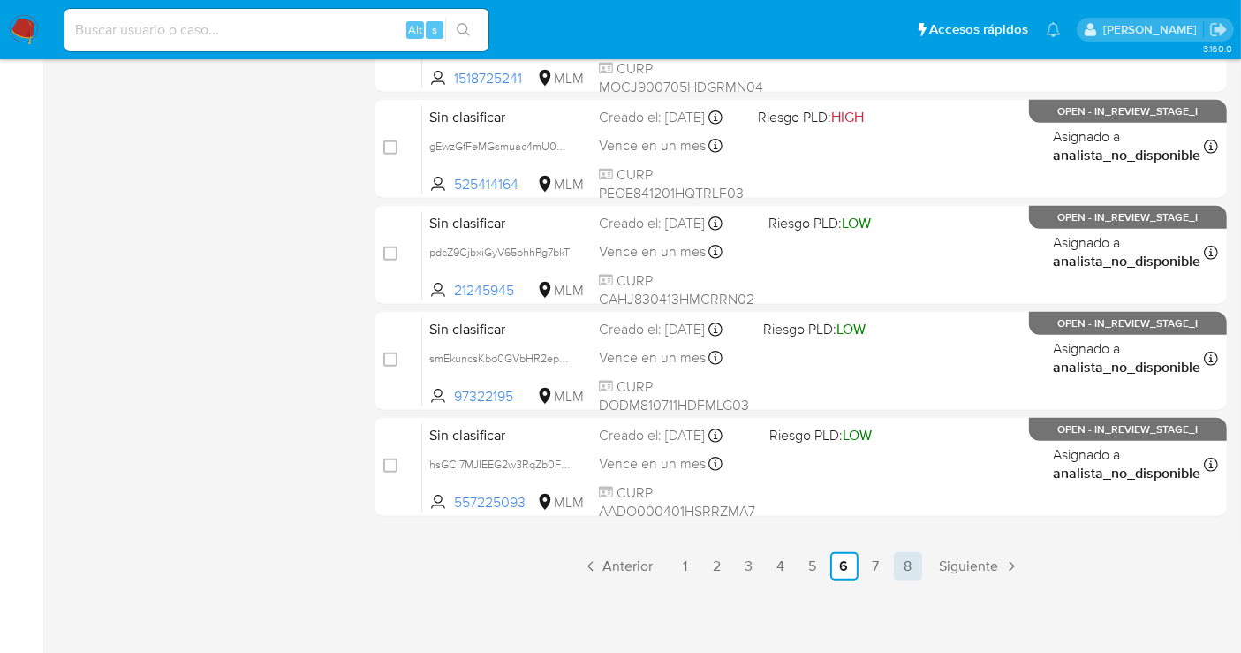
click at [908, 567] on link "8" at bounding box center [908, 566] width 28 height 28
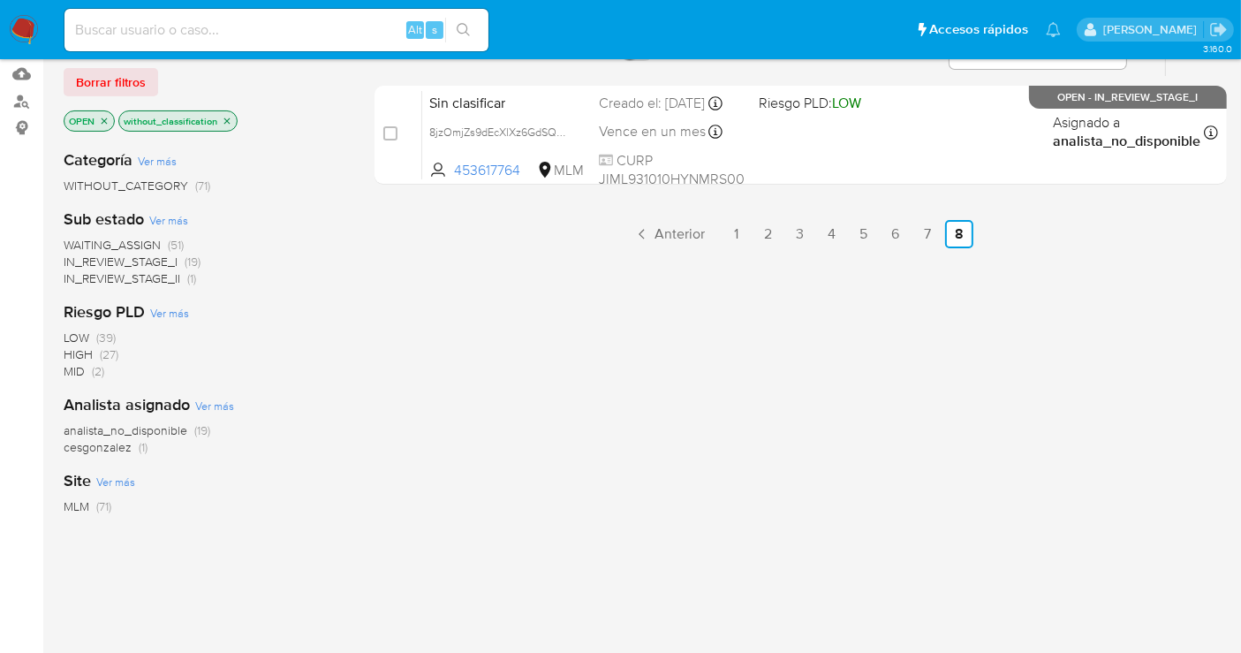
scroll to position [196, 0]
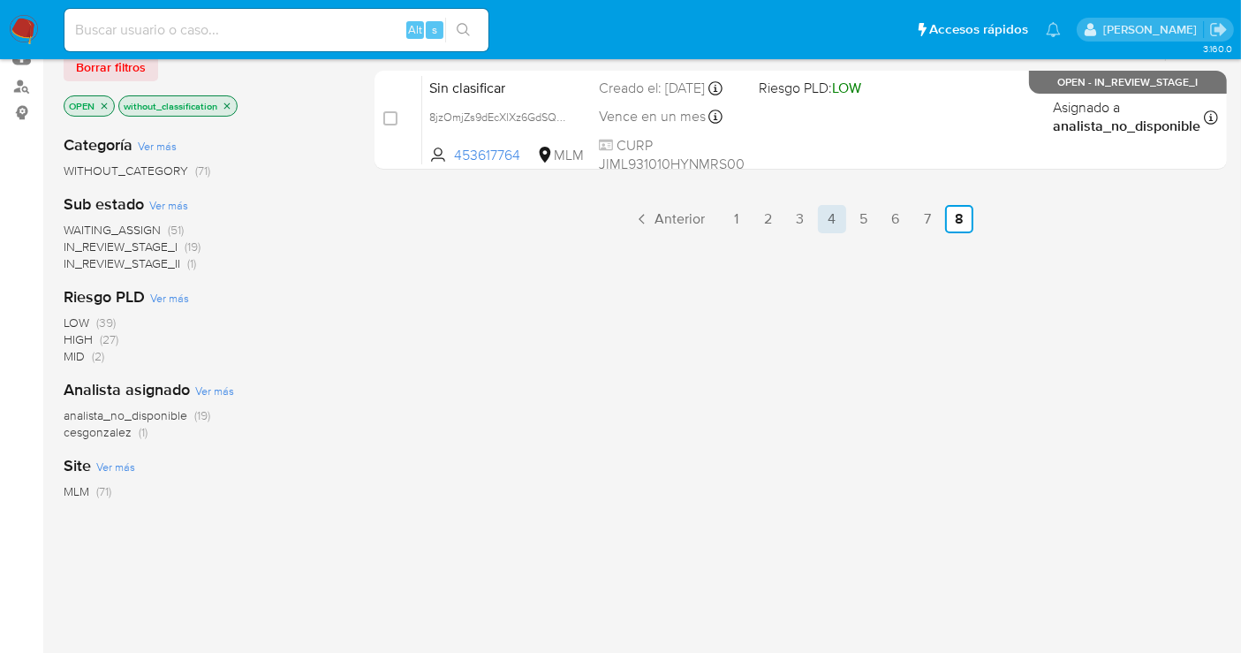
click at [829, 221] on link "4" at bounding box center [832, 219] width 28 height 28
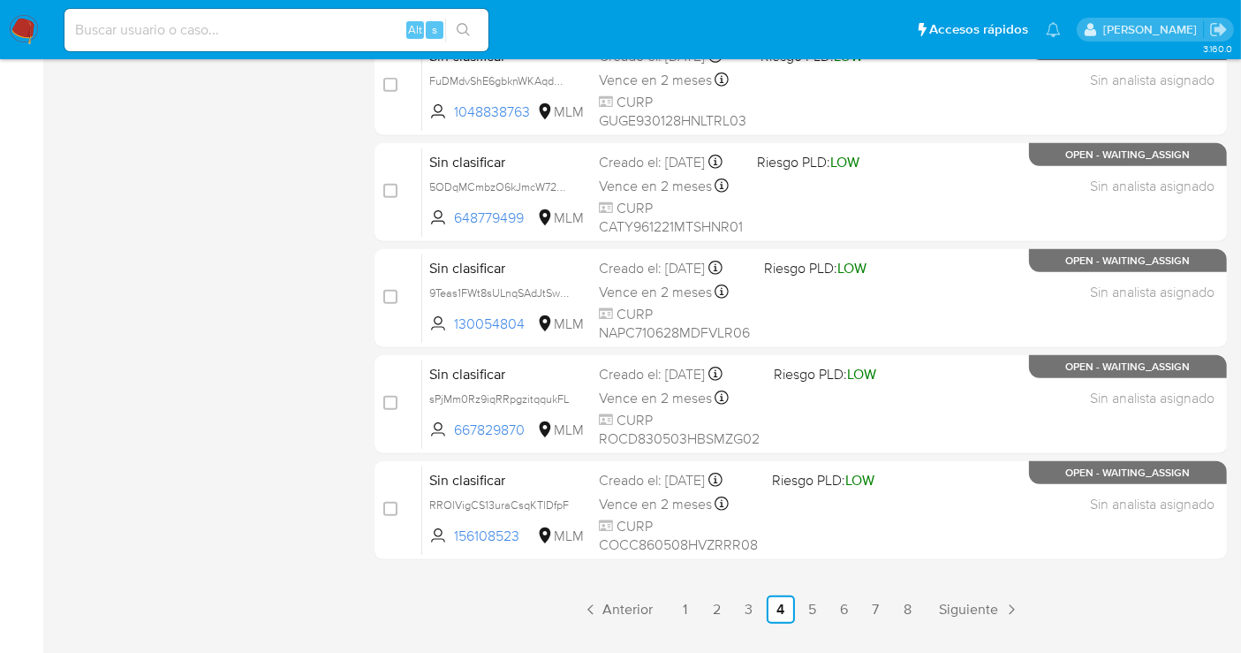
scroll to position [803, 0]
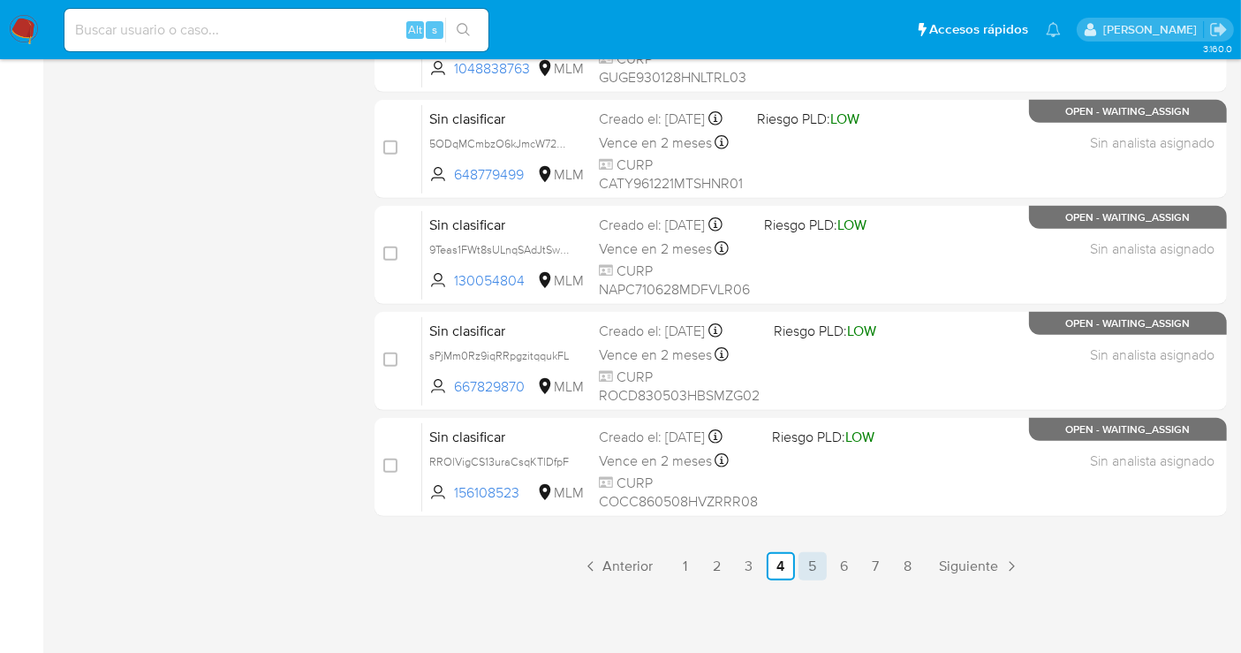
click at [810, 569] on link "5" at bounding box center [812, 566] width 28 height 28
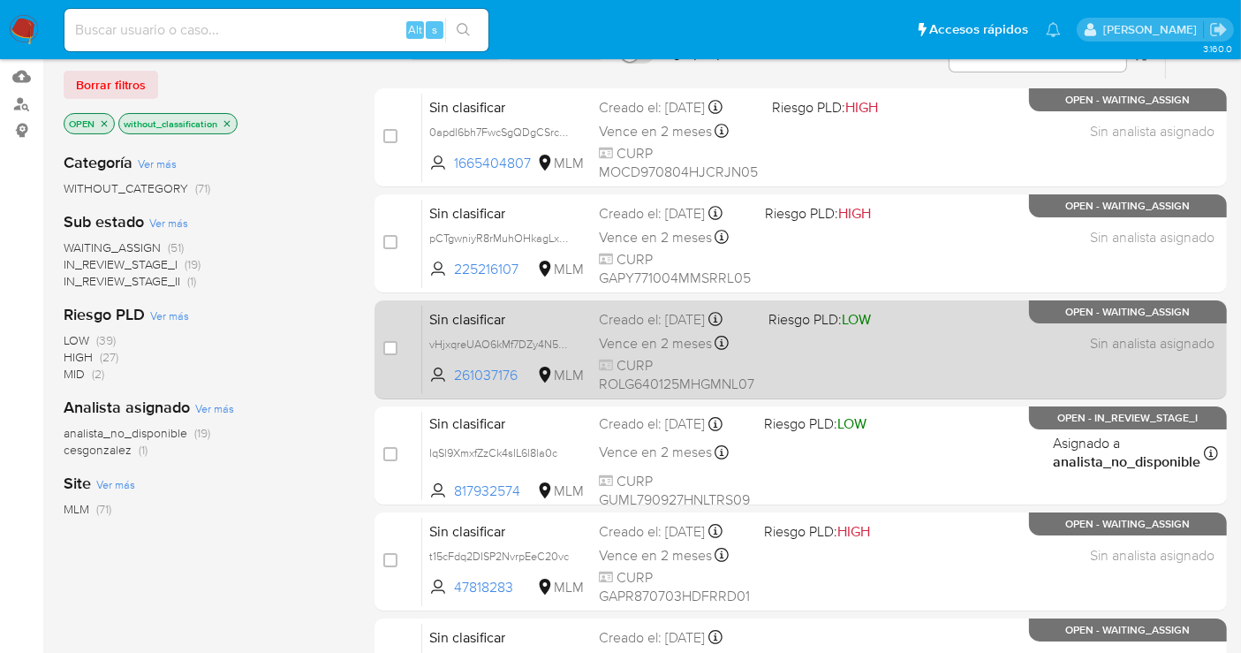
scroll to position [196, 0]
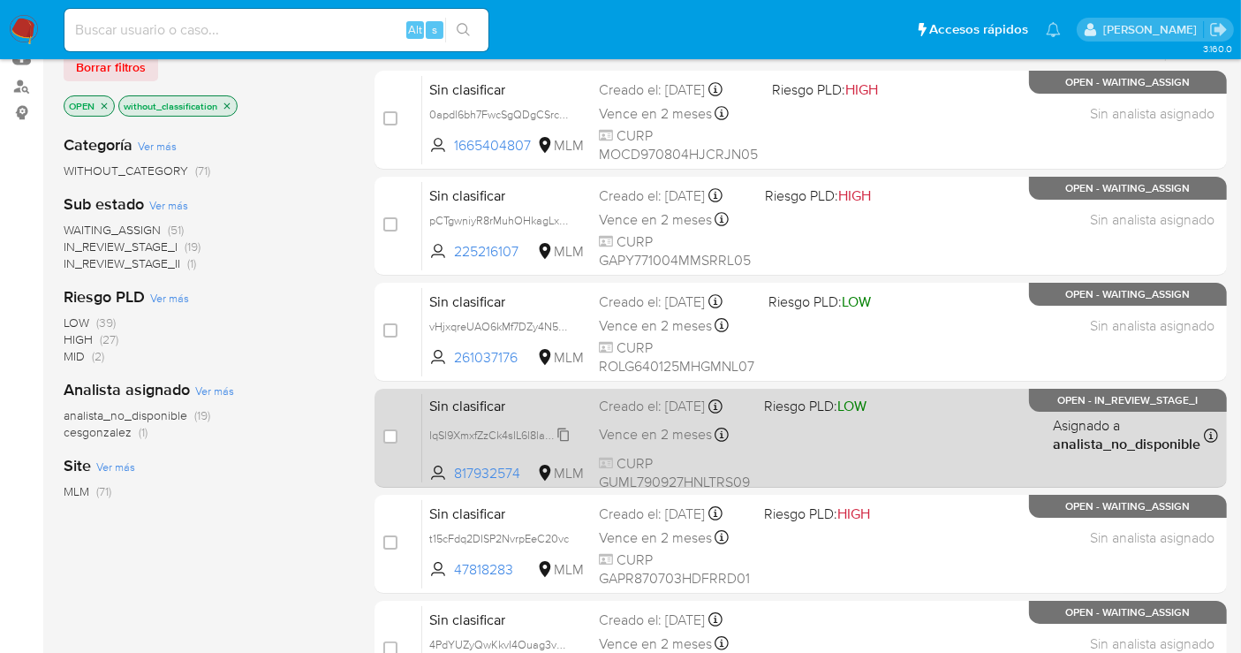
click at [563, 442] on icon at bounding box center [563, 434] width 11 height 13
click at [564, 442] on icon at bounding box center [563, 434] width 11 height 13
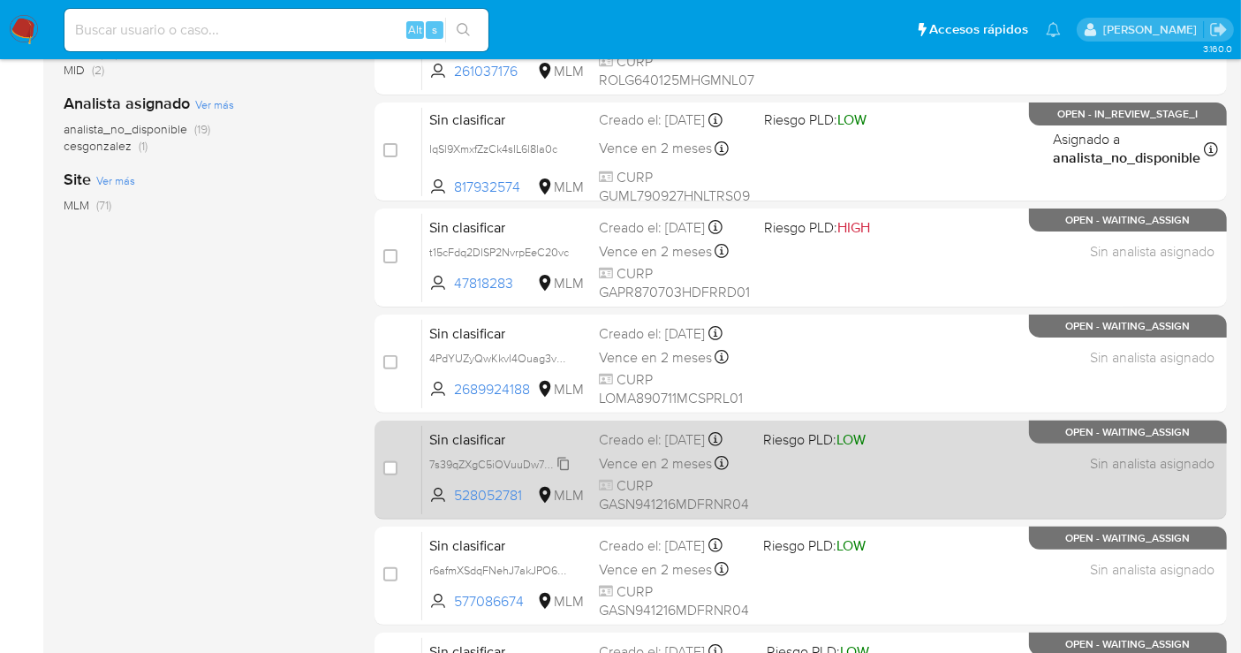
scroll to position [490, 0]
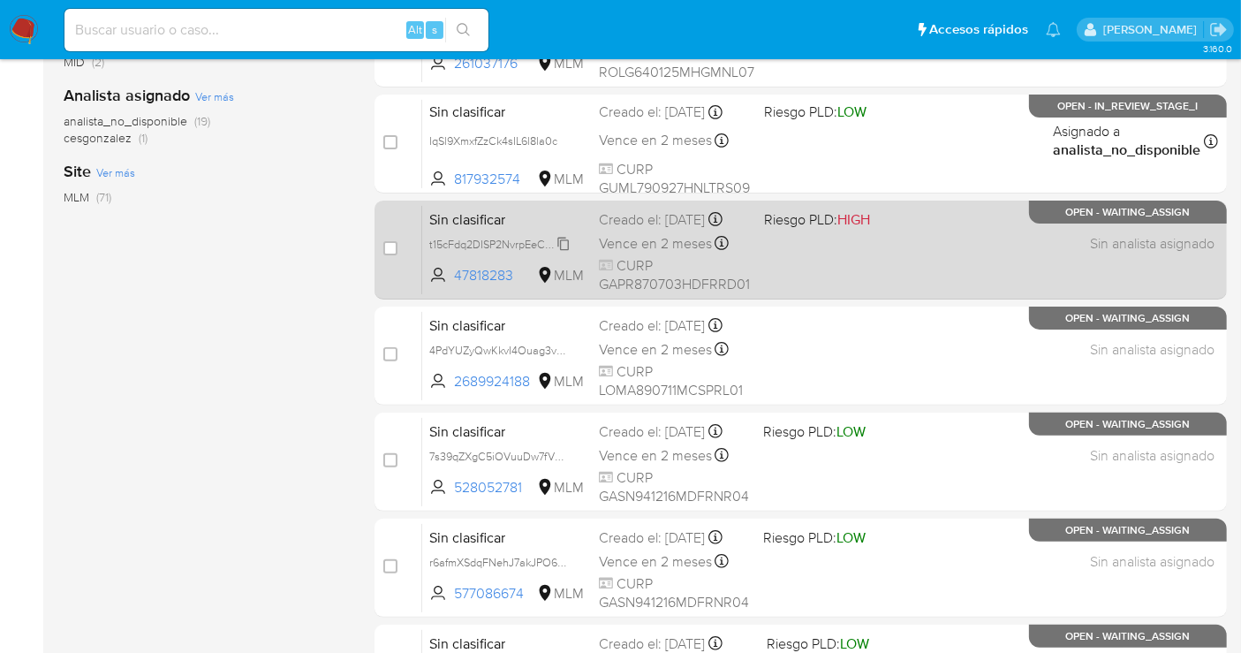
click at [569, 253] on span "t15cFdq2DISP2NvrpEeC20vc" at bounding box center [499, 242] width 140 height 19
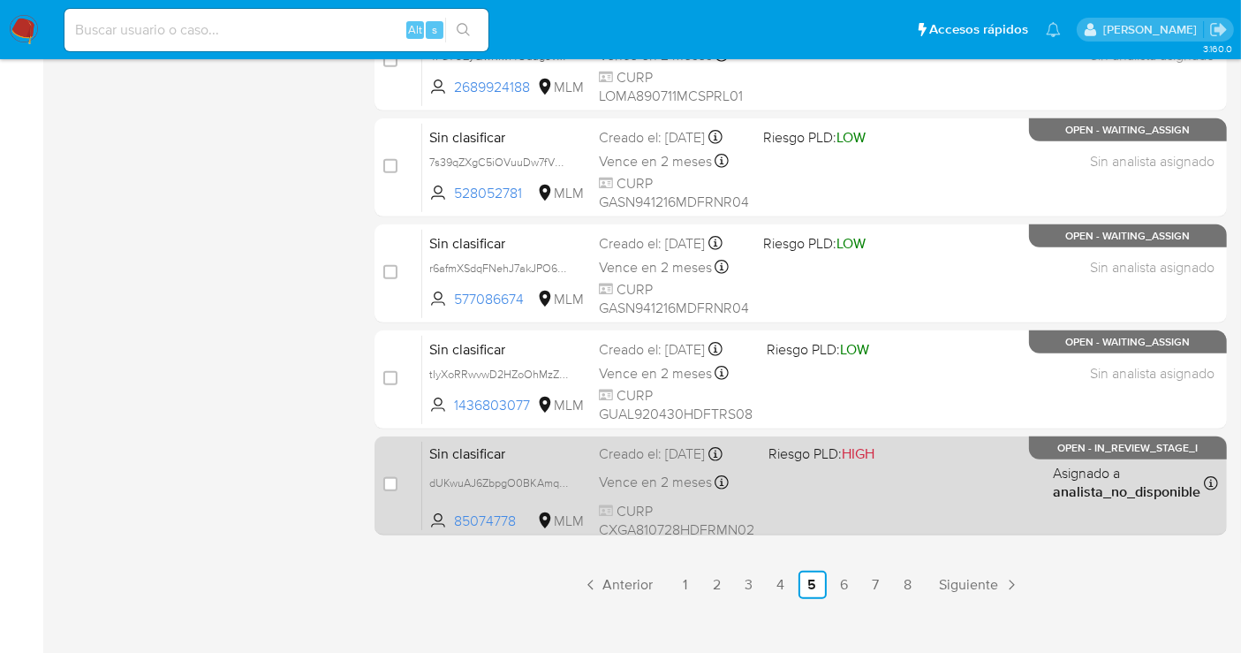
scroll to position [803, 0]
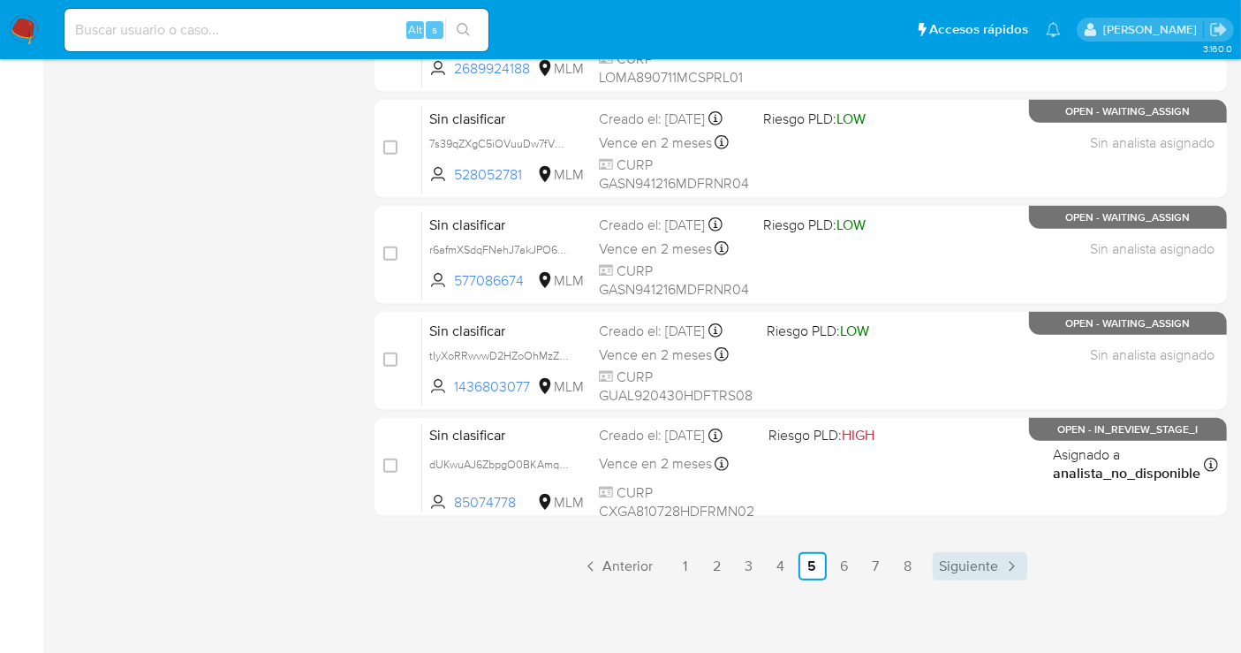
click at [981, 560] on span "Siguiente" at bounding box center [969, 566] width 59 height 14
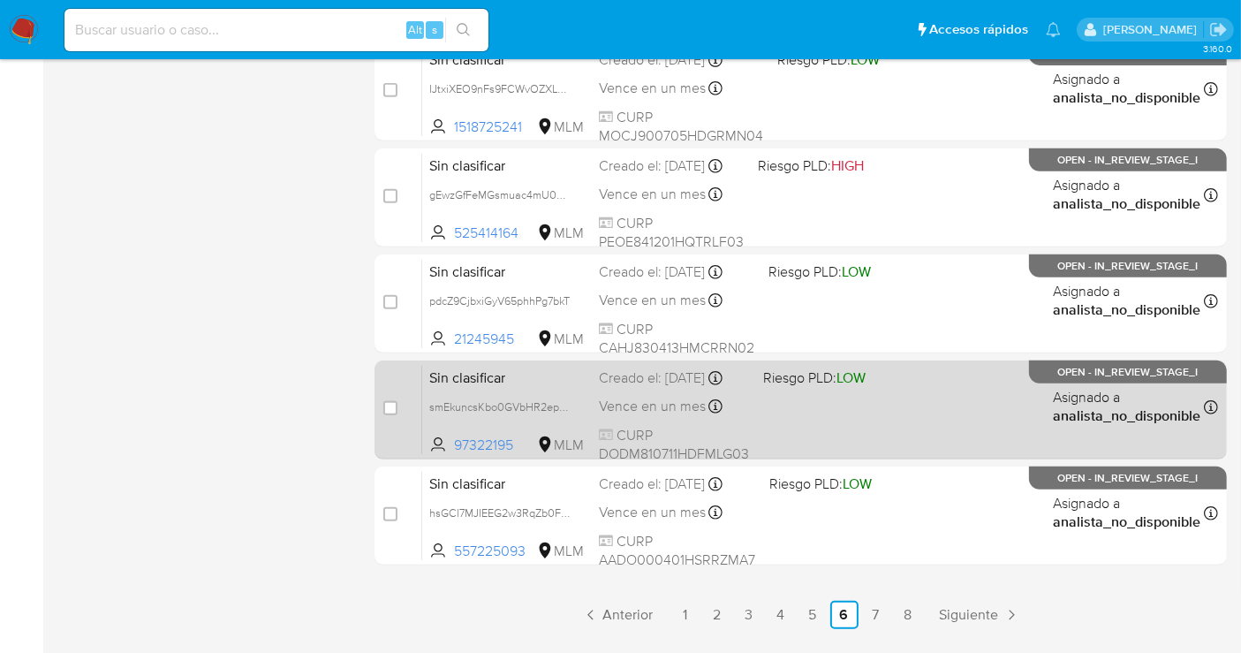
scroll to position [784, 0]
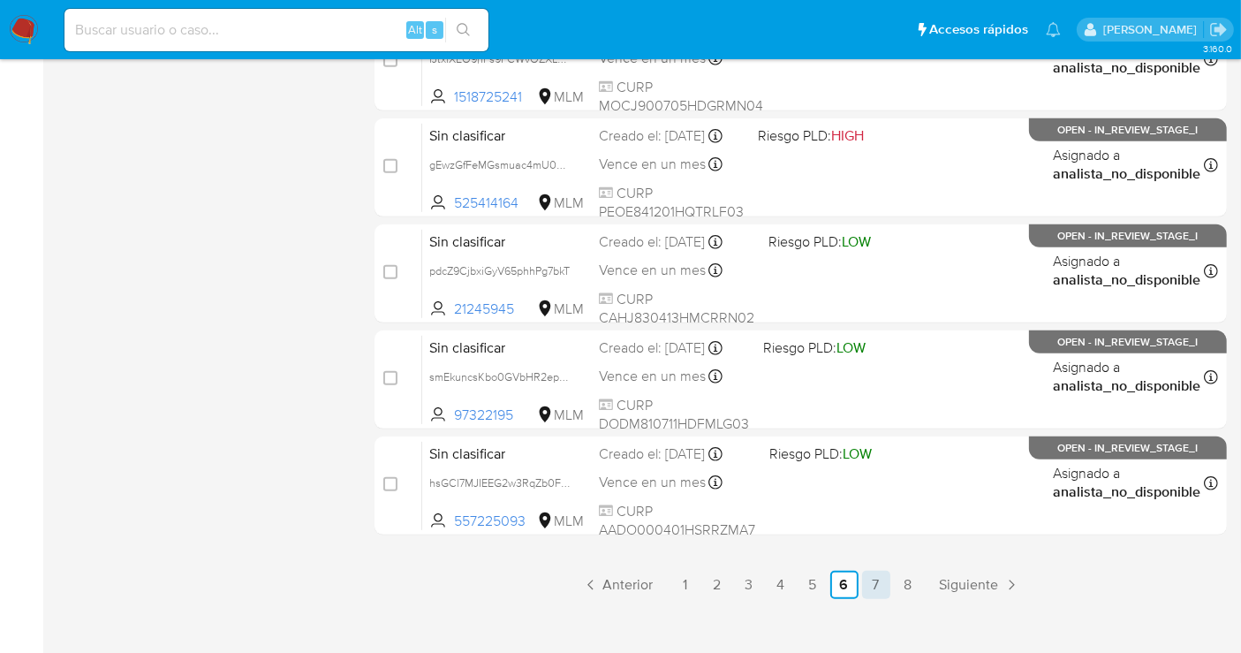
click at [874, 579] on link "7" at bounding box center [876, 585] width 28 height 28
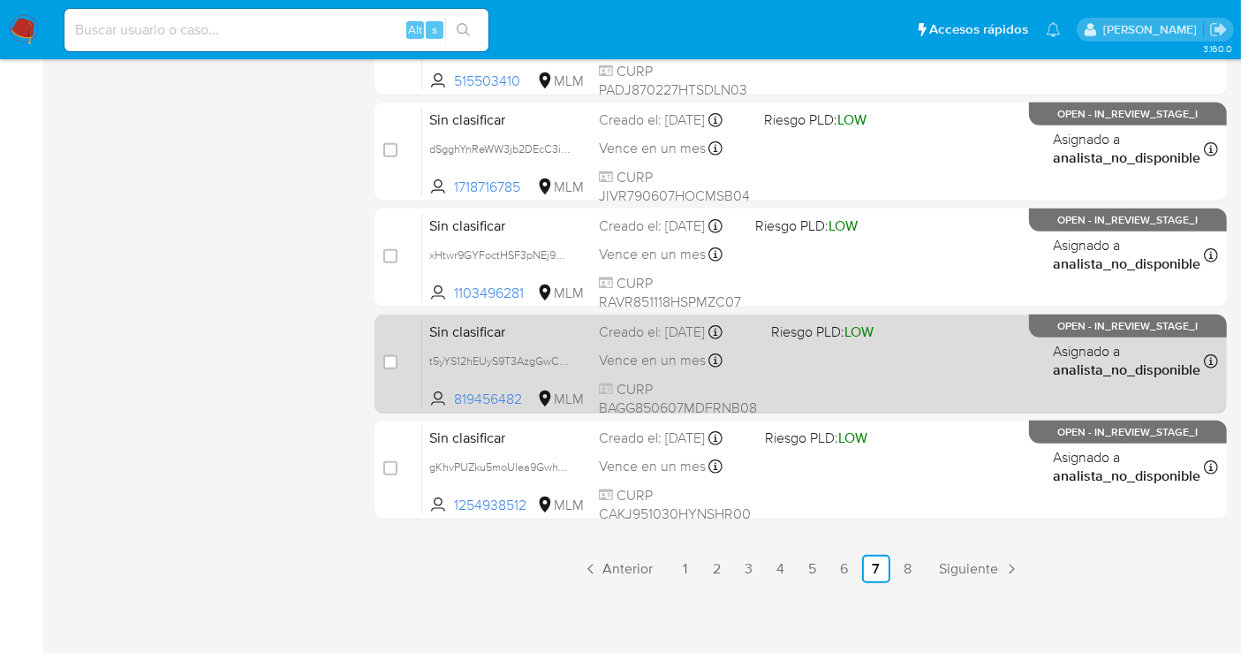
scroll to position [803, 0]
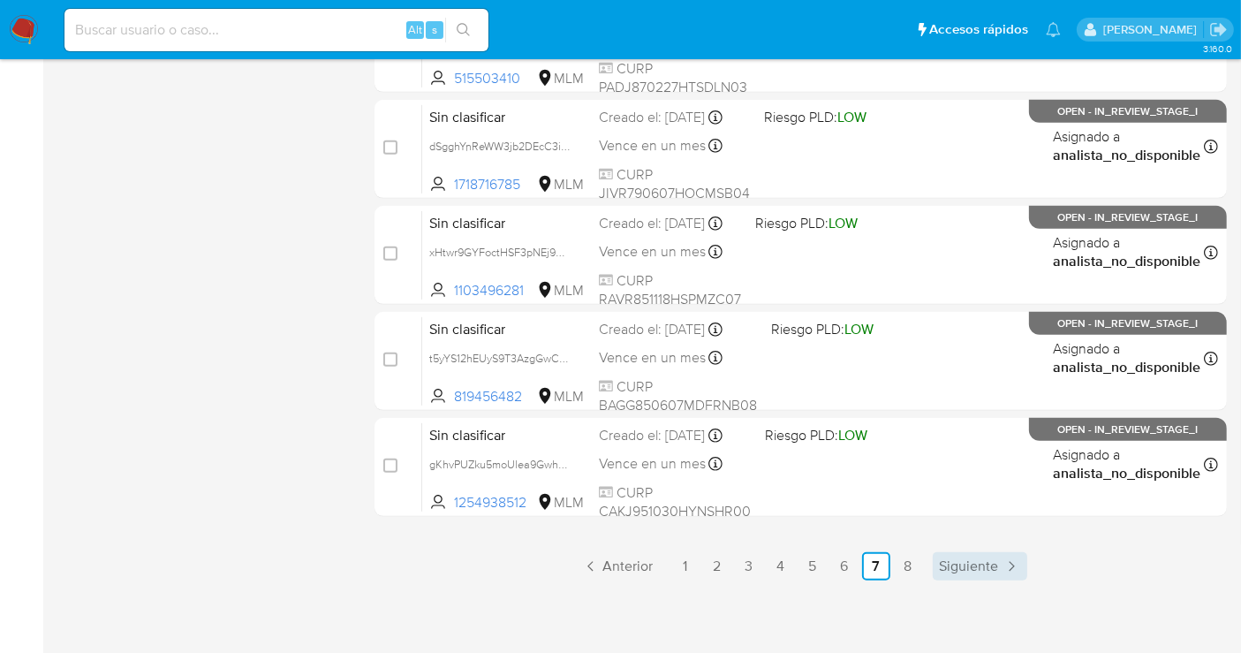
click at [972, 564] on span "Siguiente" at bounding box center [969, 566] width 59 height 14
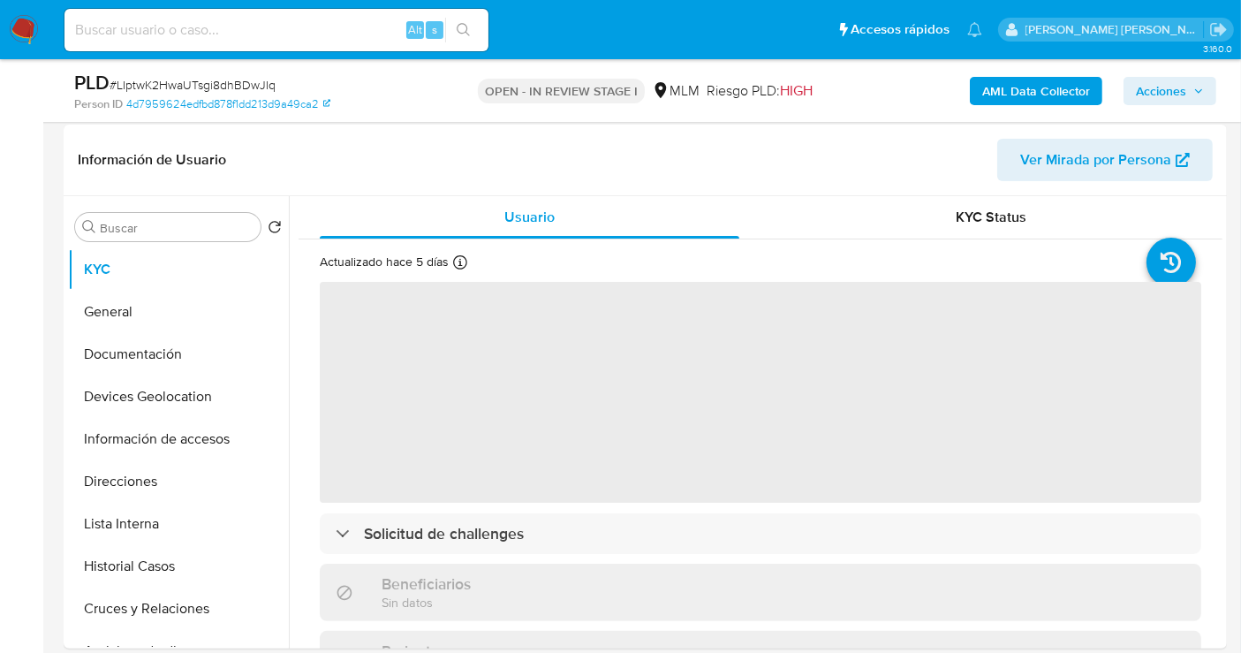
scroll to position [588, 0]
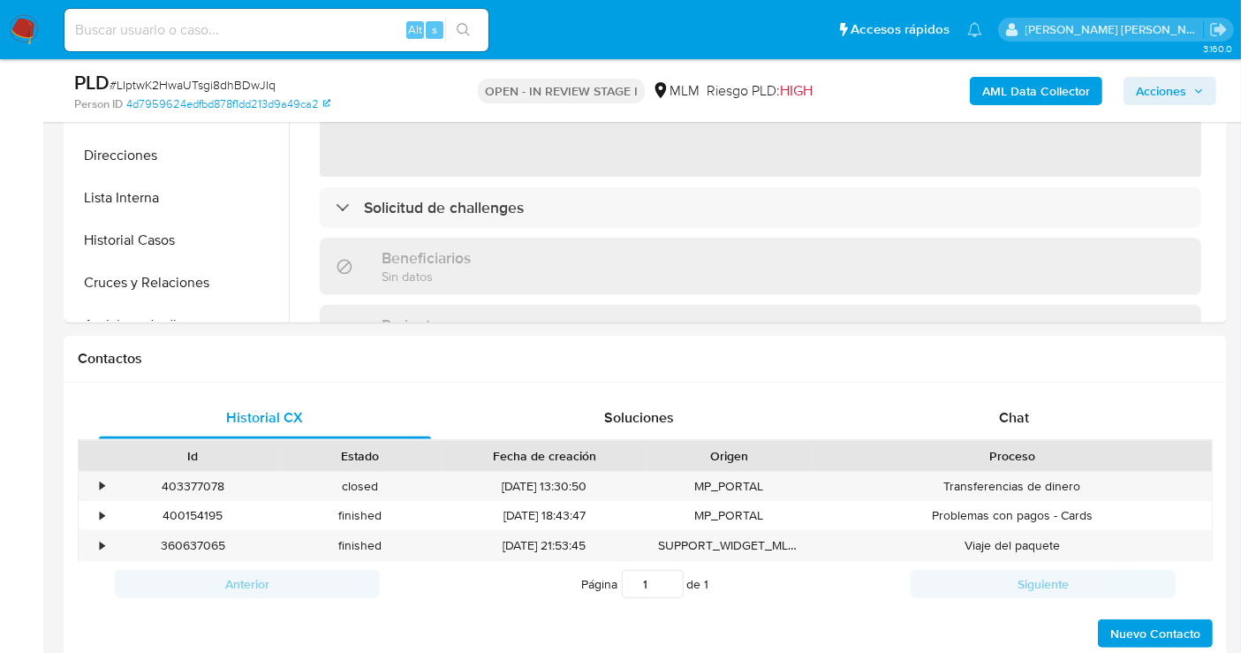
select select "10"
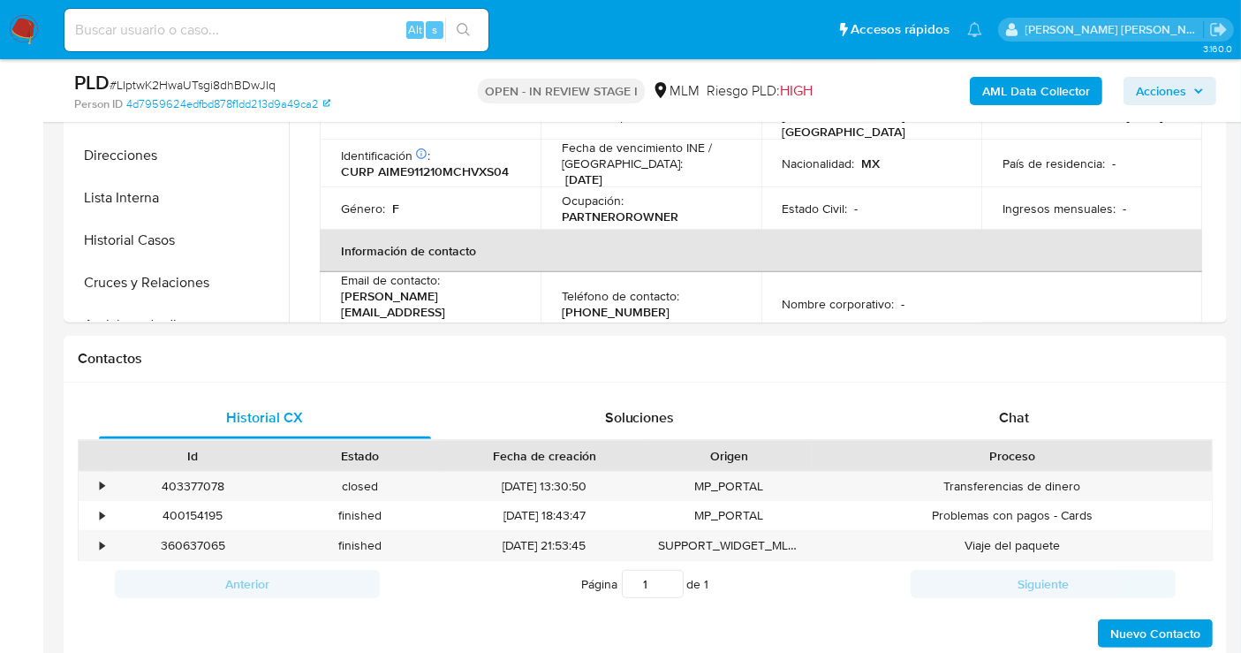
scroll to position [98, 0]
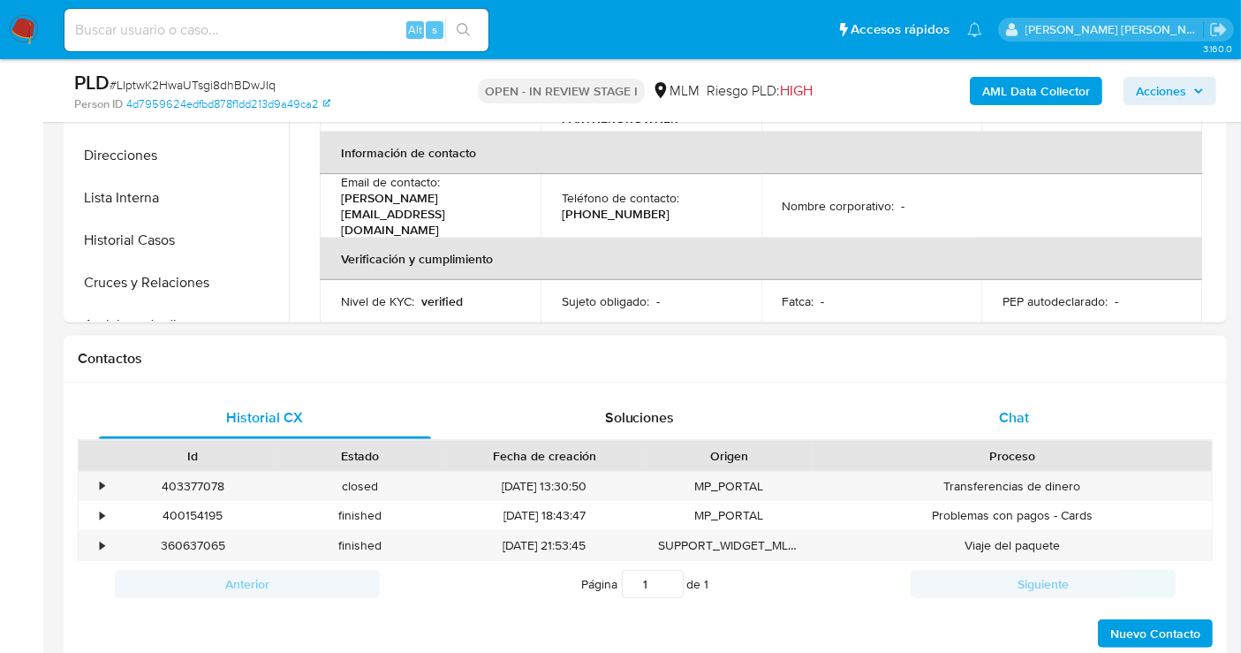
click at [1002, 417] on span "Chat" at bounding box center [1014, 417] width 30 height 20
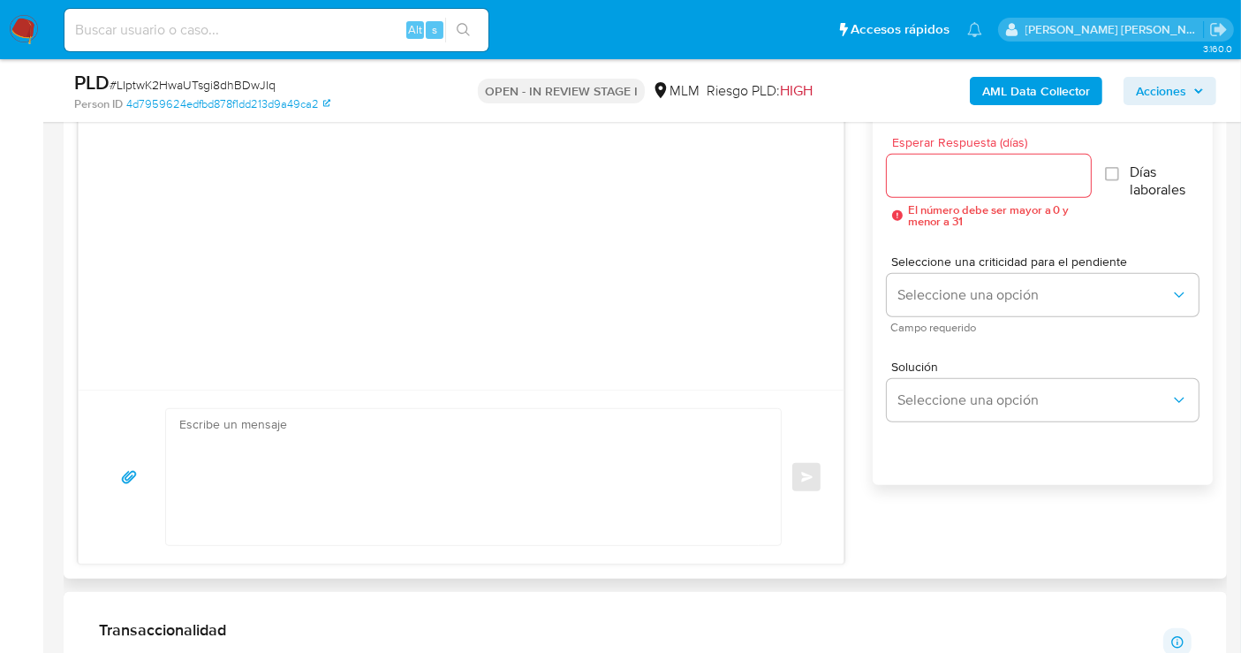
scroll to position [883, 0]
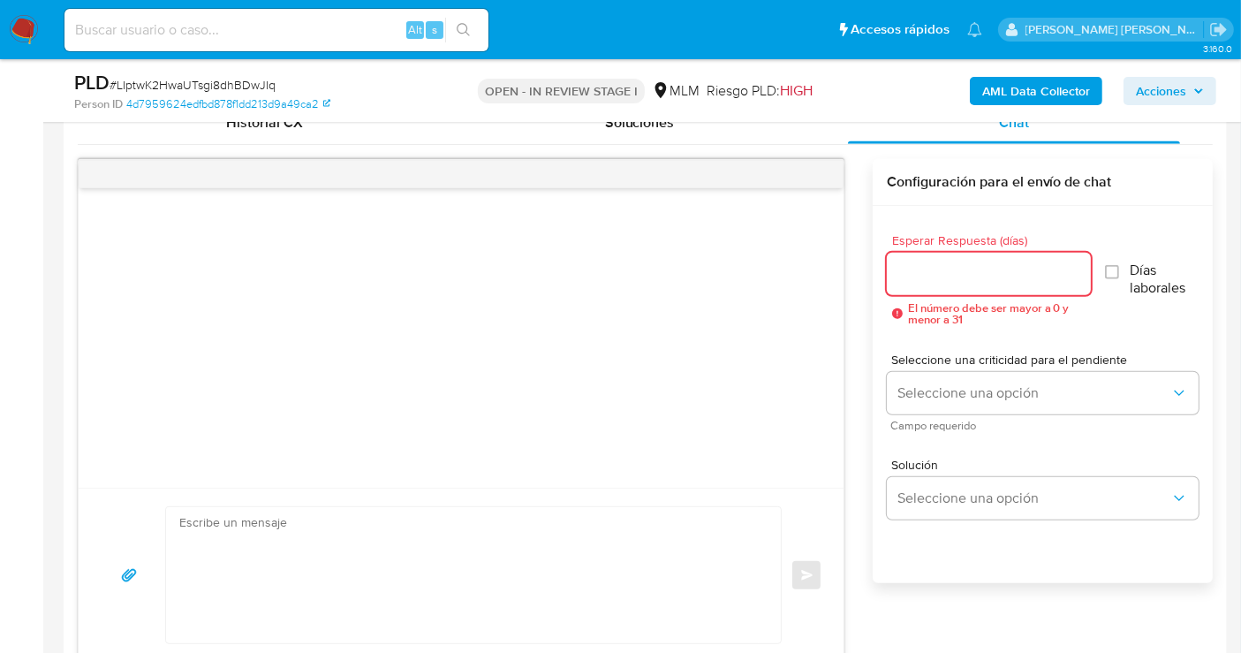
click at [934, 268] on input "Esperar Respuesta (días)" at bounding box center [989, 273] width 204 height 23
type input "6"
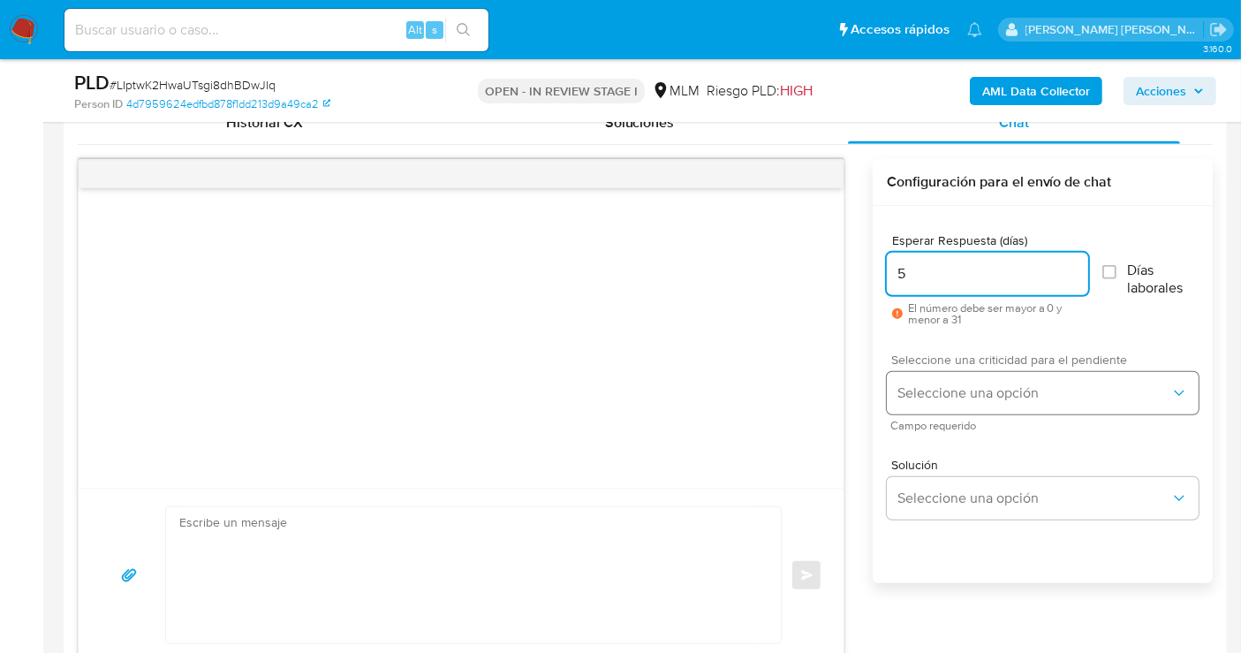
type input "5"
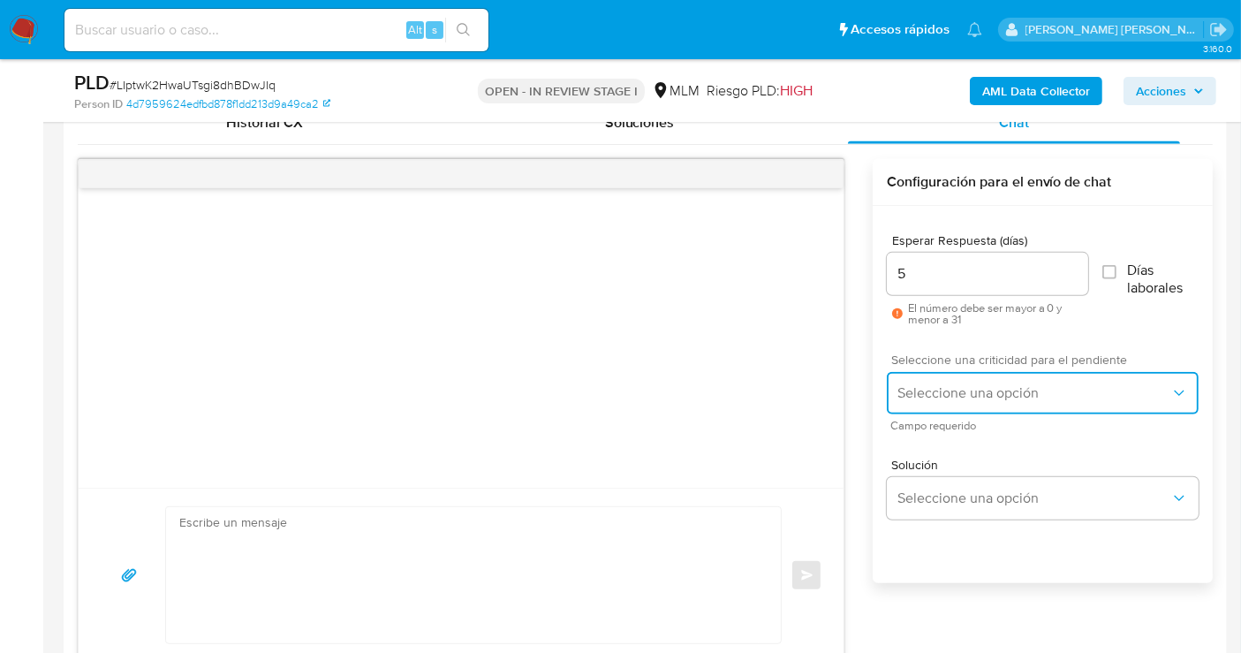
click at [957, 402] on button "Seleccione una opción" at bounding box center [1043, 393] width 312 height 42
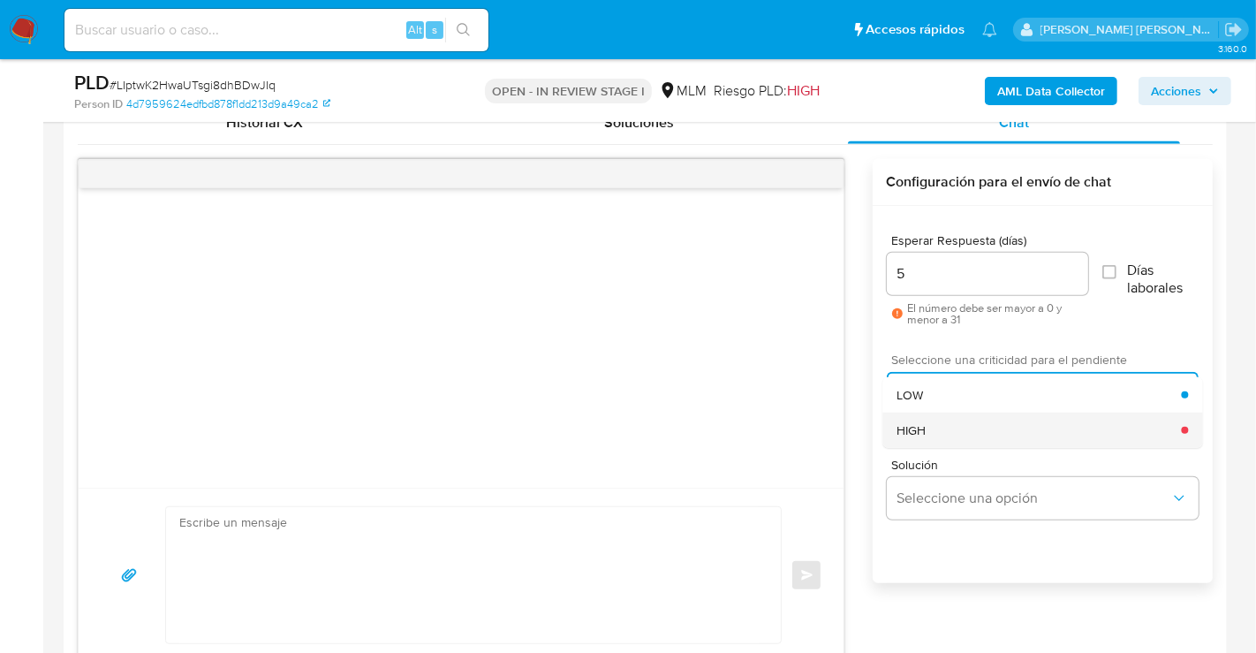
click at [934, 440] on div "HIGH" at bounding box center [1038, 429] width 284 height 35
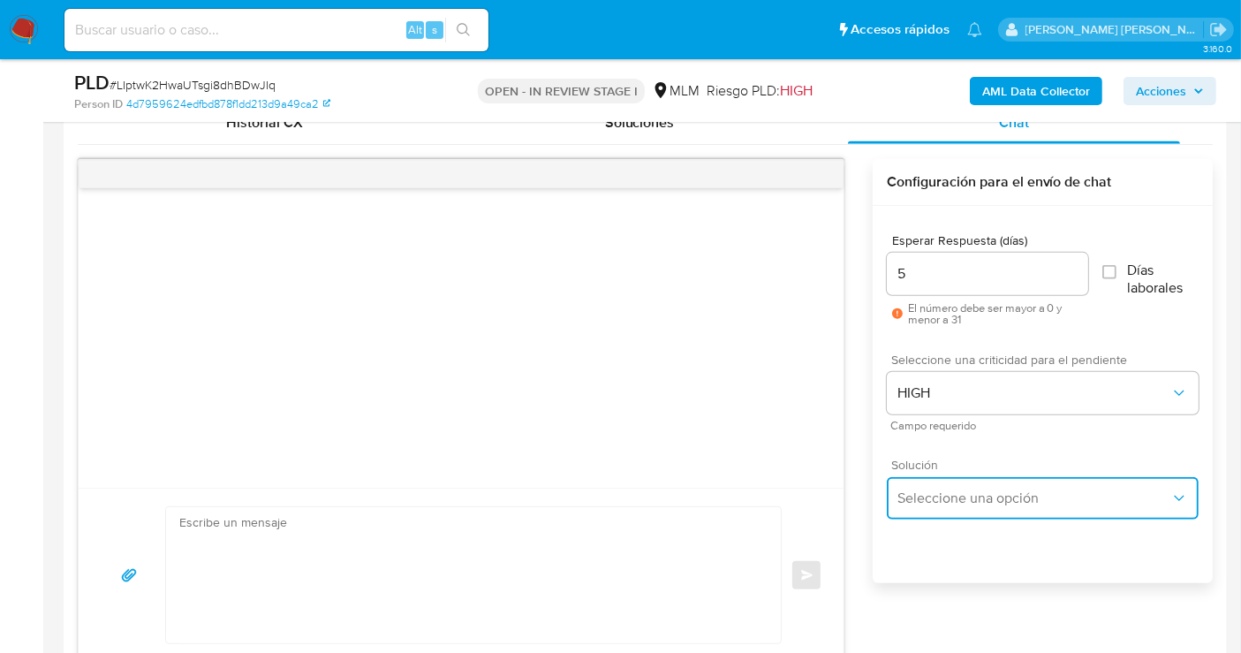
click at [947, 495] on span "Seleccione una opción" at bounding box center [1033, 498] width 273 height 18
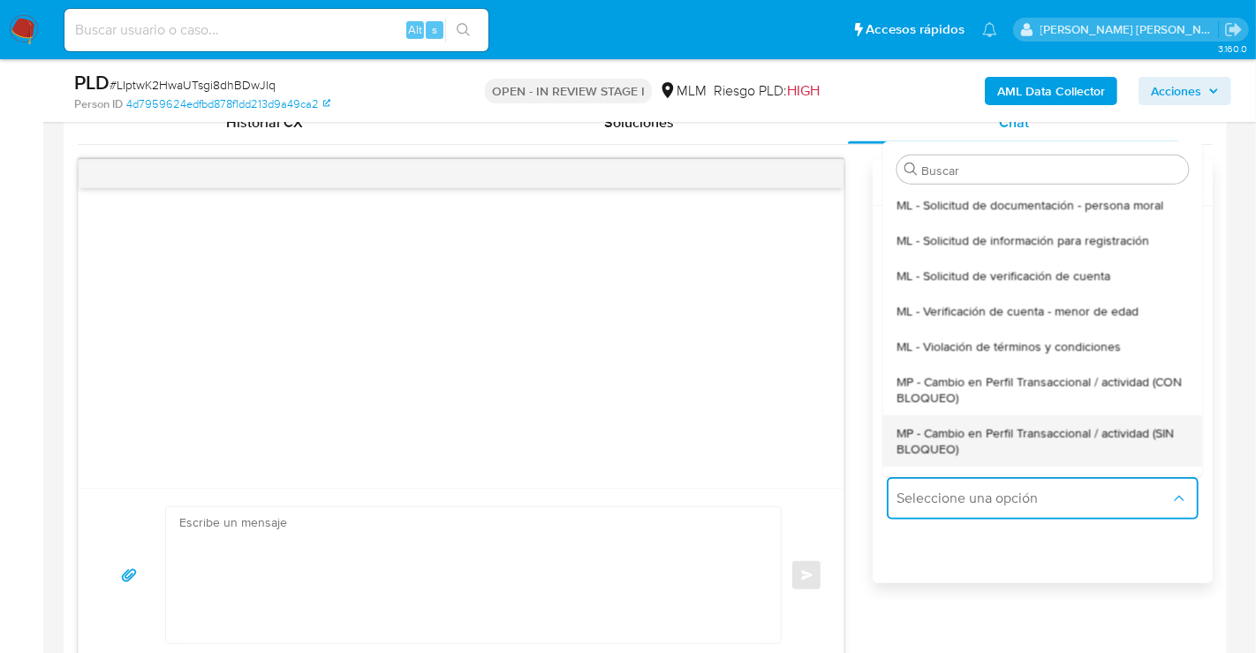
click at [920, 445] on span "MP - Cambio en Perfil Transaccional / actividad (SIN BLOQUEO)" at bounding box center [1041, 440] width 291 height 32
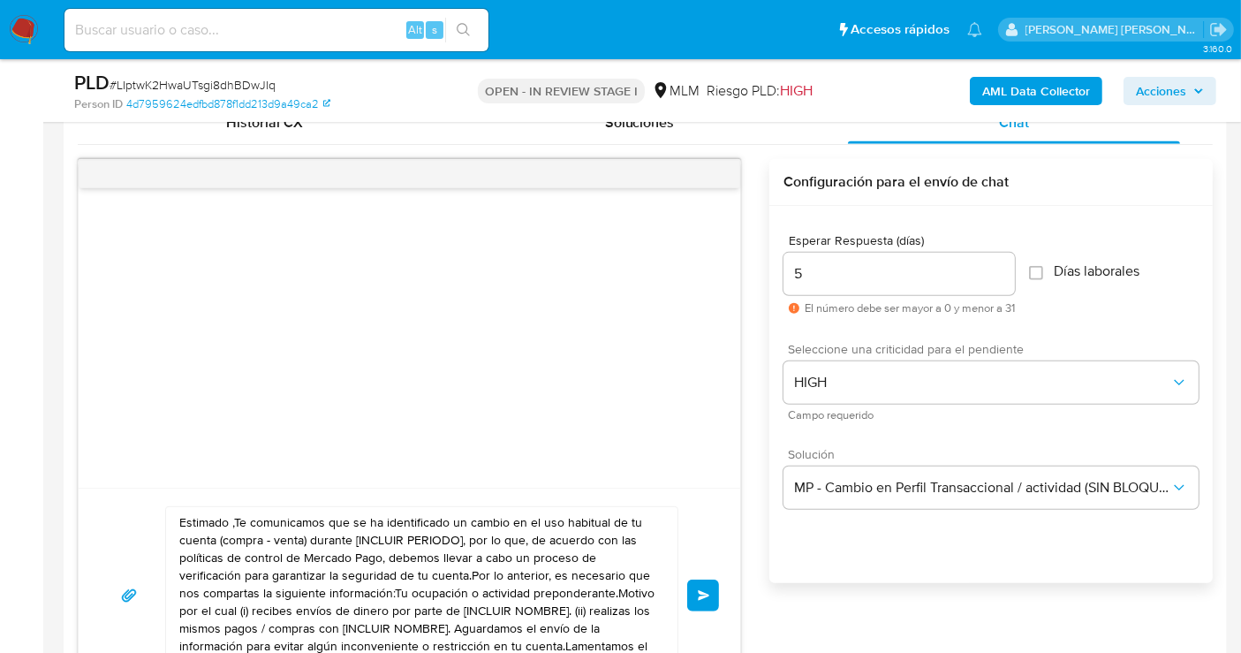
click at [284, 541] on textarea "Estimado ,Te comunicamos que se ha identificado un cambio en el uso habitual de…" at bounding box center [417, 595] width 476 height 177
paste textarea "cliente se ha identificado un cambio en el uso habitual de tu cuenta para garan…"
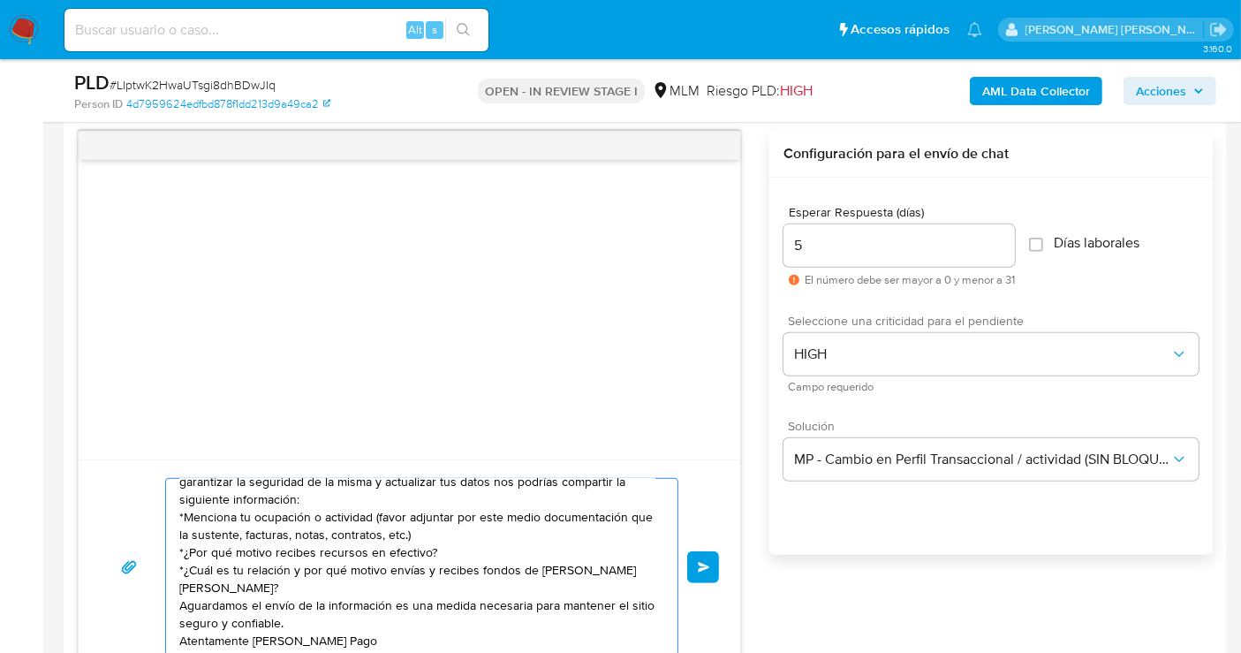
scroll to position [30, 0]
type textarea "Estimado cliente se ha identificado un cambio en el uso habitual de tu cuenta p…"
click at [714, 556] on button "Enviar" at bounding box center [703, 567] width 32 height 32
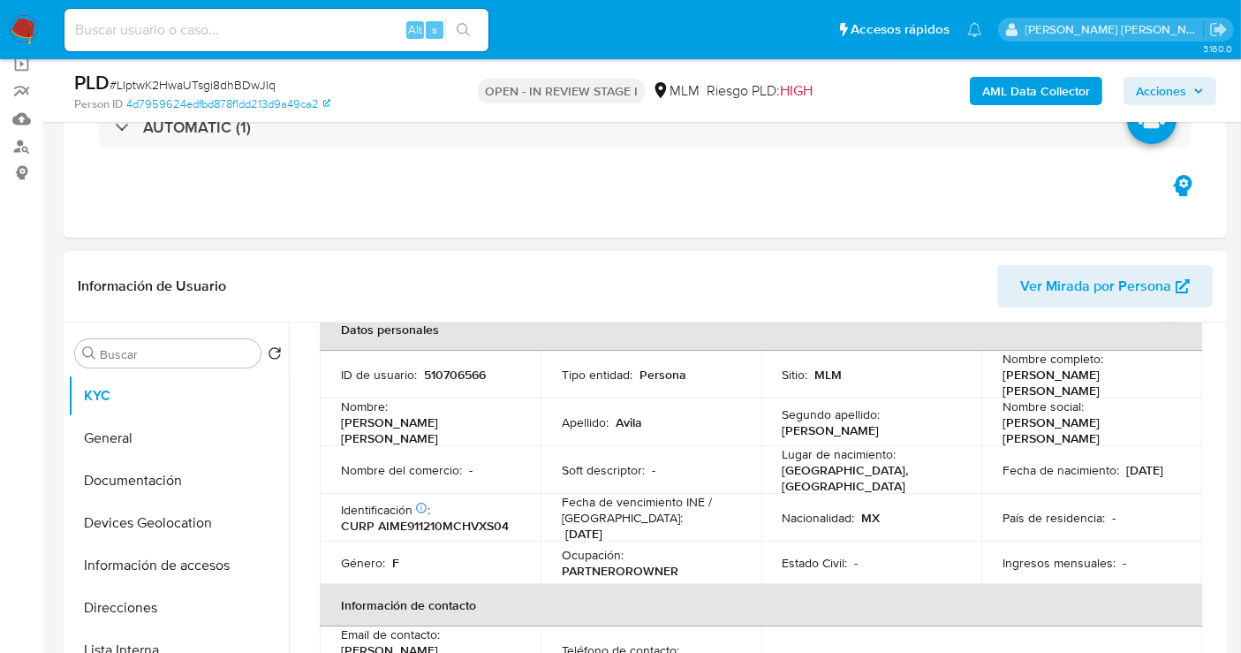
scroll to position [126, 0]
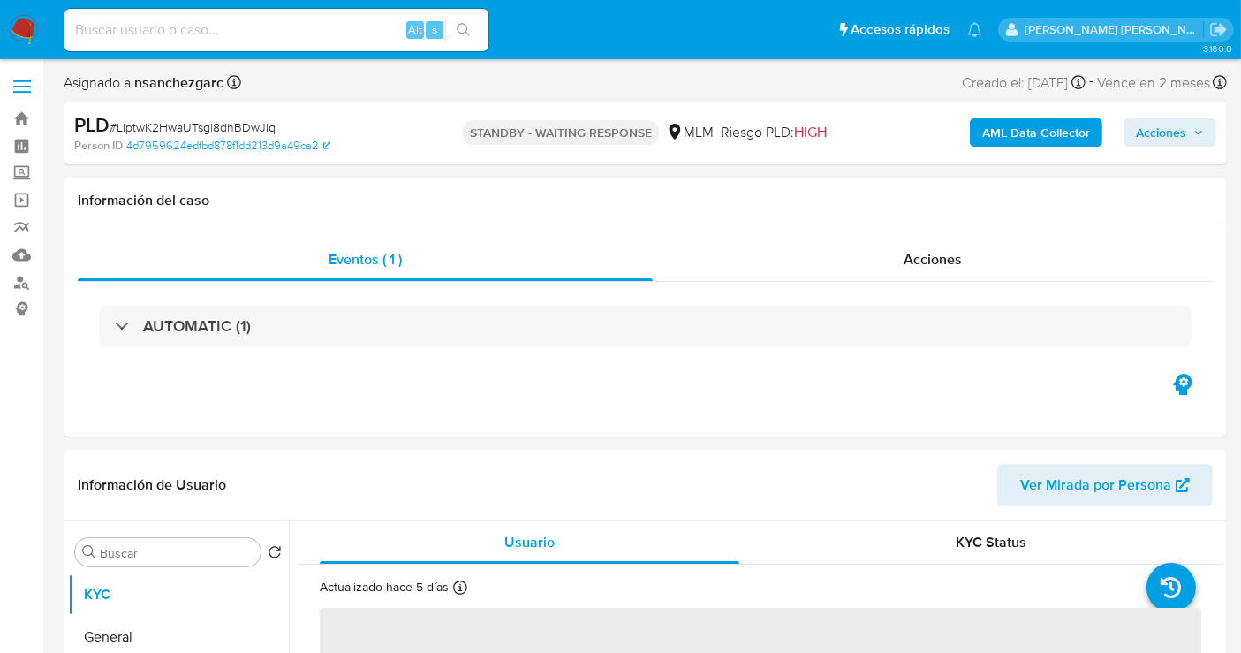
select select "10"
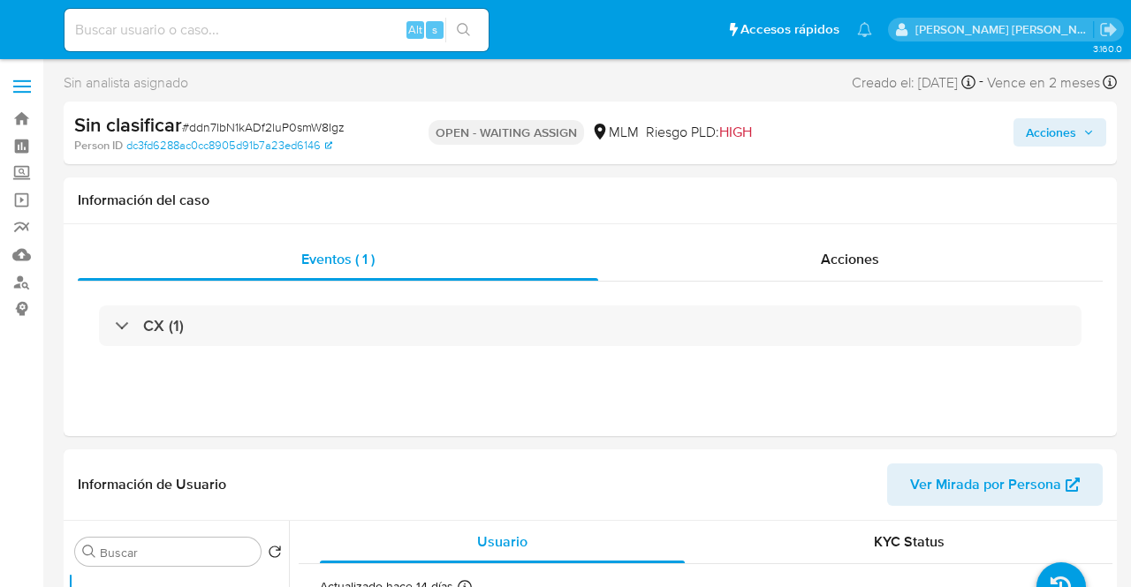
select select "10"
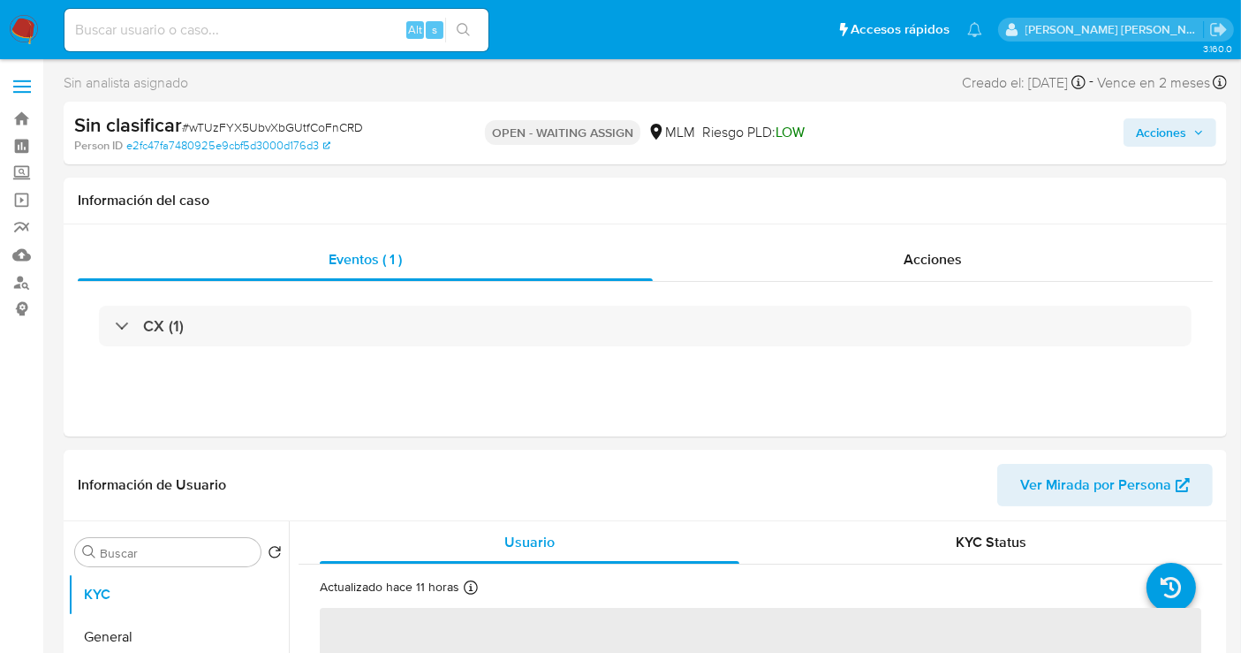
select select "10"
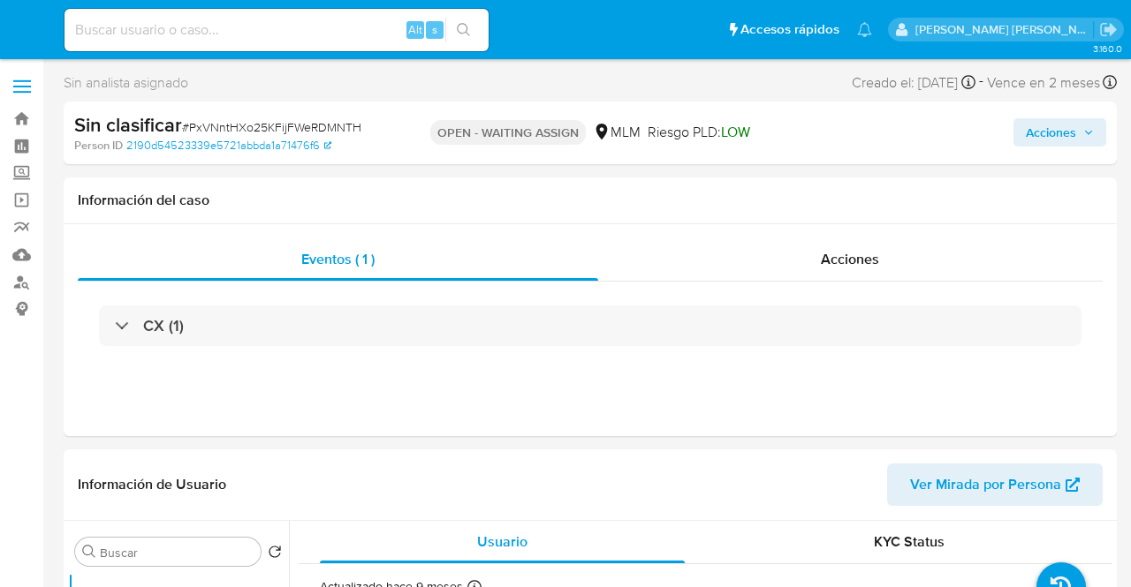
select select "10"
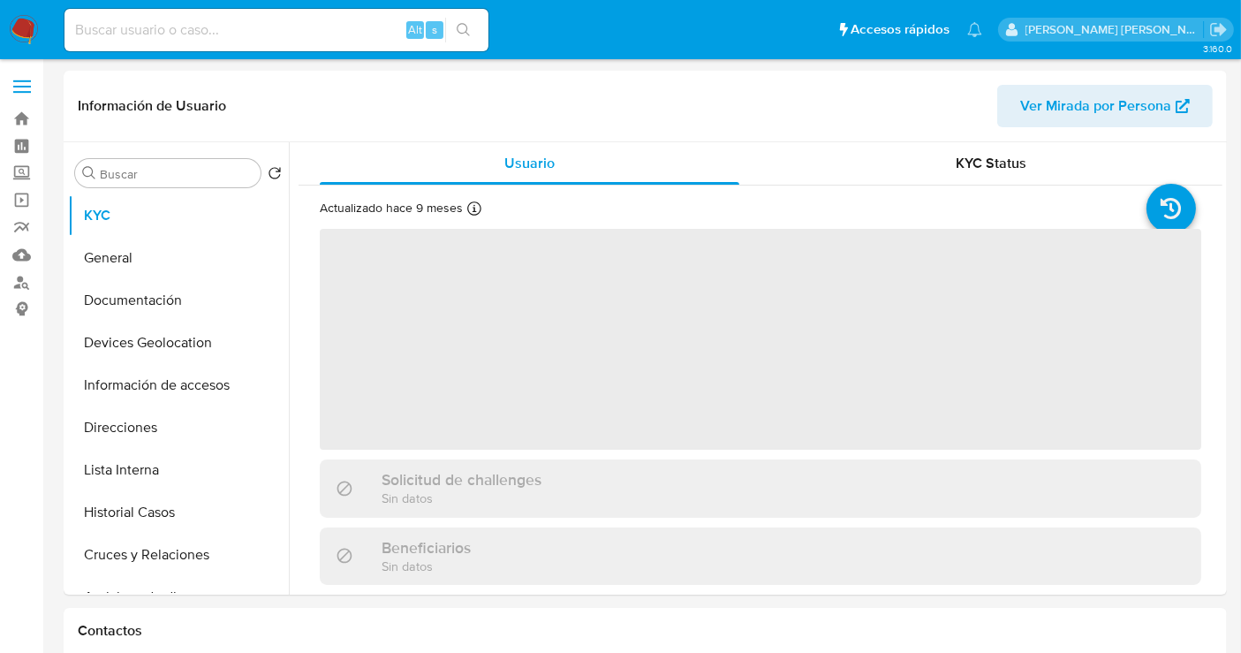
select select "10"
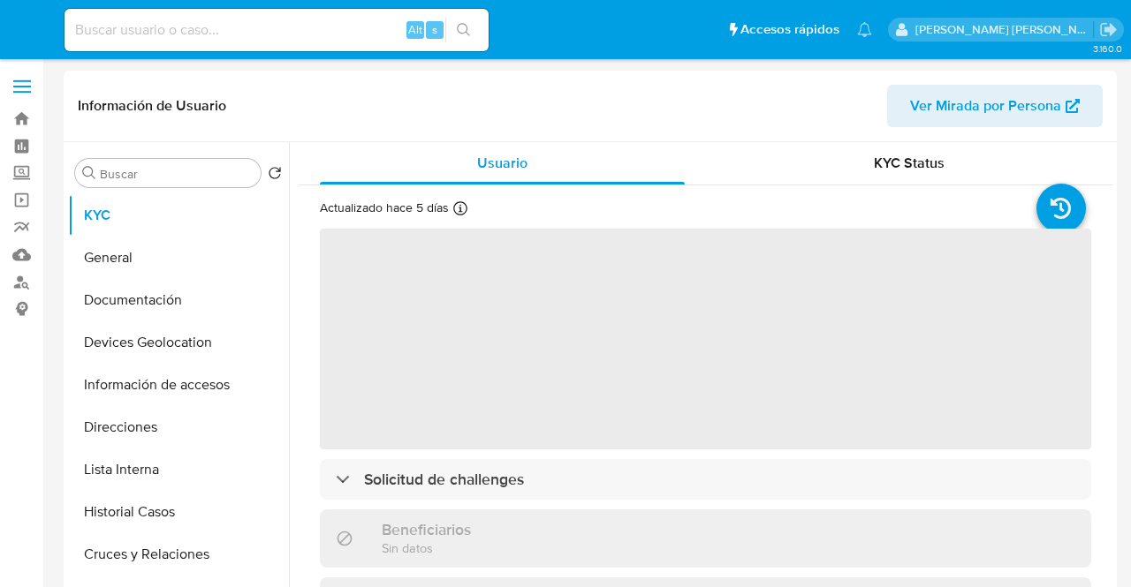
select select "10"
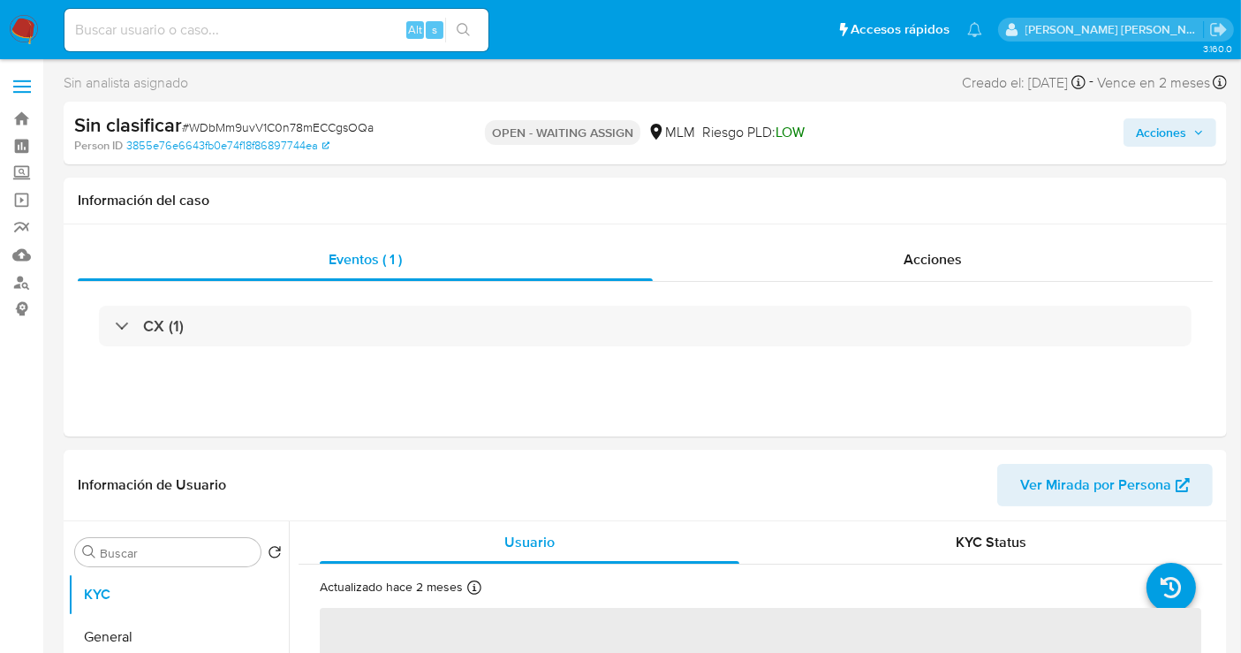
select select "10"
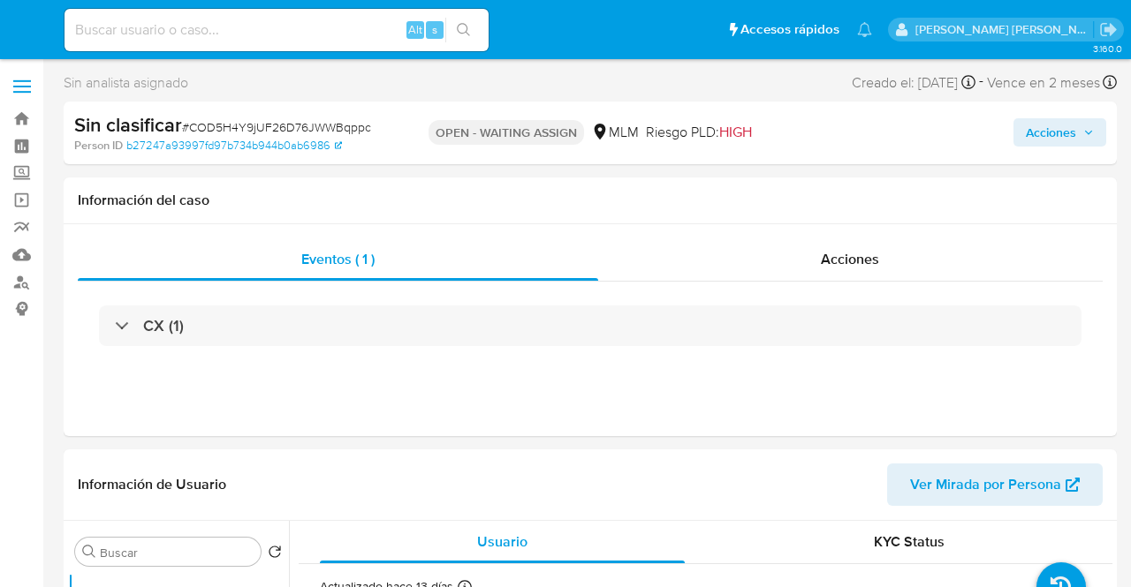
select select "10"
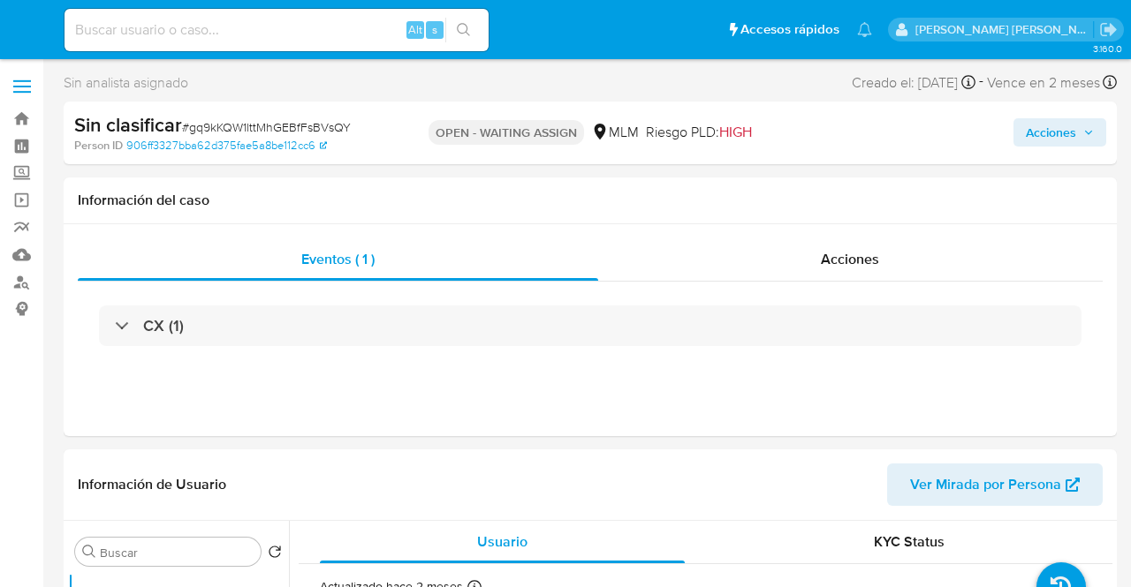
select select "10"
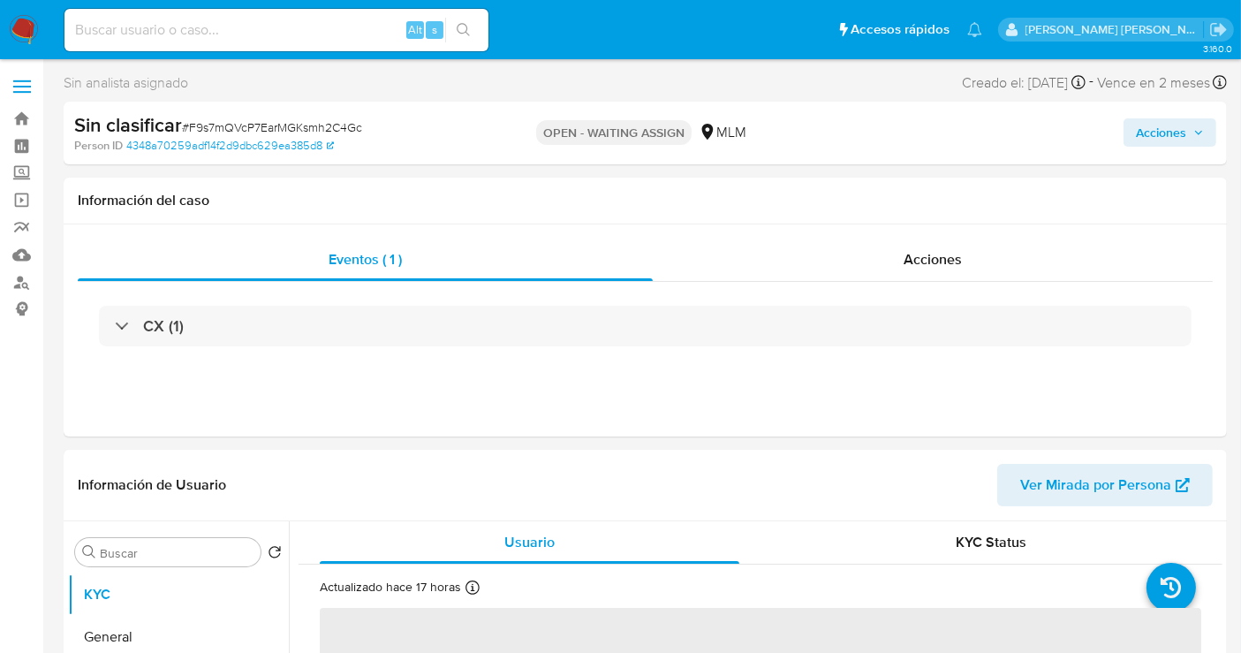
select select "10"
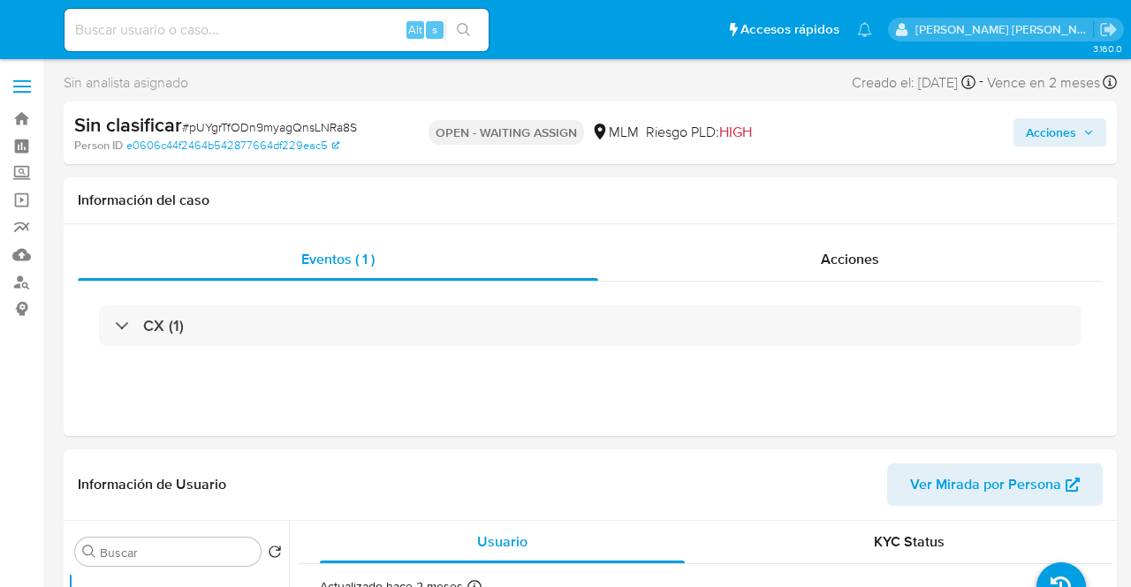
select select "10"
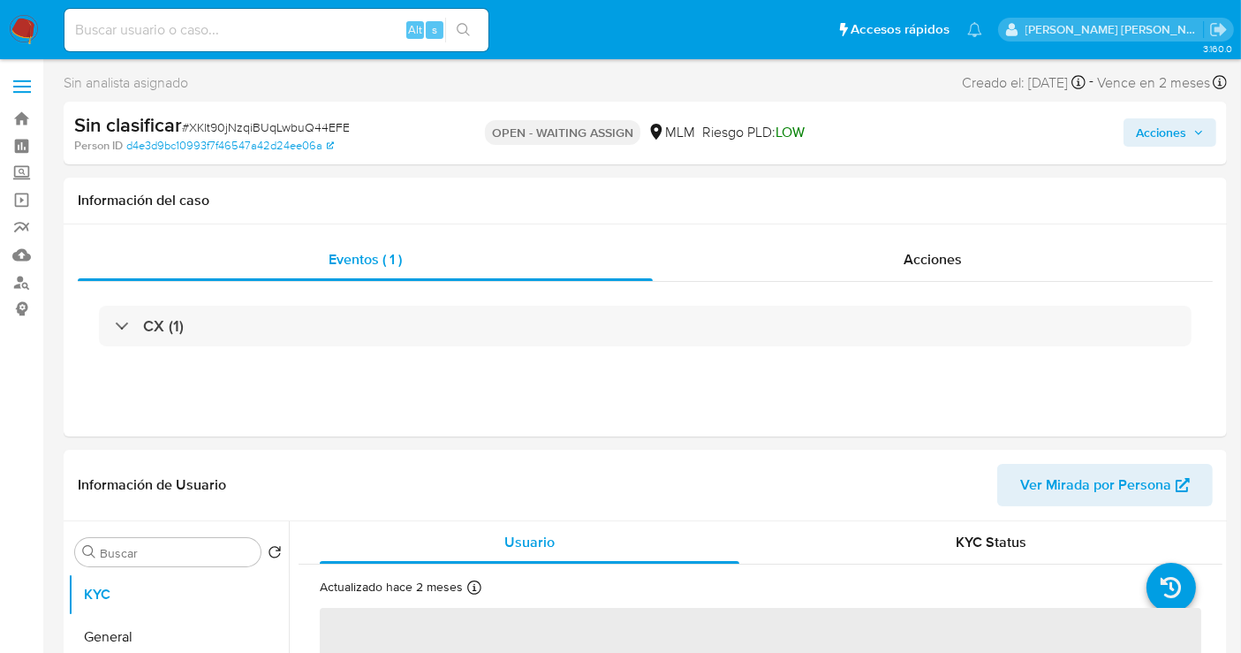
select select "10"
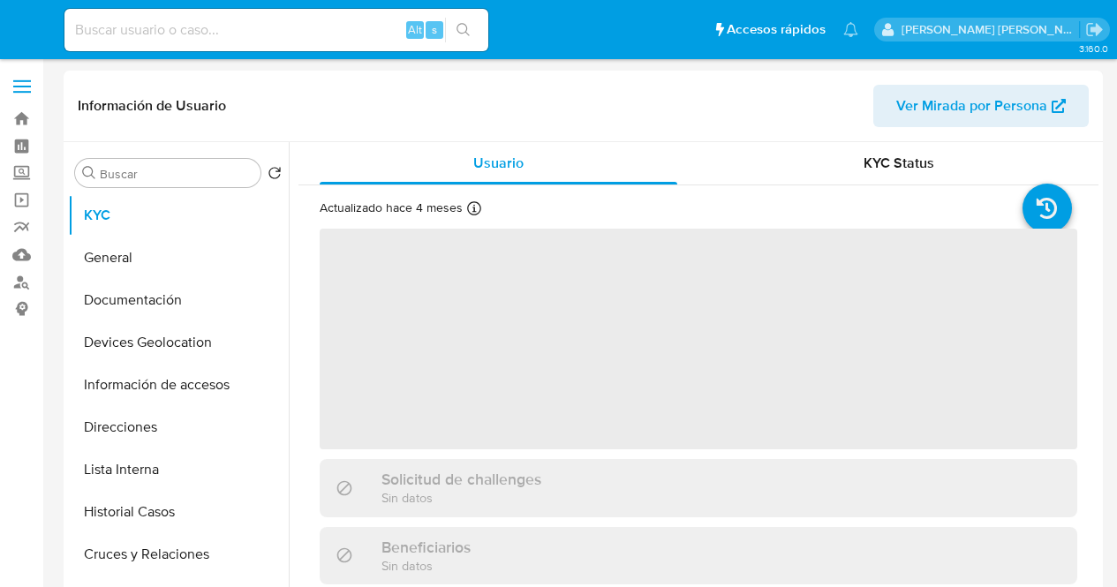
select select "10"
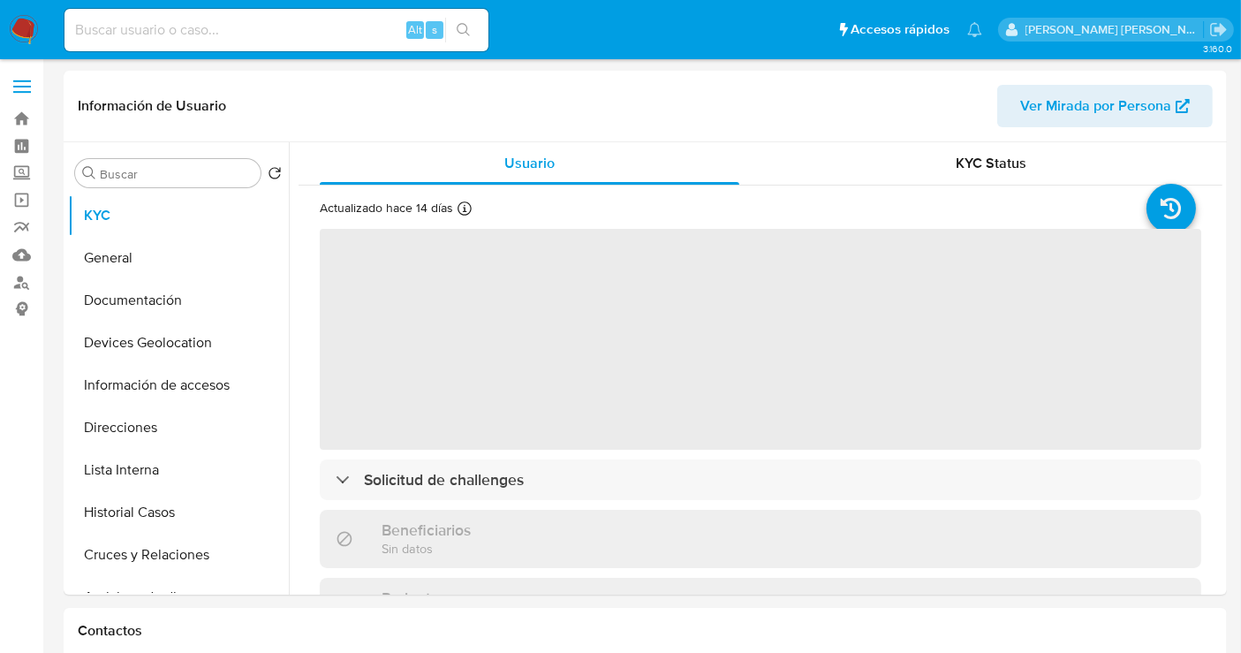
select select "10"
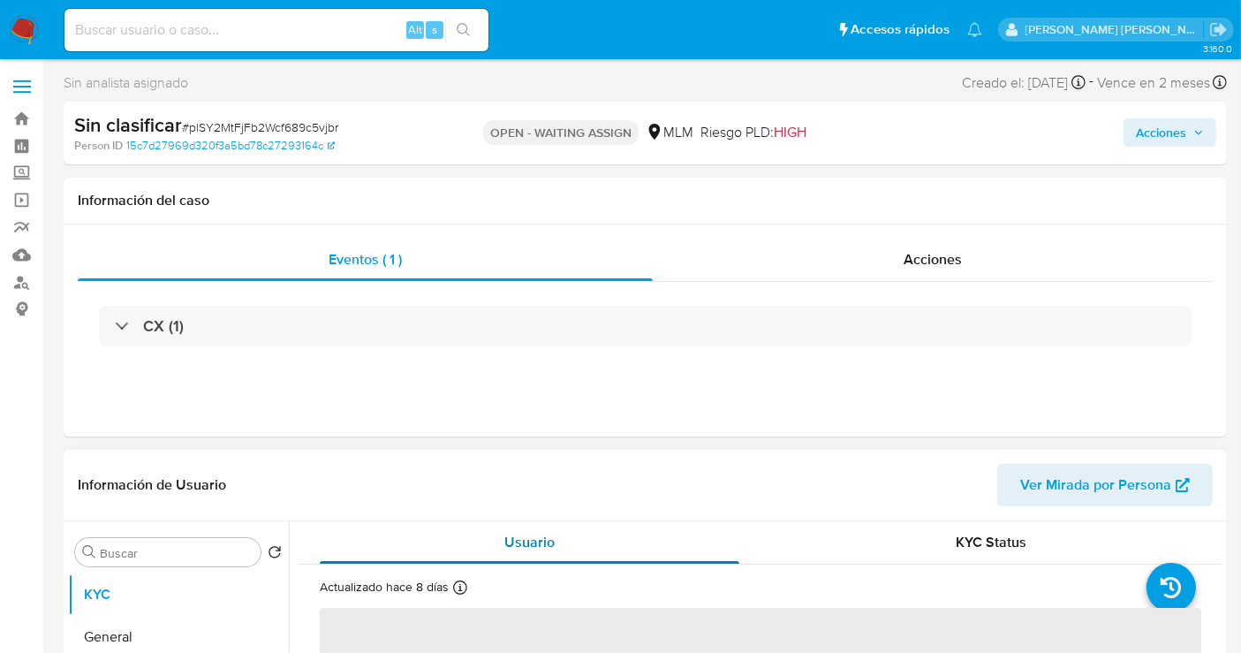
select select "10"
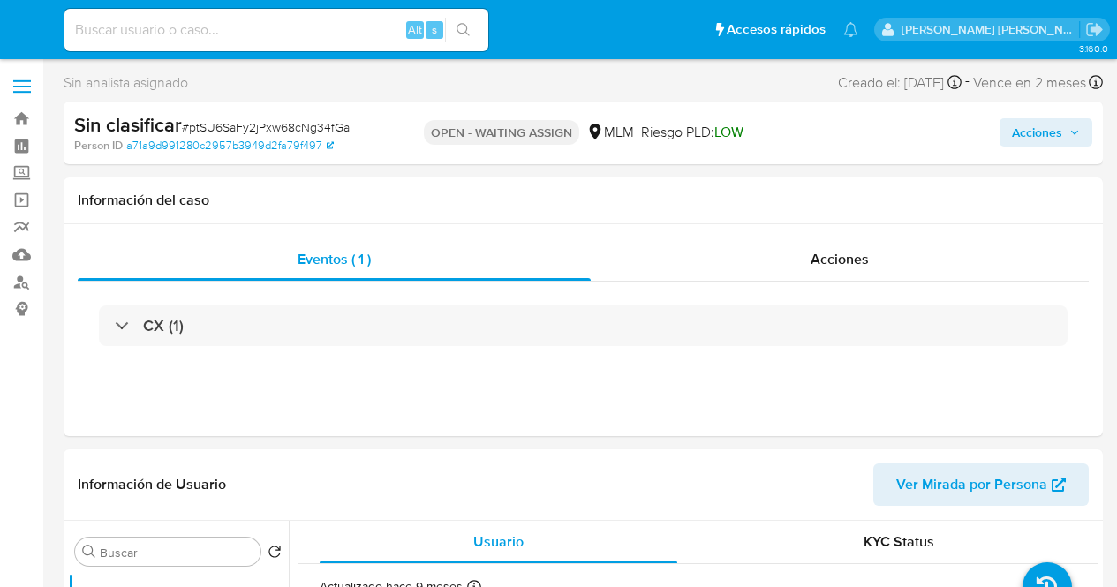
select select "10"
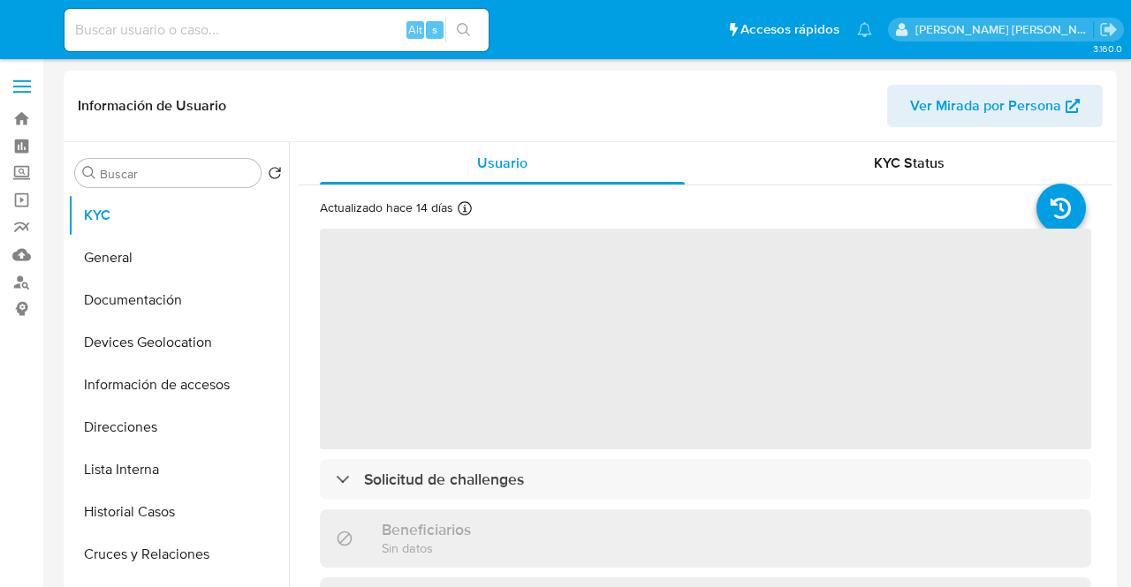
select select "10"
